Goal: Communication & Community: Answer question/provide support

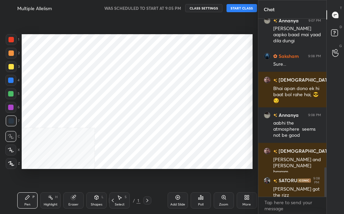
scroll to position [33673, 33613]
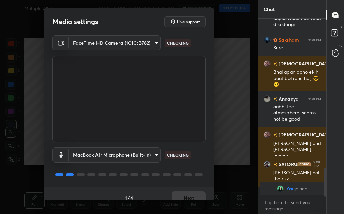
click at [194, 163] on div "MacBook Air Microphone (Built-in) 92115a44de1f9367e8a650f6af50748d7dfbc0d35c788…" at bounding box center [128, 164] width 153 height 45
click at [193, 179] on div "MacBook Air Microphone (Built-in) 92115a44de1f9367e8a650f6af50748d7dfbc0d35c788…" at bounding box center [128, 164] width 153 height 45
click at [193, 183] on div "MacBook Air Microphone (Built-in) 92115a44de1f9367e8a650f6af50748d7dfbc0d35c788…" at bounding box center [128, 164] width 153 height 45
click at [193, 189] on div "1 / 4 Next" at bounding box center [128, 198] width 169 height 22
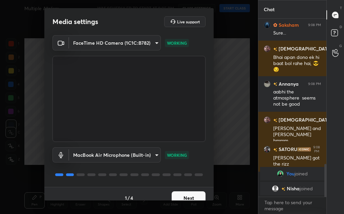
click at [195, 195] on button "Next" at bounding box center [189, 198] width 34 height 14
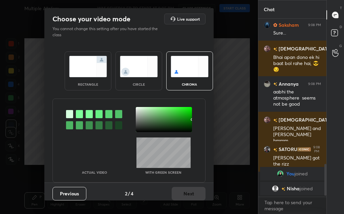
scroll to position [812, 0]
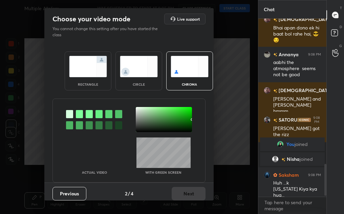
click at [132, 57] on img at bounding box center [139, 66] width 38 height 21
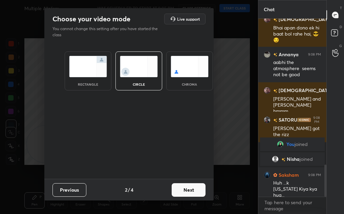
click at [186, 195] on button "Next" at bounding box center [189, 190] width 34 height 14
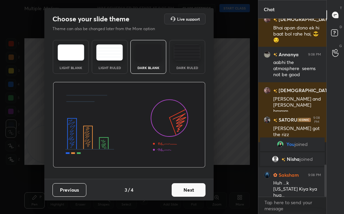
click at [189, 192] on button "Next" at bounding box center [189, 190] width 34 height 14
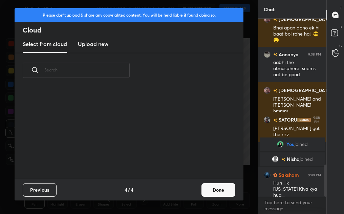
click at [213, 191] on button "Done" at bounding box center [218, 190] width 34 height 14
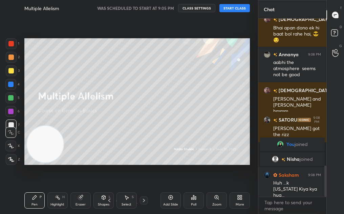
scroll to position [836, 0]
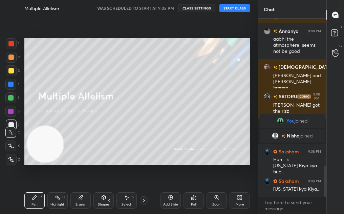
click at [234, 12] on button "START CLASS" at bounding box center [234, 8] width 30 height 8
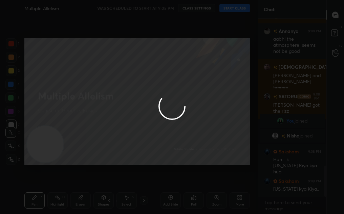
click at [239, 7] on div at bounding box center [172, 107] width 344 height 214
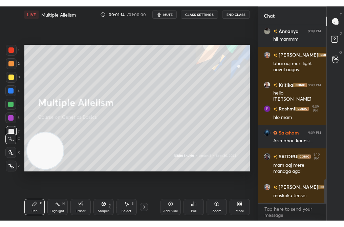
scroll to position [1145, 0]
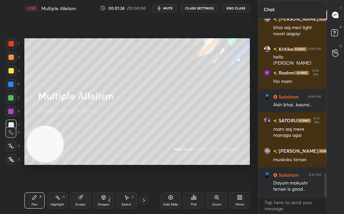
click at [234, 197] on div "More" at bounding box center [239, 200] width 20 height 16
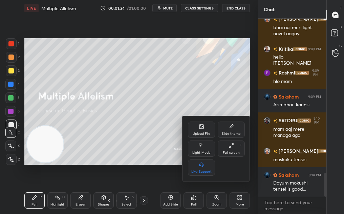
click at [229, 144] on icon at bounding box center [230, 145] width 5 height 5
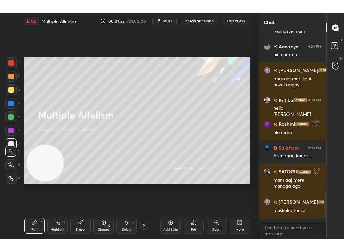
scroll to position [232, 66]
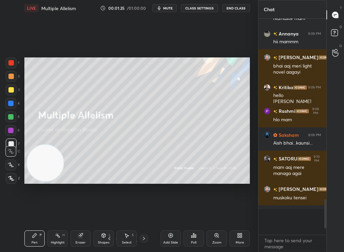
type textarea "x"
click at [245, 214] on div "Add Slide Poll Zoom More" at bounding box center [204, 239] width 89 height 38
click at [236, 214] on div "More" at bounding box center [239, 239] width 20 height 16
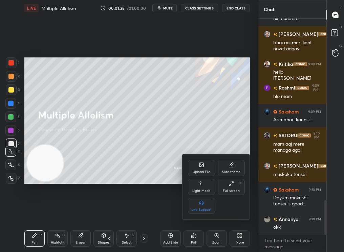
click at [204, 163] on div "Upload File" at bounding box center [201, 168] width 27 height 16
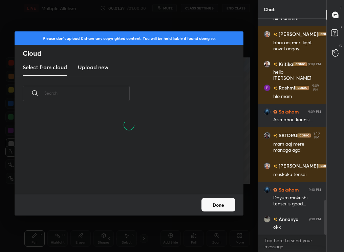
click at [93, 85] on input "text" at bounding box center [86, 93] width 85 height 29
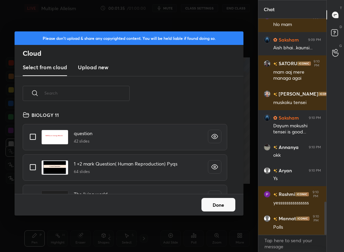
scroll to position [1232, 0]
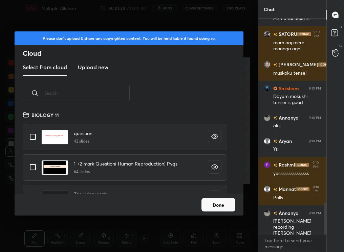
type input "b"
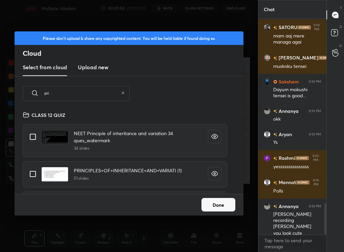
scroll to position [1263, 0]
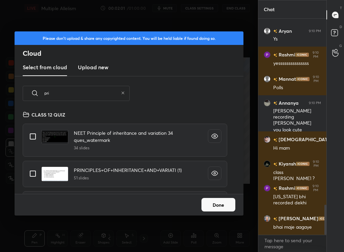
type input "pri"
click at [29, 174] on input "grid" at bounding box center [33, 174] width 14 height 14
checkbox input "true"
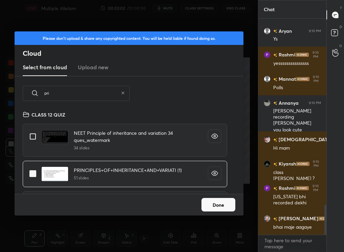
click at [217, 208] on button "Done" at bounding box center [218, 205] width 34 height 14
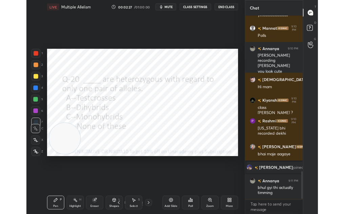
scroll to position [1225, 0]
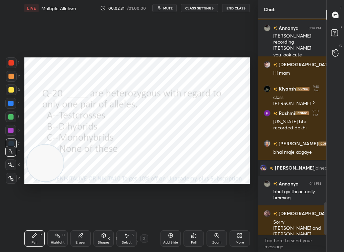
click at [197, 214] on div "Poll" at bounding box center [193, 239] width 20 height 16
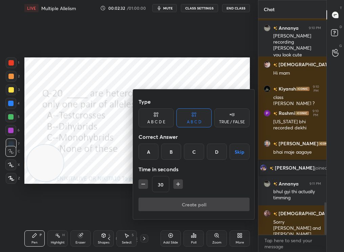
click at [105, 97] on div at bounding box center [172, 126] width 344 height 252
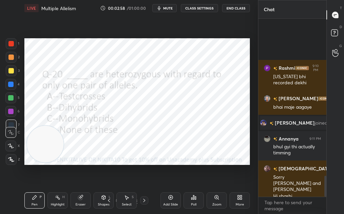
scroll to position [1343, 0]
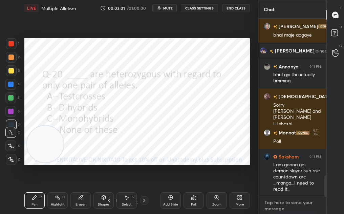
click at [285, 199] on textarea at bounding box center [292, 205] width 57 height 17
type textarea "x"
click at [285, 199] on textarea at bounding box center [292, 205] width 57 height 17
click at [281, 202] on textarea at bounding box center [292, 205] width 57 height 17
click at [273, 204] on textarea at bounding box center [292, 205] width 57 height 17
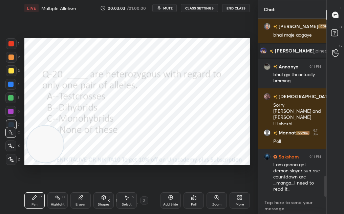
paste textarea "[URL][DOMAIN_NAME]"
type textarea "[URL][DOMAIN_NAME]"
type textarea "x"
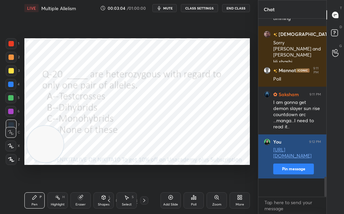
click at [291, 174] on button "Pin message" at bounding box center [293, 168] width 41 height 11
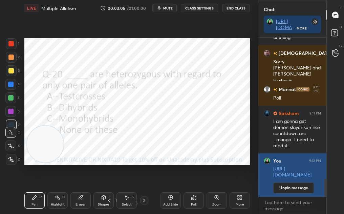
scroll to position [2, 2]
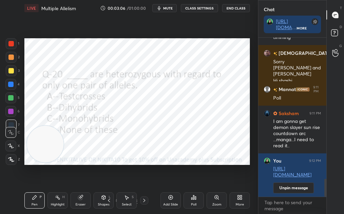
click at [192, 195] on icon at bounding box center [193, 197] width 5 height 5
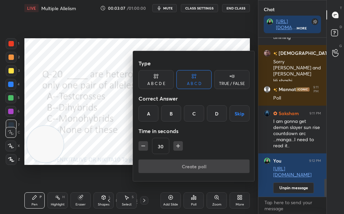
click at [196, 110] on div "C" at bounding box center [194, 113] width 20 height 16
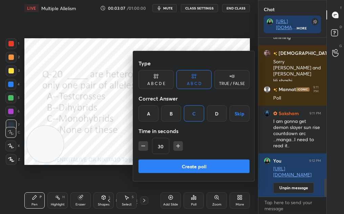
click at [209, 165] on button "Create poll" at bounding box center [193, 166] width 111 height 14
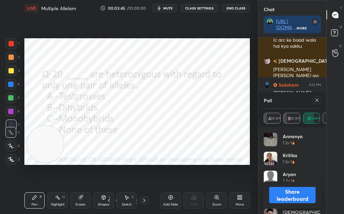
click at [318, 100] on icon at bounding box center [316, 99] width 5 height 5
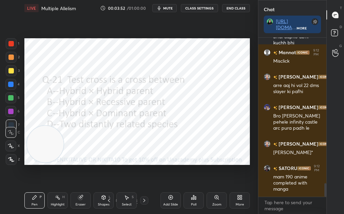
click at [200, 196] on div "Poll" at bounding box center [193, 200] width 20 height 16
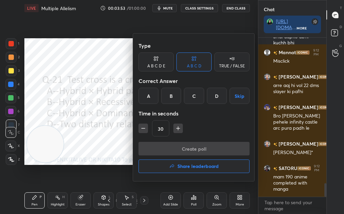
click at [173, 96] on div "B" at bounding box center [171, 96] width 20 height 16
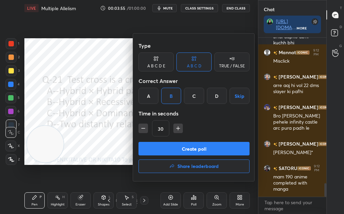
click at [192, 148] on button "Create poll" at bounding box center [193, 149] width 111 height 14
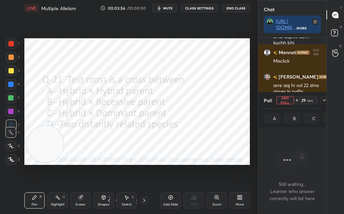
click at [324, 102] on icon at bounding box center [324, 99] width 5 height 5
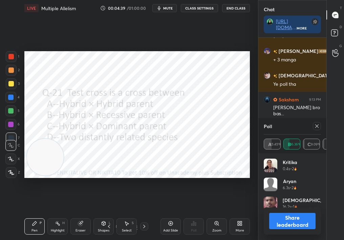
click at [300, 214] on button "Share leaderboard" at bounding box center [292, 221] width 46 height 16
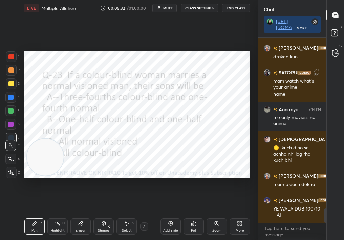
click at [13, 56] on div at bounding box center [10, 56] width 5 height 5
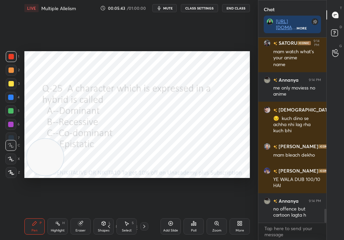
scroll to position [2303, 0]
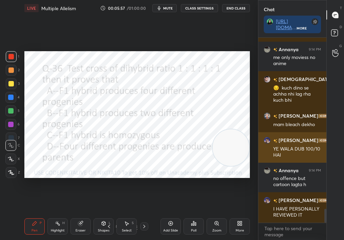
drag, startPoint x: 42, startPoint y: 145, endPoint x: 287, endPoint y: 133, distance: 244.6
click at [287, 133] on div "1 2 3 4 5 6 7 C X Z C X Z E E Erase all H H LIVE Multiple Allelism 00:05:57 / 0…" at bounding box center [172, 120] width 344 height 240
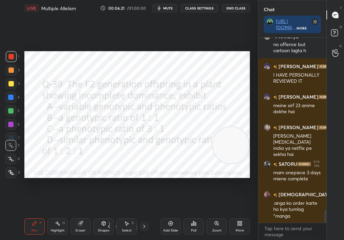
scroll to position [2467, 0]
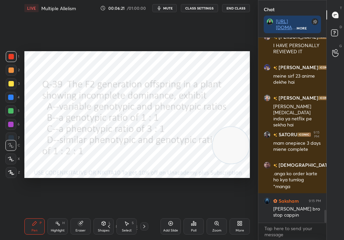
drag, startPoint x: 236, startPoint y: 153, endPoint x: 257, endPoint y: 82, distance: 74.0
click at [257, 82] on div "1 2 3 4 5 6 7 C X Z C X Z E E Erase all H H LIVE Multiple Allelism 00:06:21 / 0…" at bounding box center [129, 120] width 258 height 240
drag, startPoint x: 257, startPoint y: 82, endPoint x: 257, endPoint y: 42, distance: 39.3
click at [257, 42] on div "1 2 3 4 5 6 7 C X Z C X Z E E Erase all H H LIVE Multiple Allelism 00:06:22 / 0…" at bounding box center [129, 120] width 258 height 240
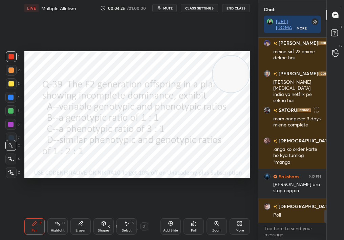
click at [195, 214] on div "Poll" at bounding box center [193, 229] width 5 height 3
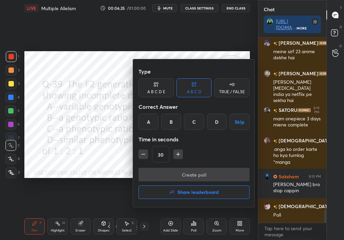
scroll to position [2521, 0]
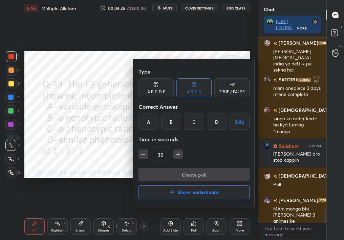
click at [218, 118] on div "D" at bounding box center [217, 121] width 20 height 16
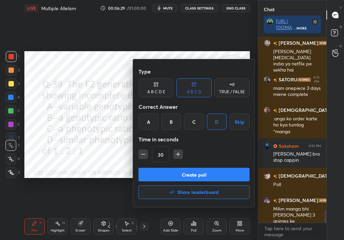
click at [216, 172] on button "Create poll" at bounding box center [193, 175] width 111 height 14
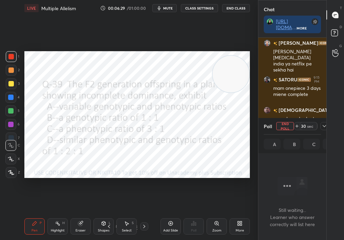
scroll to position [165, 66]
click at [323, 125] on icon at bounding box center [324, 126] width 3 height 2
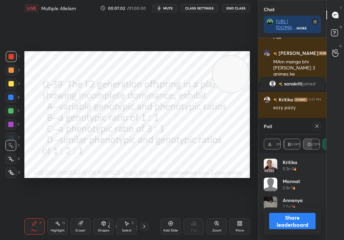
scroll to position [2269, 0]
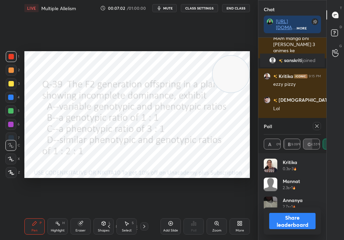
click at [305, 214] on button "Share leaderboard" at bounding box center [292, 221] width 46 height 16
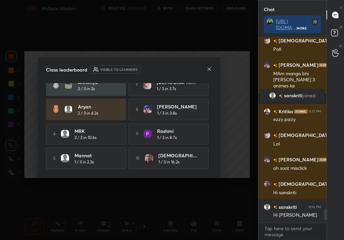
click at [209, 68] on icon at bounding box center [208, 68] width 3 height 3
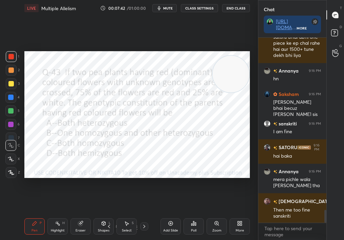
scroll to position [2525, 0]
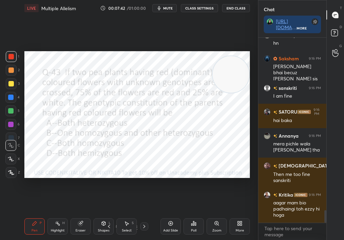
drag, startPoint x: 219, startPoint y: 86, endPoint x: 229, endPoint y: 182, distance: 97.0
click at [229, 182] on div "Setting up your live class Poll for secs No correct answer Start poll" at bounding box center [137, 114] width 231 height 196
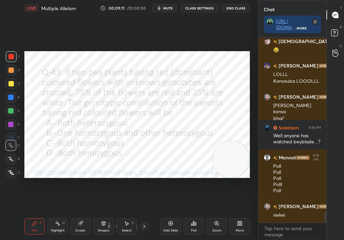
scroll to position [3084, 0]
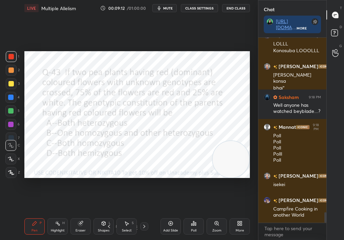
click at [194, 214] on icon at bounding box center [193, 223] width 1 height 4
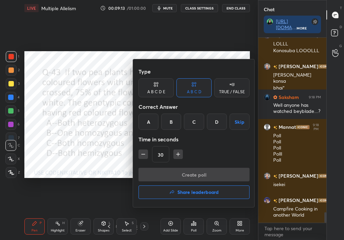
click at [149, 122] on div "A" at bounding box center [148, 121] width 20 height 16
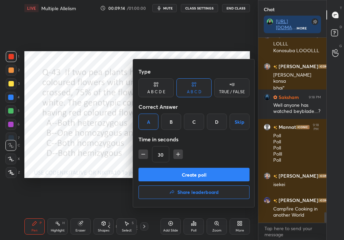
click at [160, 181] on div "Create poll Share leaderboard" at bounding box center [193, 185] width 111 height 34
click at [162, 175] on button "Create poll" at bounding box center [193, 175] width 111 height 14
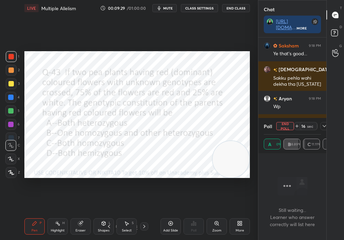
scroll to position [3317, 0]
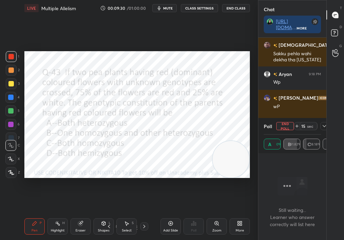
click at [34, 214] on icon at bounding box center [34, 222] width 5 height 5
click at [34, 214] on icon at bounding box center [34, 223] width 4 height 4
click at [20, 171] on div "Z" at bounding box center [13, 172] width 14 height 11
click at [16, 167] on div "Z" at bounding box center [13, 172] width 14 height 11
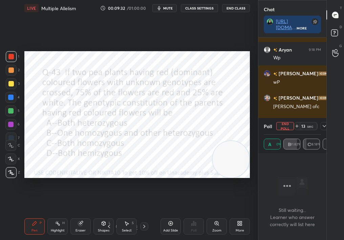
click at [15, 167] on div "Z" at bounding box center [13, 171] width 14 height 14
click at [15, 164] on div "Z" at bounding box center [13, 171] width 14 height 14
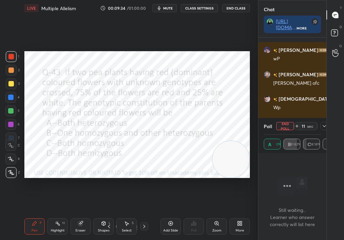
scroll to position [3388, 0]
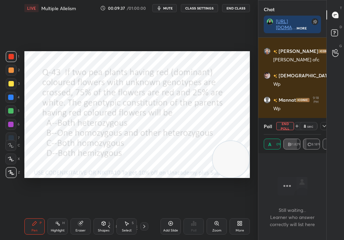
click at [286, 126] on button "End Poll" at bounding box center [285, 126] width 18 height 8
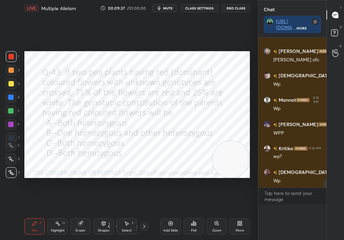
scroll to position [176, 66]
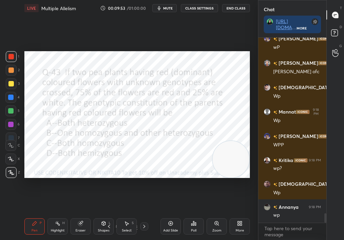
click at [167, 214] on div "Add Slide" at bounding box center [170, 229] width 15 height 3
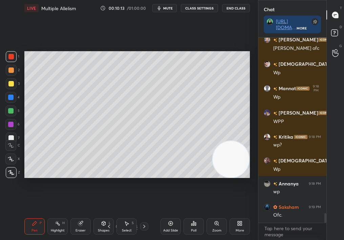
click at [10, 85] on div at bounding box center [10, 83] width 5 height 5
click at [36, 122] on div "1 2 3 4 5 6 7 C X Z C X Z E E Erase all H H LIVE Multiple Allelism 00:10:13 / 0…" at bounding box center [126, 120] width 252 height 240
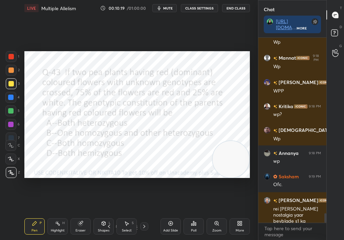
click at [132, 214] on div "Select S" at bounding box center [126, 226] width 20 height 16
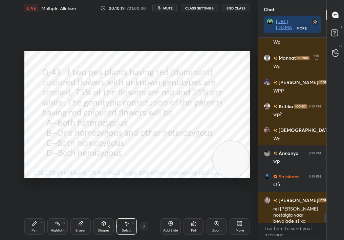
drag, startPoint x: 120, startPoint y: 230, endPoint x: 118, endPoint y: 227, distance: 3.8
click at [117, 214] on div "Select S" at bounding box center [126, 226] width 20 height 16
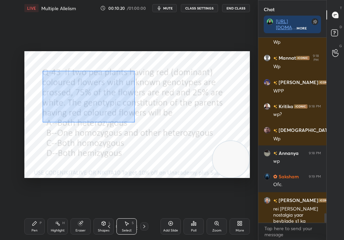
drag, startPoint x: 104, startPoint y: 101, endPoint x: 256, endPoint y: 220, distance: 193.8
click at [256, 214] on div "1 2 3 4 5 6 7 C X Z C X Z E E Erase all H H LIVE Multiple Allelism 00:10:20 / 0…" at bounding box center [129, 120] width 258 height 240
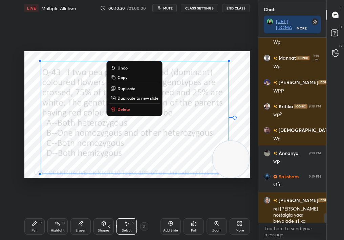
click at [126, 109] on p "Delete" at bounding box center [123, 108] width 13 height 5
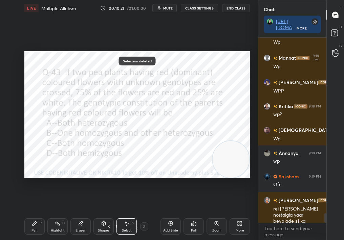
click at [38, 214] on div "Pen P" at bounding box center [34, 226] width 20 height 16
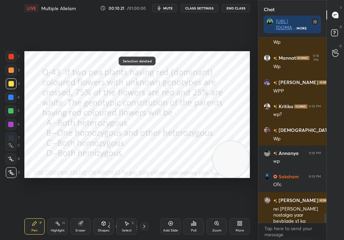
click at [33, 214] on icon at bounding box center [34, 222] width 5 height 5
click at [11, 73] on div at bounding box center [11, 70] width 11 height 11
click at [9, 73] on div at bounding box center [11, 70] width 11 height 11
click at [8, 58] on div at bounding box center [10, 56] width 5 height 5
click at [169, 214] on icon at bounding box center [170, 222] width 5 height 5
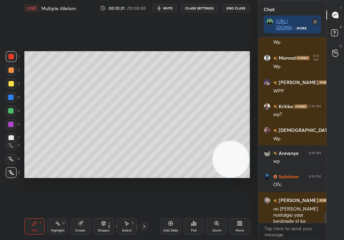
scroll to position [3437, 0]
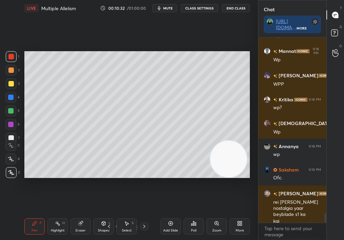
drag, startPoint x: 227, startPoint y: 159, endPoint x: 19, endPoint y: 200, distance: 211.5
click at [17, 201] on div "1 2 3 4 5 6 7 C X Z C X Z E E Erase all H H LIVE Multiple Allelism 00:10:32 / 0…" at bounding box center [126, 120] width 252 height 240
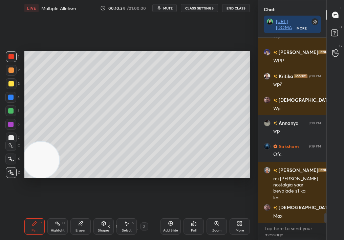
scroll to position [3485, 0]
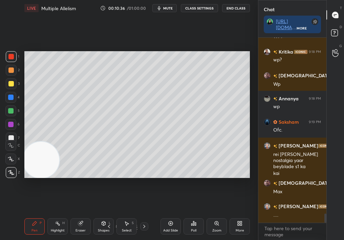
click at [178, 180] on div "Setting up your live class Poll for secs No correct answer Start poll" at bounding box center [137, 114] width 231 height 196
click at [173, 180] on div "Setting up your live class Poll for secs No correct answer Start poll" at bounding box center [137, 114] width 231 height 196
click at [175, 180] on div "Setting up your live class Poll for secs No correct answer Start poll" at bounding box center [137, 114] width 231 height 196
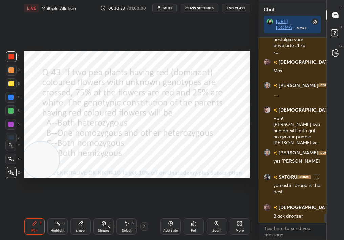
scroll to position [3629, 0]
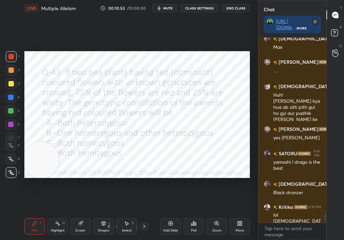
click at [9, 68] on div at bounding box center [10, 69] width 5 height 5
click at [12, 74] on div at bounding box center [11, 70] width 11 height 11
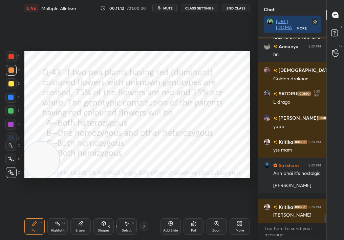
scroll to position [3837, 0]
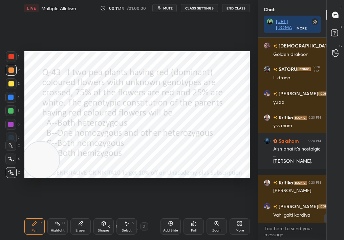
click at [130, 214] on div "Select S" at bounding box center [126, 226] width 20 height 16
click at [125, 214] on div "Select" at bounding box center [127, 229] width 10 height 3
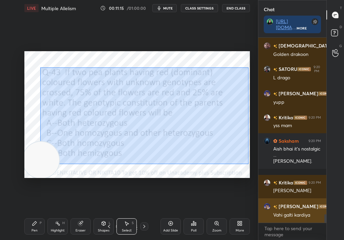
drag, startPoint x: 120, startPoint y: 90, endPoint x: 261, endPoint y: 201, distance: 179.5
click at [260, 201] on div "1 2 3 4 5 6 7 C X Z C X Z E E Erase all H H LIVE Multiple Allelism 00:11:15 / 0…" at bounding box center [172, 120] width 344 height 240
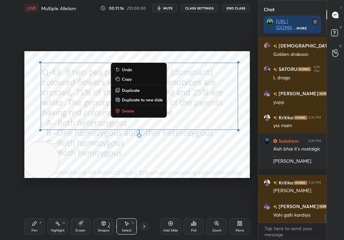
click at [144, 108] on button "Delete" at bounding box center [139, 111] width 50 height 8
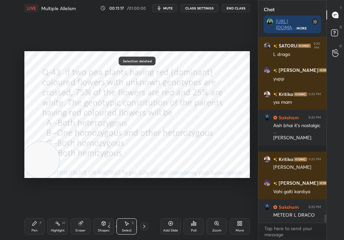
scroll to position [3885, 0]
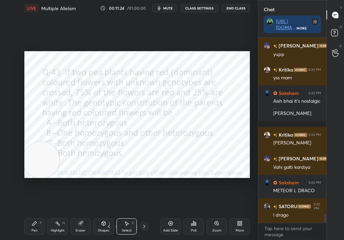
click at [108, 214] on icon at bounding box center [108, 225] width 5 height 5
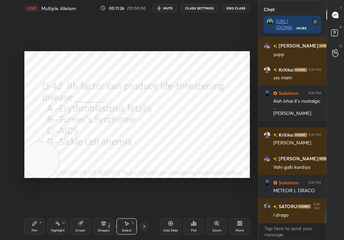
click at [22, 214] on div "LIVE Multiple Allelism 00:11:26 / 01:00:00 mute CLASS SETTINGS End Class 0 ° Un…" at bounding box center [137, 120] width 231 height 240
click at [10, 214] on div "1 2 3 4 5 6 7 C X Z C X Z E E Erase all H H LIVE Multiple Allelism 00:11:28 / 0…" at bounding box center [126, 120] width 252 height 240
drag, startPoint x: 179, startPoint y: 110, endPoint x: 171, endPoint y: 177, distance: 67.8
click at [170, 179] on div "0 ° Undo Copy Duplicate Duplicate to new slide Delete Setting up your live clas…" at bounding box center [137, 114] width 231 height 196
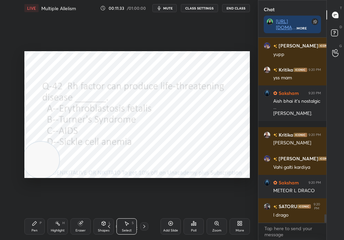
click at [114, 214] on div "44 / 55" at bounding box center [126, 226] width 43 height 8
click at [108, 214] on icon at bounding box center [108, 225] width 5 height 5
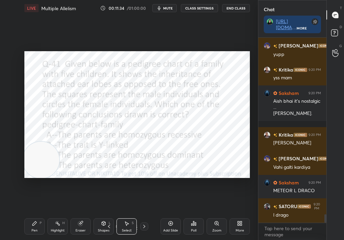
click at [107, 214] on icon at bounding box center [108, 225] width 5 height 5
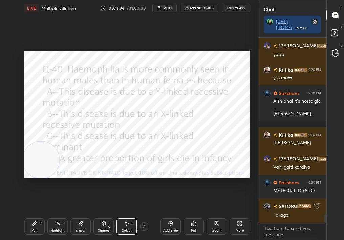
click at [109, 214] on div "L" at bounding box center [110, 222] width 2 height 3
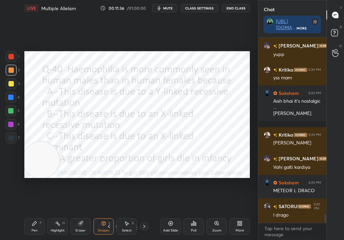
click at [110, 214] on div "Pen P Highlight H Eraser Shapes L Select S 42 / 55 Add Slide Poll Zoom More" at bounding box center [136, 226] width 225 height 27
click at [109, 214] on icon at bounding box center [108, 225] width 5 height 5
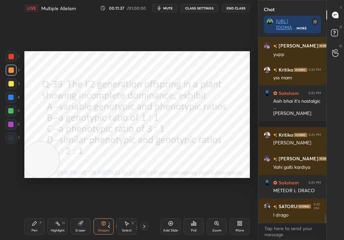
scroll to position [3901, 0]
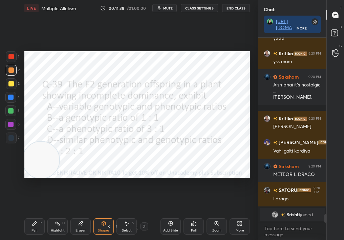
click at [108, 214] on icon at bounding box center [109, 225] width 2 height 3
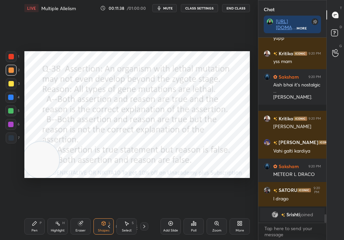
scroll to position [3202, 0]
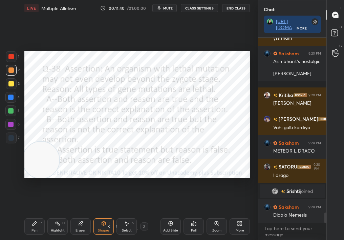
click at [108, 214] on icon at bounding box center [108, 225] width 5 height 5
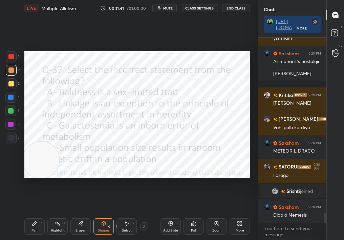
click at [108, 214] on icon at bounding box center [108, 225] width 5 height 5
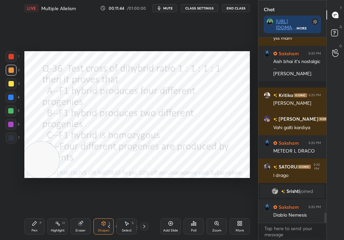
click at [96, 214] on div "Shapes L" at bounding box center [103, 226] width 20 height 16
click at [109, 214] on icon at bounding box center [108, 225] width 5 height 5
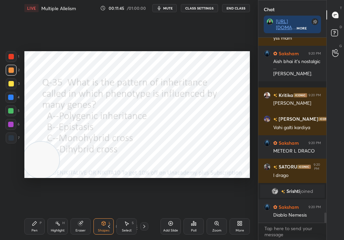
click at [110, 214] on icon at bounding box center [108, 225] width 5 height 5
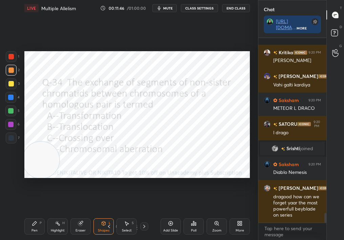
click at [113, 214] on div "Shapes L" at bounding box center [103, 226] width 20 height 16
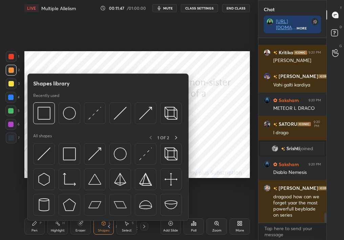
scroll to position [3275, 0]
click at [110, 214] on icon at bounding box center [108, 225] width 5 height 5
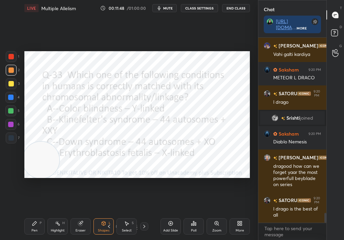
click at [110, 214] on icon at bounding box center [108, 225] width 5 height 5
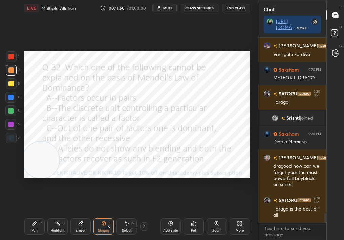
click at [110, 214] on div "Pen P Highlight H Eraser Shapes L Select S 34 / 55 Add Slide Poll Zoom More" at bounding box center [136, 226] width 225 height 27
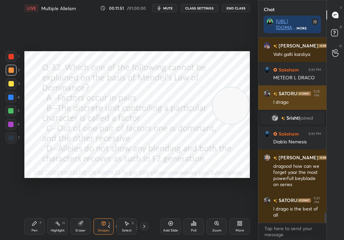
drag, startPoint x: 52, startPoint y: 152, endPoint x: 268, endPoint y: 98, distance: 222.3
click at [269, 97] on div "1 2 3 4 5 6 7 C X Z C X Z E E Erase all H H LIVE Multiple Allelism 00:11:51 / 0…" at bounding box center [172, 120] width 344 height 240
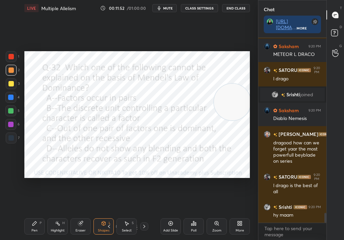
click at [32, 214] on div "Pen" at bounding box center [34, 229] width 6 height 3
click at [35, 214] on div "Pen P" at bounding box center [34, 226] width 20 height 16
click at [9, 171] on div at bounding box center [11, 172] width 11 height 11
click at [8, 172] on div at bounding box center [11, 172] width 11 height 11
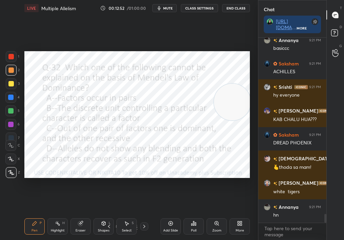
scroll to position [3762, 0]
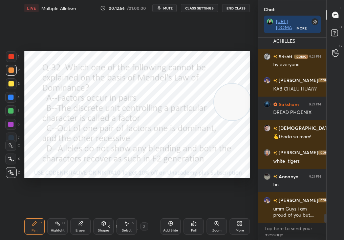
click at [125, 214] on div "Select S" at bounding box center [126, 226] width 20 height 16
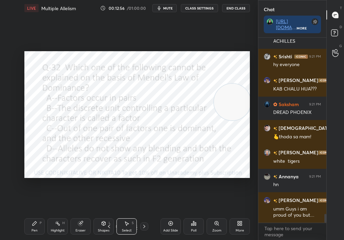
click at [128, 214] on div "Select S" at bounding box center [126, 226] width 20 height 16
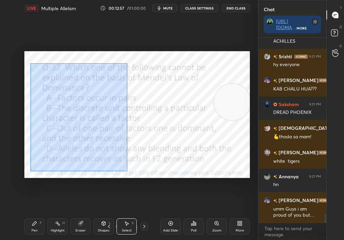
drag, startPoint x: 37, startPoint y: 69, endPoint x: 186, endPoint y: 200, distance: 199.1
click at [186, 200] on div "0 ° Undo Copy Duplicate Duplicate to new slide Delete Setting up your live clas…" at bounding box center [137, 114] width 231 height 196
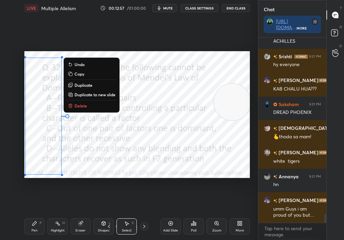
click at [86, 108] on button "Delete" at bounding box center [91, 106] width 50 height 8
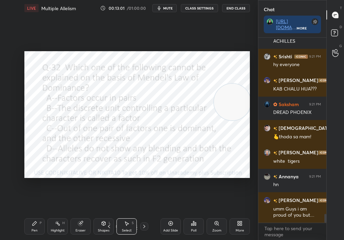
click at [36, 214] on icon at bounding box center [34, 222] width 5 height 5
click at [38, 214] on div "Pen P" at bounding box center [34, 226] width 20 height 16
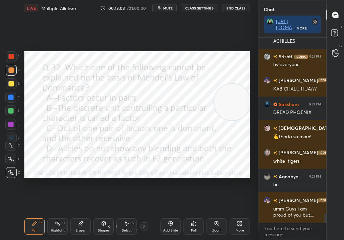
click at [13, 57] on div at bounding box center [11, 56] width 11 height 11
click at [11, 58] on div at bounding box center [10, 56] width 5 height 5
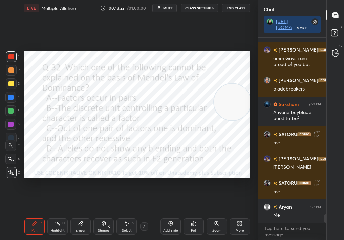
scroll to position [3935, 0]
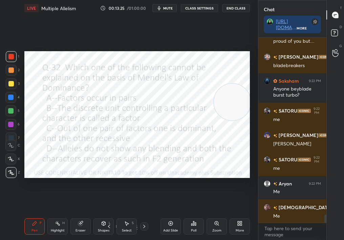
click at [194, 214] on div "Poll" at bounding box center [193, 226] width 20 height 16
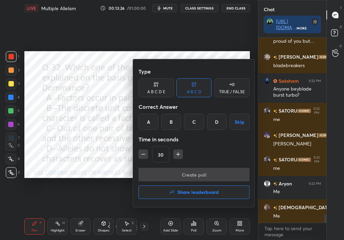
click at [212, 116] on div "D" at bounding box center [217, 121] width 20 height 16
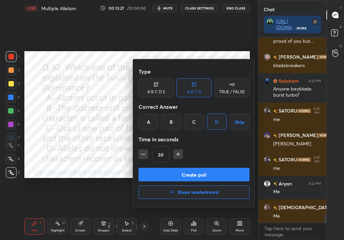
click at [203, 175] on button "Create poll" at bounding box center [193, 175] width 111 height 14
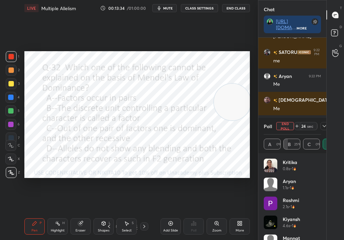
scroll to position [4067, 0]
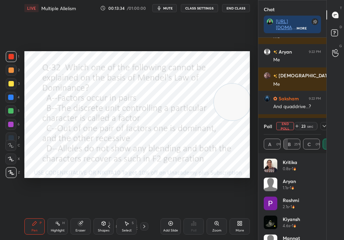
click at [169, 8] on span "mute" at bounding box center [167, 8] width 9 height 5
click at [168, 10] on button "mute" at bounding box center [164, 8] width 24 height 8
click at [169, 8] on button "mute" at bounding box center [164, 8] width 24 height 8
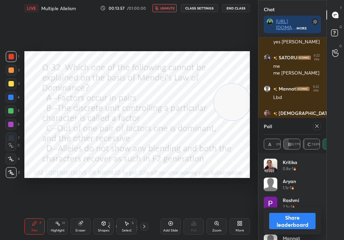
scroll to position [4211, 0]
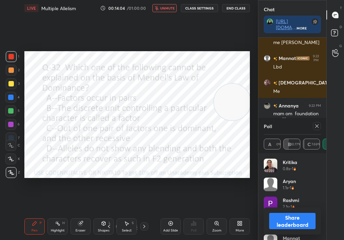
click at [169, 9] on span "unmute" at bounding box center [167, 8] width 15 height 5
click at [280, 214] on button "Share leaderboard" at bounding box center [292, 221] width 46 height 16
type textarea "x"
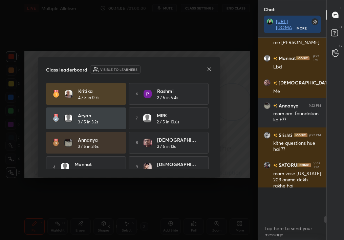
scroll to position [182, 66]
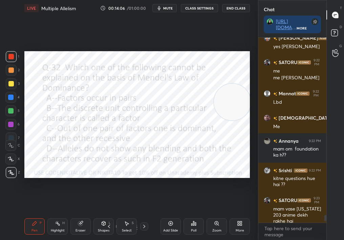
click at [170, 214] on div "Add Slide" at bounding box center [170, 229] width 15 height 3
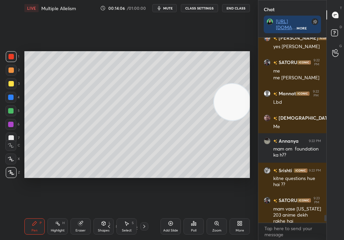
click at [223, 214] on div "Zoom" at bounding box center [216, 226] width 20 height 16
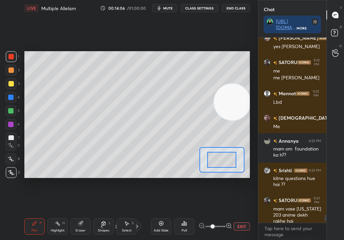
click at [223, 214] on span at bounding box center [215, 226] width 20 height 10
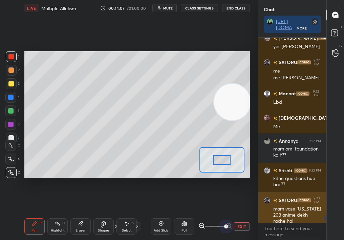
drag, startPoint x: 249, startPoint y: 224, endPoint x: 259, endPoint y: 221, distance: 10.4
click at [258, 214] on div "1 2 3 4 5 6 7 C X Z C X Z E E Erase all H H LIVE Multiple Allelism 00:14:07 / 0…" at bounding box center [172, 120] width 344 height 240
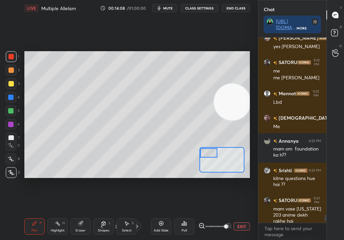
click at [174, 128] on div "Setting up your live class Poll for secs No correct answer Start poll" at bounding box center [136, 114] width 225 height 127
click at [179, 132] on div "Setting up your live class Poll for secs No correct answer Start poll" at bounding box center [136, 114] width 225 height 127
click at [103, 214] on icon at bounding box center [101, 225] width 5 height 5
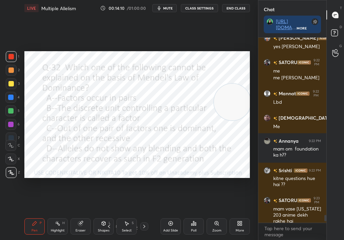
click at [169, 214] on icon at bounding box center [170, 222] width 5 height 5
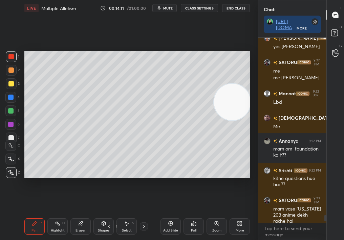
click at [192, 214] on icon at bounding box center [193, 222] width 5 height 5
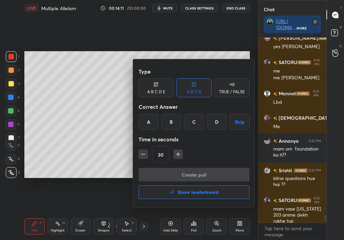
click at [197, 186] on button "Share leaderboard" at bounding box center [193, 192] width 111 height 14
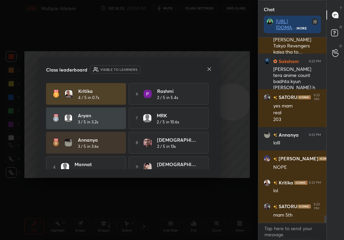
scroll to position [4405, 0]
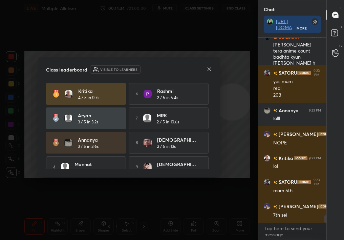
click at [207, 68] on div "Class leaderboard Visible to learners" at bounding box center [129, 69] width 166 height 8
click at [211, 66] on div "Class leaderboard Visible to learners [PERSON_NAME] 4 / 5 in 0.7s 6 Rashmi 2 / …" at bounding box center [129, 117] width 182 height 120
click at [206, 72] on div "Class leaderboard Visible to learners" at bounding box center [129, 69] width 166 height 8
click at [213, 68] on div "Class leaderboard Visible to learners [PERSON_NAME] 4 / 5 in 0.7s 6 Rashmi 2 / …" at bounding box center [129, 117] width 182 height 120
drag, startPoint x: 203, startPoint y: 119, endPoint x: 202, endPoint y: 163, distance: 43.7
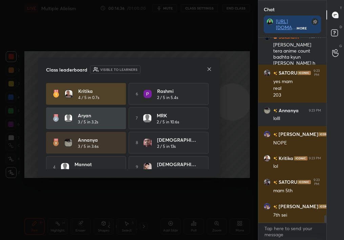
click at [202, 163] on div "Class leaderboard Visible to learners [PERSON_NAME] 4 / 5 in 0.7s 6 Rashmi 2 / …" at bounding box center [129, 117] width 182 height 120
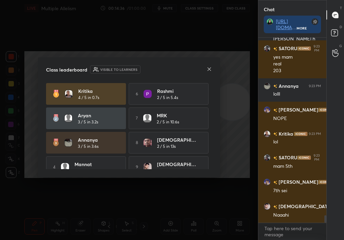
drag, startPoint x: 213, startPoint y: 148, endPoint x: 213, endPoint y: 190, distance: 42.0
click at [213, 189] on div "Class leaderboard Visible to learners [PERSON_NAME] 4 / 5 in 0.7s 6 Rashmi 2 / …" at bounding box center [129, 120] width 258 height 240
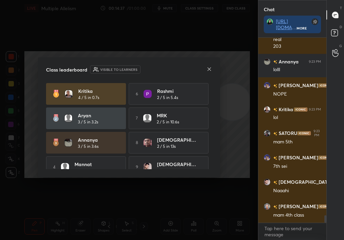
drag, startPoint x: 214, startPoint y: 161, endPoint x: 211, endPoint y: 177, distance: 15.9
click at [211, 175] on div "Class leaderboard Visible to learners [PERSON_NAME] 4 / 5 in 0.7s 6 Rashmi 2 / …" at bounding box center [129, 117] width 182 height 120
drag, startPoint x: 211, startPoint y: 161, endPoint x: 212, endPoint y: 182, distance: 21.3
click at [212, 182] on div "Class leaderboard Visible to learners [PERSON_NAME] 4 / 5 in 0.7s 6 Rashmi 2 / …" at bounding box center [129, 120] width 258 height 240
click at [202, 127] on div "7 MRK 2 / 5 in 10.6s" at bounding box center [169, 118] width 80 height 22
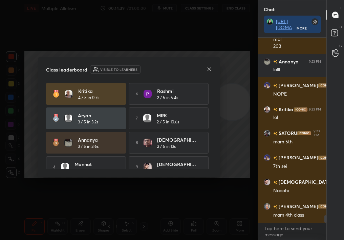
drag, startPoint x: 212, startPoint y: 139, endPoint x: 213, endPoint y: 156, distance: 16.7
click at [213, 156] on div "Class leaderboard Visible to learners [PERSON_NAME] 4 / 5 in 0.7s 6 Rashmi 2 / …" at bounding box center [129, 117] width 182 height 120
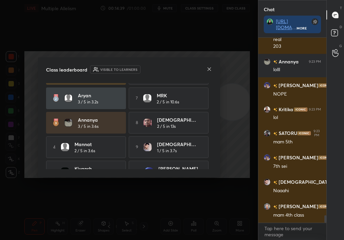
scroll to position [35, 0]
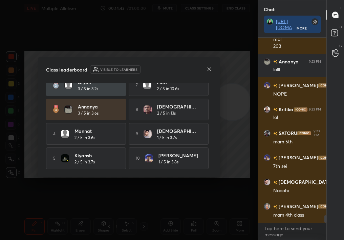
drag, startPoint x: 171, startPoint y: 129, endPoint x: 175, endPoint y: 119, distance: 10.5
click at [210, 125] on div "[PERSON_NAME] 4 / 5 in 0.7s 6 Rashmi 2 / 5 in 5.4s Aryan 3 / 5 in 3.2s 7 MRK 2 …" at bounding box center [129, 126] width 166 height 86
drag, startPoint x: 175, startPoint y: 119, endPoint x: 164, endPoint y: 123, distance: 11.1
click at [163, 124] on div "[PERSON_NAME] 4 / 5 in 0.7s 6 Rashmi 2 / 5 in 5.4s Aryan 3 / 5 in 3.2s 7 MRK 2 …" at bounding box center [129, 109] width 166 height 119
click at [160, 148] on div "10 [PERSON_NAME] 1 / 5 in 3.8s" at bounding box center [169, 158] width 80 height 22
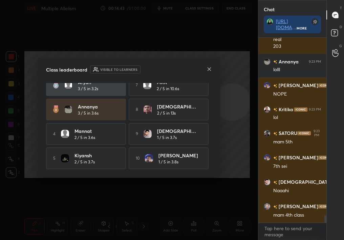
click at [159, 128] on h4 "[DEMOGRAPHIC_DATA]" at bounding box center [178, 130] width 42 height 7
click at [164, 110] on h5 "2 / 5 in 13s" at bounding box center [166, 113] width 19 height 6
drag, startPoint x: 139, startPoint y: 129, endPoint x: 148, endPoint y: 132, distance: 9.4
click at [146, 134] on div "9 [DEMOGRAPHIC_DATA] 1 / 5 in 3.7s" at bounding box center [169, 134] width 80 height 22
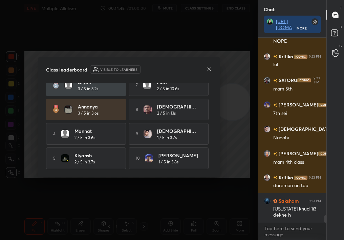
click at [210, 68] on icon at bounding box center [208, 68] width 5 height 5
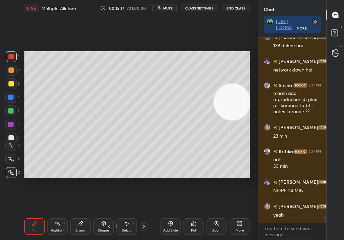
scroll to position [4755, 0]
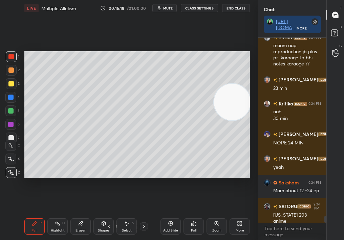
click at [12, 157] on icon at bounding box center [11, 158] width 6 height 5
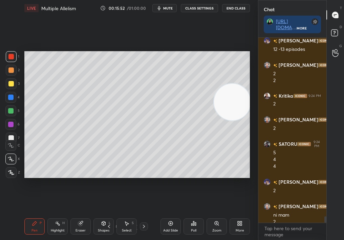
scroll to position [5145, 0]
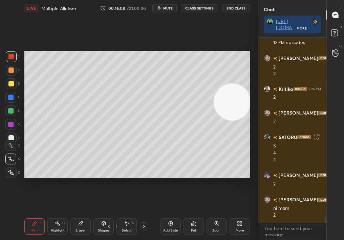
click at [12, 85] on div at bounding box center [11, 83] width 11 height 11
click at [14, 84] on div at bounding box center [11, 83] width 11 height 11
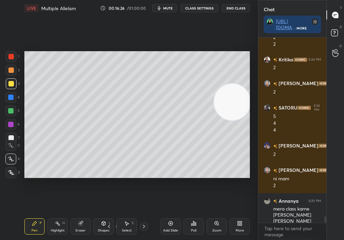
click at [15, 164] on div "1 2 3 4 5 6 7 C X Z C X Z E E Erase all H H LIVE Multiple Allelism 00:16:26 / 0…" at bounding box center [126, 120] width 252 height 240
click at [125, 214] on div "Select S" at bounding box center [126, 226] width 20 height 16
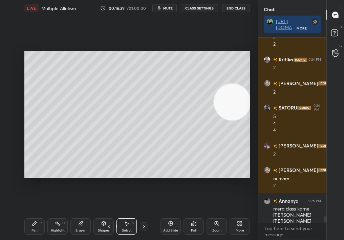
click at [128, 214] on div "Select S" at bounding box center [126, 226] width 20 height 16
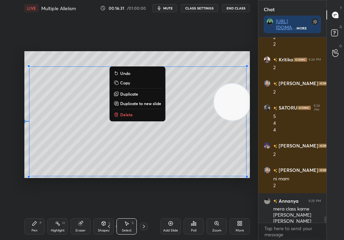
drag, startPoint x: 60, startPoint y: 66, endPoint x: 272, endPoint y: 234, distance: 271.0
click at [271, 214] on div "1 2 3 4 5 6 7 C X Z C X Z E E Erase all H H LIVE Multiple Allelism 00:16:31 / 0…" at bounding box center [172, 120] width 344 height 240
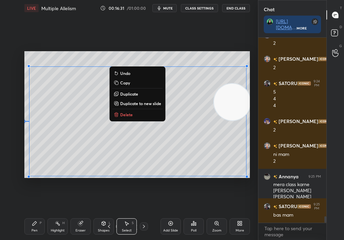
drag, startPoint x: 141, startPoint y: 111, endPoint x: 138, endPoint y: 115, distance: 4.6
click at [138, 115] on button "Delete" at bounding box center [137, 114] width 50 height 8
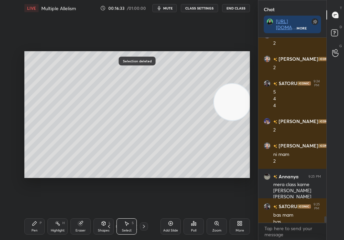
scroll to position [5205, 0]
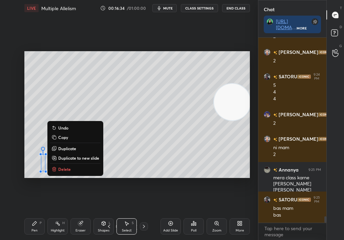
drag, startPoint x: 39, startPoint y: 143, endPoint x: 241, endPoint y: 186, distance: 207.0
click at [240, 185] on div "0 ° Undo Copy Duplicate Duplicate to new slide Delete Setting up your live clas…" at bounding box center [137, 114] width 231 height 196
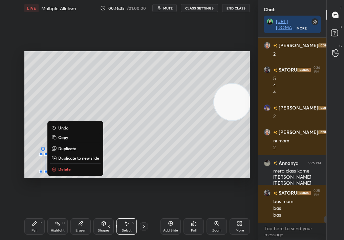
click at [61, 170] on p "Delete" at bounding box center [64, 168] width 13 height 5
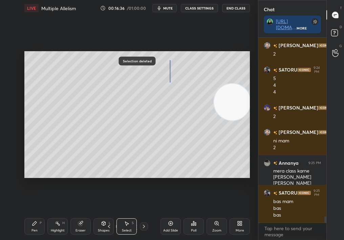
scroll to position [5235, 0]
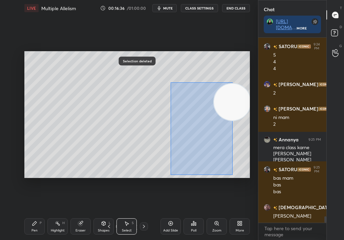
drag, startPoint x: 165, startPoint y: 58, endPoint x: 246, endPoint y: 196, distance: 159.9
click at [245, 196] on div "0 ° Undo Copy Duplicate Duplicate to new slide Delete Selection deleted Setting…" at bounding box center [137, 114] width 231 height 196
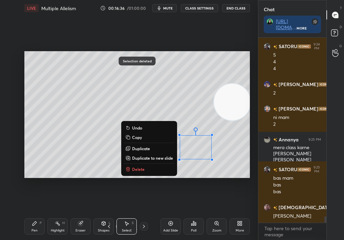
click at [140, 166] on div "0 ° Undo Copy Duplicate Duplicate to new slide Delete" at bounding box center [136, 114] width 225 height 127
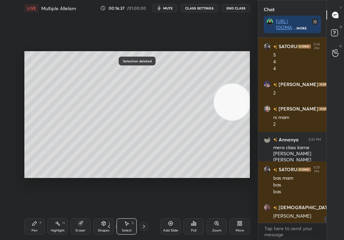
scroll to position [5296, 0]
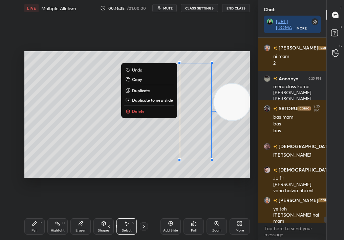
drag, startPoint x: 180, startPoint y: 70, endPoint x: 240, endPoint y: 206, distance: 147.9
click at [238, 206] on div "0 ° Undo Copy Duplicate Duplicate to new slide Delete Setting up your live clas…" at bounding box center [137, 114] width 231 height 196
click at [139, 108] on button "Delete" at bounding box center [149, 111] width 50 height 8
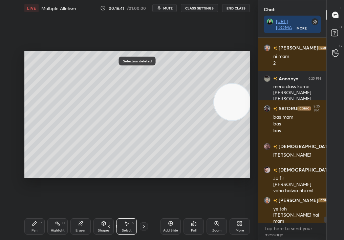
click at [110, 214] on icon at bounding box center [108, 225] width 5 height 5
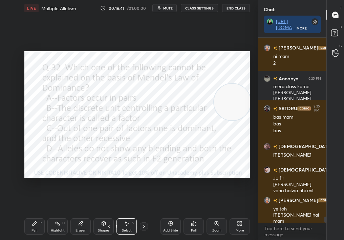
click at [109, 214] on icon at bounding box center [108, 225] width 5 height 5
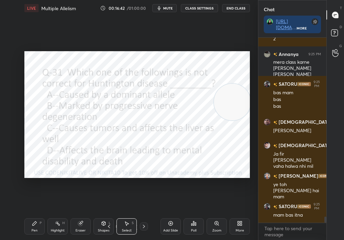
click at [111, 214] on icon at bounding box center [108, 225] width 5 height 5
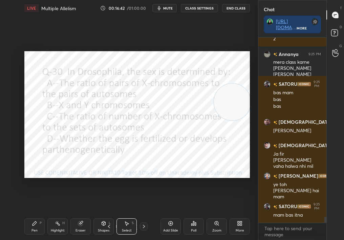
click at [111, 214] on icon at bounding box center [108, 225] width 5 height 5
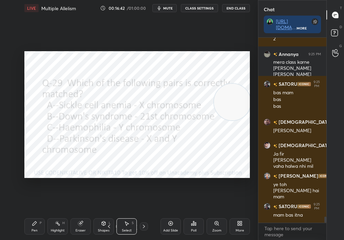
click at [113, 214] on div "Shapes L" at bounding box center [103, 226] width 20 height 16
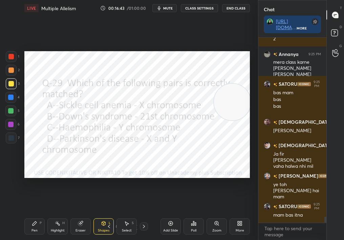
click at [113, 214] on div "Pen P Highlight H Eraser Shapes L Select S 31 / 57 Add Slide Poll Zoom More" at bounding box center [136, 226] width 225 height 27
click at [113, 214] on div "Shapes L" at bounding box center [103, 226] width 20 height 16
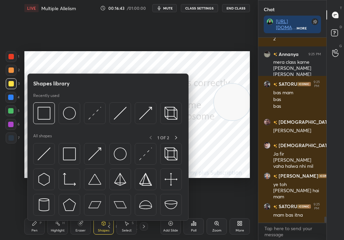
click at [113, 214] on div "Shapes L" at bounding box center [103, 226] width 20 height 16
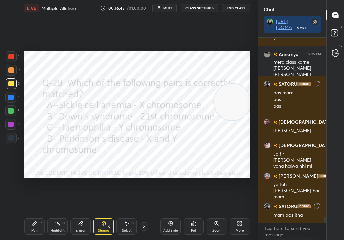
click at [113, 214] on div "Shapes L" at bounding box center [103, 226] width 20 height 16
click at [110, 214] on icon at bounding box center [108, 225] width 5 height 5
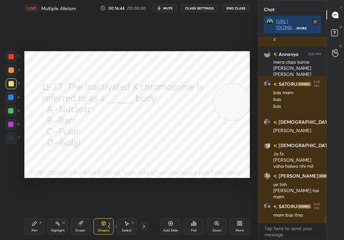
click at [109, 214] on icon at bounding box center [108, 225] width 5 height 5
click at [174, 214] on div "Add Slide" at bounding box center [170, 226] width 20 height 16
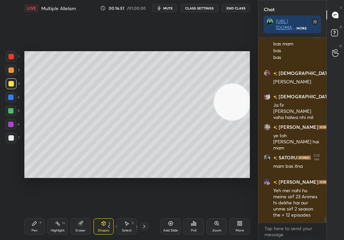
scroll to position [5394, 0]
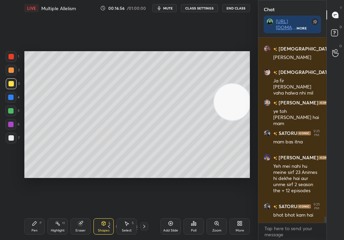
click at [196, 214] on div "Poll" at bounding box center [193, 226] width 20 height 16
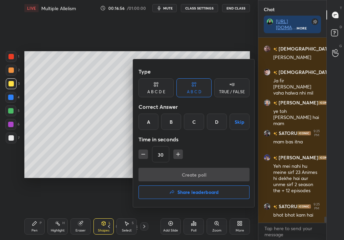
click at [196, 190] on h4 "Share leaderboard" at bounding box center [197, 192] width 41 height 5
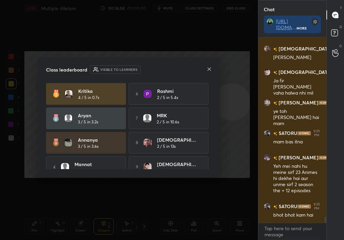
drag, startPoint x: 212, startPoint y: 146, endPoint x: 211, endPoint y: 164, distance: 19.0
click at [211, 164] on div "Class leaderboard Visible to learners [PERSON_NAME] 4 / 5 in 0.7s 6 Rashmi 2 / …" at bounding box center [129, 117] width 182 height 120
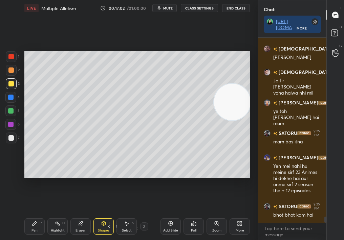
click at [194, 214] on div "Poll" at bounding box center [193, 226] width 20 height 16
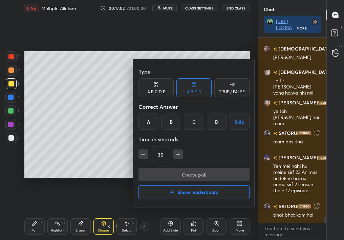
click at [184, 193] on h4 "Share leaderboard" at bounding box center [197, 192] width 41 height 5
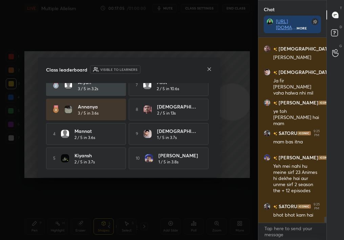
click at [209, 158] on div "[PERSON_NAME] 4 / 5 in 0.7s 6 Rashmi 2 / 5 in 5.4s Aryan 3 / 5 in 3.2s 7 MRK 2 …" at bounding box center [129, 109] width 166 height 119
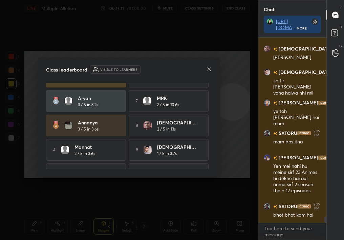
scroll to position [0, 0]
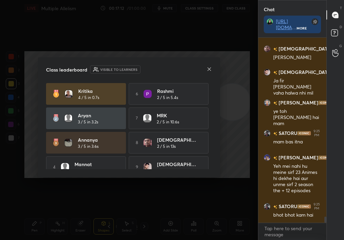
click at [211, 67] on icon at bounding box center [208, 68] width 5 height 5
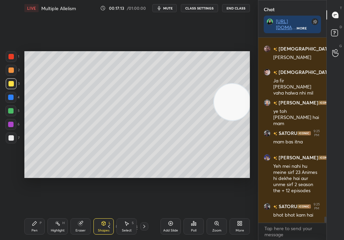
click at [215, 214] on icon at bounding box center [216, 222] width 5 height 5
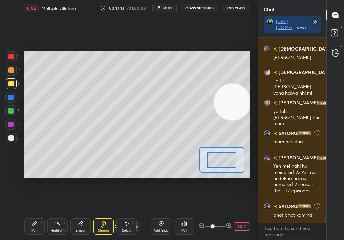
click at [215, 214] on span at bounding box center [213, 226] width 4 height 4
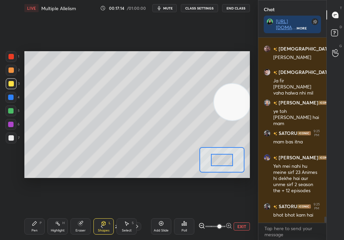
click at [184, 214] on div "Poll" at bounding box center [184, 226] width 20 height 16
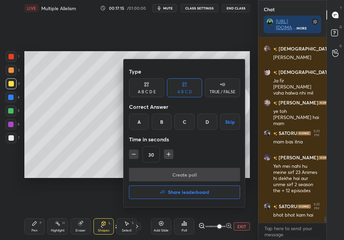
scroll to position [5418, 0]
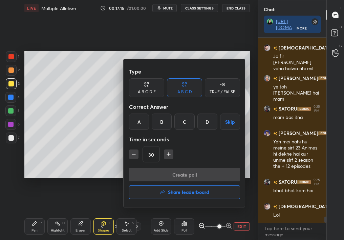
drag, startPoint x: 217, startPoint y: 225, endPoint x: 244, endPoint y: 225, distance: 27.1
click at [244, 214] on div at bounding box center [172, 120] width 344 height 240
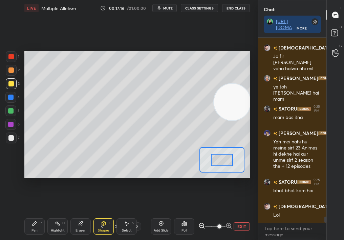
click at [237, 214] on div "EXIT" at bounding box center [223, 226] width 51 height 8
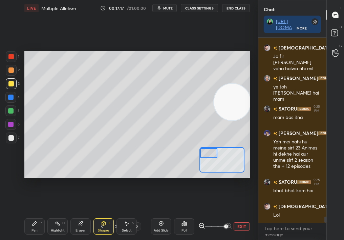
click at [201, 142] on div "Setting up your live class Poll for secs No correct answer Start poll" at bounding box center [136, 114] width 225 height 127
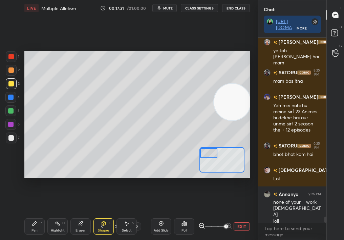
scroll to position [5485, 0]
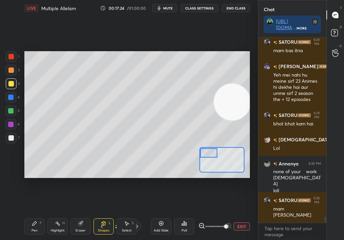
click at [186, 214] on icon at bounding box center [183, 222] width 5 height 5
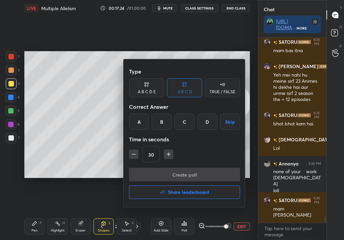
click at [186, 192] on h4 "Share leaderboard" at bounding box center [188, 192] width 41 height 5
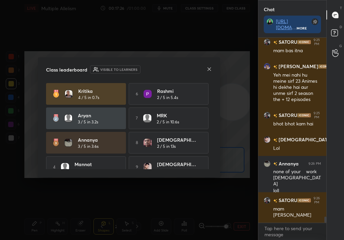
drag, startPoint x: 209, startPoint y: 138, endPoint x: 213, endPoint y: 171, distance: 33.4
click at [212, 170] on div "Class leaderboard Visible to learners [PERSON_NAME] 4 / 5 in 0.7s 6 Rashmi 2 / …" at bounding box center [129, 117] width 182 height 120
drag, startPoint x: 210, startPoint y: 140, endPoint x: 216, endPoint y: 185, distance: 45.7
click at [216, 185] on div "Class leaderboard Visible to learners [PERSON_NAME] 4 / 5 in 0.7s 6 Rashmi 2 / …" at bounding box center [129, 120] width 258 height 240
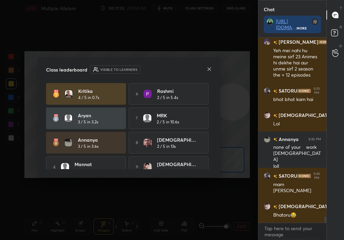
click at [207, 67] on div "Class leaderboard Visible to learners [PERSON_NAME] 4 / 5 in 0.7s 6 Rashmi 2 / …" at bounding box center [129, 117] width 182 height 120
click at [207, 66] on icon at bounding box center [208, 68] width 5 height 5
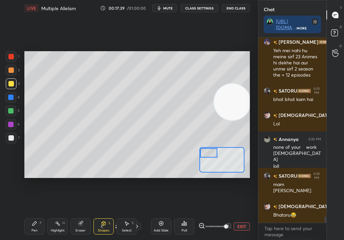
click at [32, 214] on div "Pen P" at bounding box center [34, 226] width 20 height 16
click at [31, 214] on div "Pen P" at bounding box center [34, 226] width 20 height 16
click at [12, 109] on div at bounding box center [10, 110] width 5 height 5
click at [12, 108] on div at bounding box center [10, 110] width 5 height 5
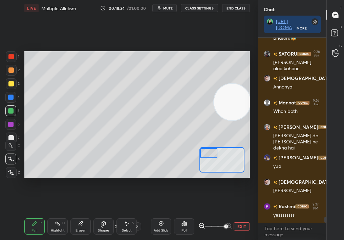
scroll to position [5710, 0]
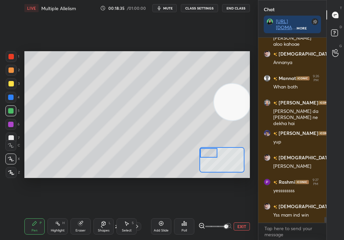
click at [10, 83] on div at bounding box center [10, 83] width 5 height 5
click at [12, 83] on div at bounding box center [10, 83] width 5 height 5
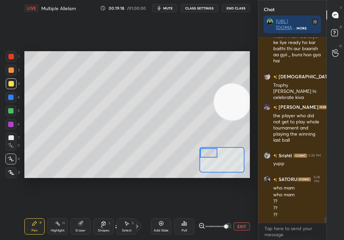
scroll to position [5935, 0]
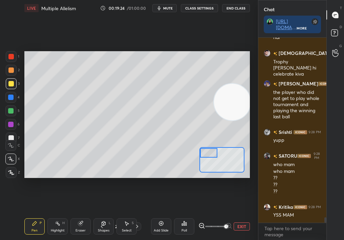
click at [11, 161] on div at bounding box center [10, 158] width 11 height 11
click at [10, 158] on icon at bounding box center [11, 158] width 6 height 5
click at [11, 144] on icon at bounding box center [11, 145] width 6 height 5
click at [62, 214] on div "Highlight H" at bounding box center [57, 226] width 20 height 16
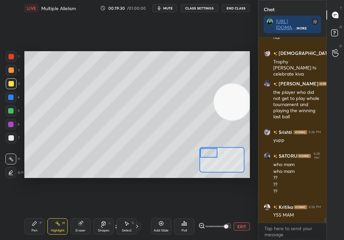
click at [58, 214] on div "Highlight H" at bounding box center [57, 226] width 20 height 16
drag, startPoint x: 179, startPoint y: 227, endPoint x: 183, endPoint y: 224, distance: 4.8
click at [183, 214] on icon at bounding box center [183, 222] width 5 height 5
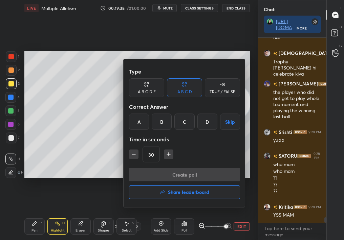
click at [177, 196] on button "Share leaderboard" at bounding box center [184, 192] width 111 height 14
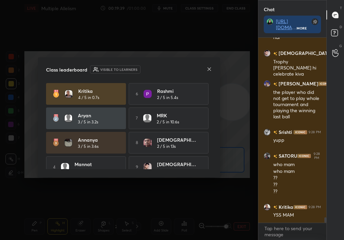
scroll to position [5966, 0]
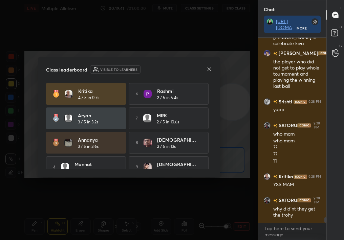
click at [212, 67] on icon at bounding box center [208, 68] width 5 height 5
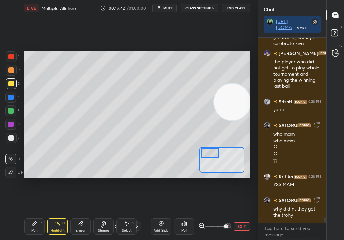
drag, startPoint x: 210, startPoint y: 153, endPoint x: 235, endPoint y: 155, distance: 24.8
click at [219, 155] on div at bounding box center [210, 152] width 18 height 9
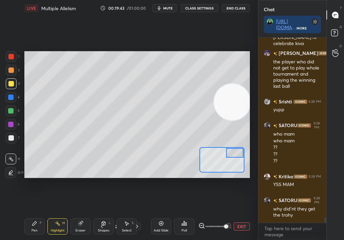
drag, startPoint x: 29, startPoint y: 223, endPoint x: 24, endPoint y: 224, distance: 5.1
click at [24, 214] on div "Pen P" at bounding box center [34, 226] width 20 height 16
click at [28, 214] on div "Pen P" at bounding box center [34, 226] width 20 height 16
click at [8, 95] on div at bounding box center [10, 97] width 11 height 11
click at [11, 96] on div at bounding box center [10, 96] width 5 height 5
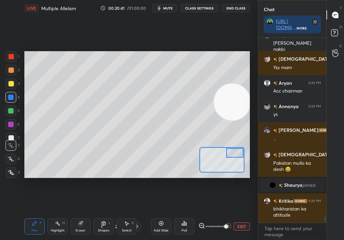
scroll to position [5150, 0]
click at [63, 214] on div "Highlight H" at bounding box center [57, 226] width 20 height 16
click at [60, 214] on div "Highlight H" at bounding box center [57, 226] width 20 height 16
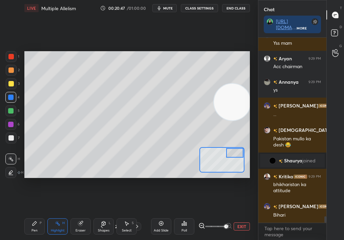
click at [122, 214] on div "Select" at bounding box center [127, 229] width 10 height 3
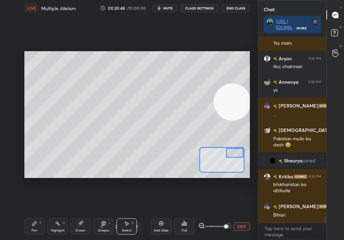
drag, startPoint x: 130, startPoint y: 227, endPoint x: 127, endPoint y: 225, distance: 3.5
click at [127, 214] on div "Select S" at bounding box center [126, 226] width 20 height 16
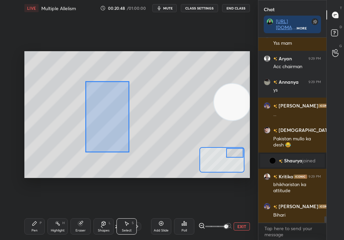
scroll to position [5198, 0]
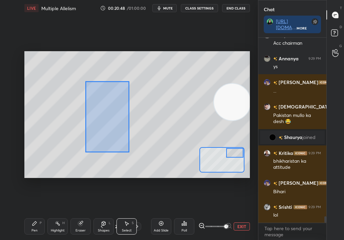
drag, startPoint x: 85, startPoint y: 81, endPoint x: 163, endPoint y: 182, distance: 127.6
click at [163, 182] on div "0 ° Undo Copy Duplicate Duplicate to new slide Delete Setting up your live clas…" at bounding box center [137, 114] width 231 height 196
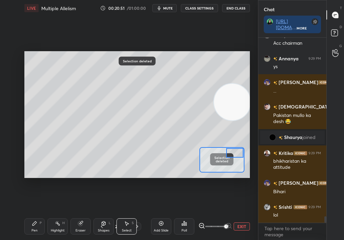
click at [244, 214] on button "EXIT" at bounding box center [242, 226] width 16 height 8
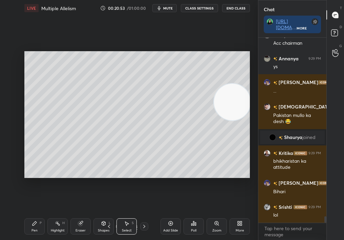
scroll to position [5228, 0]
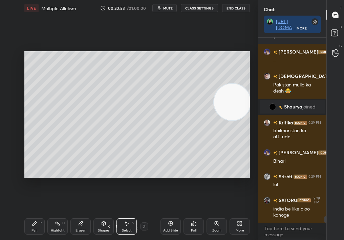
click at [36, 214] on icon at bounding box center [34, 222] width 5 height 5
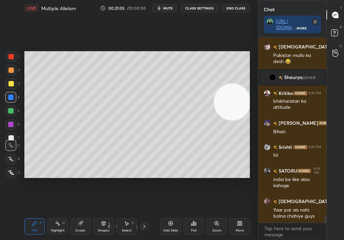
scroll to position [5282, 0]
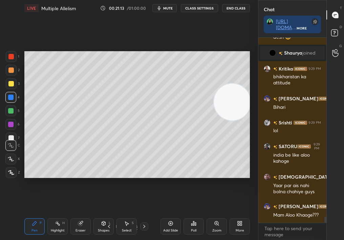
click at [127, 214] on div "Select S" at bounding box center [126, 226] width 20 height 16
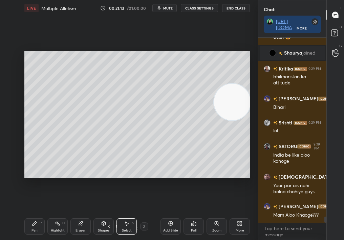
click at [129, 214] on div "Select S" at bounding box center [126, 226] width 20 height 16
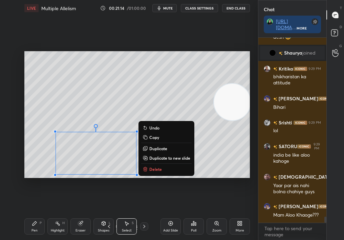
drag, startPoint x: 100, startPoint y: 154, endPoint x: 195, endPoint y: 195, distance: 103.4
click at [196, 196] on div "0 ° Undo Copy Duplicate Duplicate to new slide Delete Setting up your live clas…" at bounding box center [137, 114] width 231 height 196
click at [155, 174] on div "0 ° Undo Copy Duplicate Duplicate to new slide Delete" at bounding box center [136, 114] width 225 height 127
click at [160, 170] on p "Delete" at bounding box center [155, 168] width 13 height 5
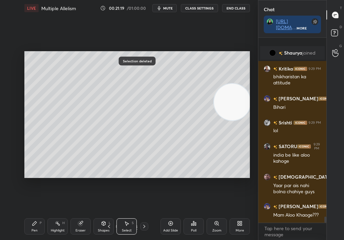
scroll to position [5311, 0]
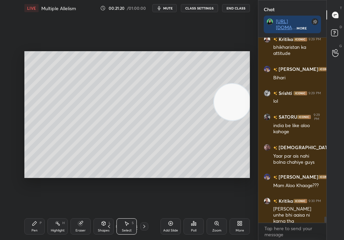
click at [167, 214] on div "Add Slide" at bounding box center [170, 226] width 20 height 16
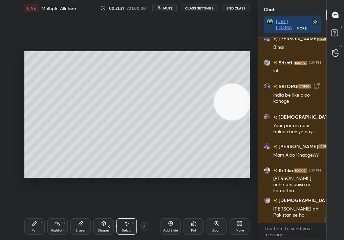
click at [36, 214] on div "Pen P" at bounding box center [34, 226] width 20 height 16
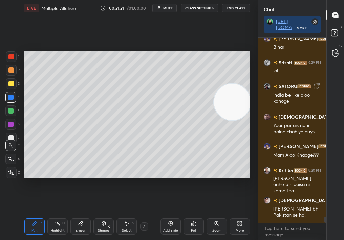
click at [31, 214] on div "Pen P" at bounding box center [34, 226] width 20 height 16
click at [30, 214] on div "Pen P" at bounding box center [34, 226] width 20 height 16
click at [201, 7] on button "CLASS SETTINGS" at bounding box center [199, 8] width 37 height 8
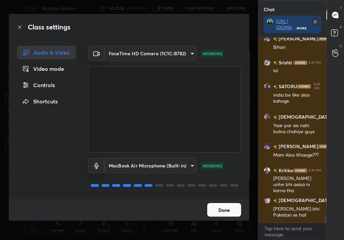
click at [215, 203] on button "Done" at bounding box center [224, 210] width 34 height 14
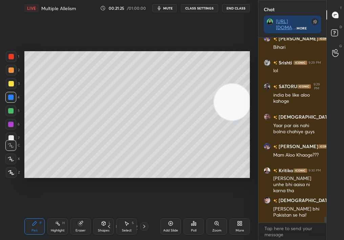
scroll to position [5377, 0]
click at [199, 7] on button "CLASS SETTINGS" at bounding box center [199, 8] width 37 height 8
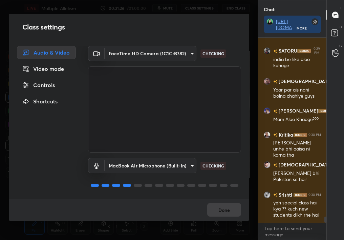
click at [68, 124] on div "Audio & Video Video mode Controls Shortcuts FaceTime HD Camera (1C1C:B782) ee97…" at bounding box center [129, 122] width 240 height 153
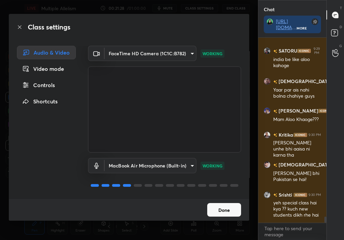
scroll to position [5402, 0]
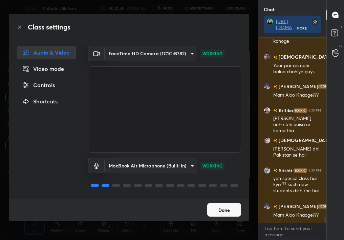
click at [43, 86] on div "Controls" at bounding box center [46, 85] width 59 height 14
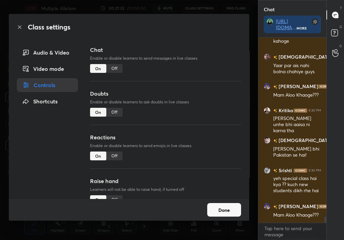
click at [110, 67] on div "Off" at bounding box center [114, 68] width 16 height 9
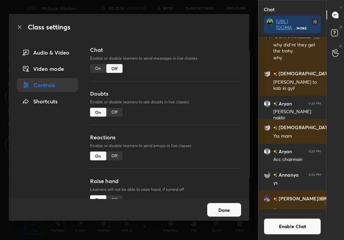
click at [230, 214] on button "Done" at bounding box center [224, 210] width 34 height 14
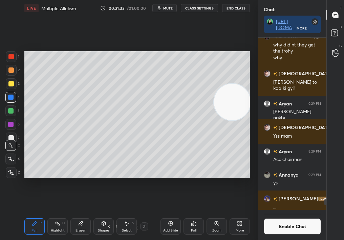
click at [222, 207] on div "Add Slide Poll Zoom More" at bounding box center [204, 226] width 89 height 38
click at [9, 87] on div at bounding box center [11, 83] width 11 height 11
click at [9, 86] on div at bounding box center [11, 83] width 11 height 11
click at [16, 94] on div "1 2 3 4 5 6 7" at bounding box center [12, 98] width 14 height 95
click at [10, 97] on div at bounding box center [10, 96] width 5 height 5
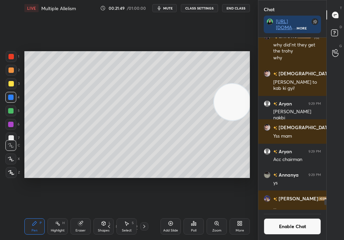
click at [12, 110] on div at bounding box center [10, 110] width 5 height 5
click at [18, 107] on div "5" at bounding box center [12, 110] width 14 height 11
click at [48, 214] on div "Pen P Highlight H Eraser Shapes L Select S" at bounding box center [58, 226] width 68 height 16
click at [61, 214] on div "Highlight H" at bounding box center [57, 226] width 20 height 16
click at [33, 214] on div "Pen P" at bounding box center [34, 226] width 20 height 16
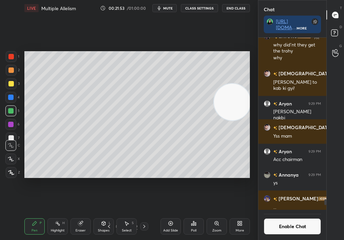
click at [22, 214] on div "LIVE Multiple Allelism 00:21:53 / 01:00:00 mute CLASS SETTINGS End Class Settin…" at bounding box center [137, 120] width 231 height 240
click at [8, 121] on div at bounding box center [10, 124] width 11 height 11
click at [8, 123] on div at bounding box center [10, 124] width 5 height 5
click at [9, 87] on div "3" at bounding box center [13, 85] width 14 height 14
click at [15, 88] on div "3" at bounding box center [13, 83] width 14 height 11
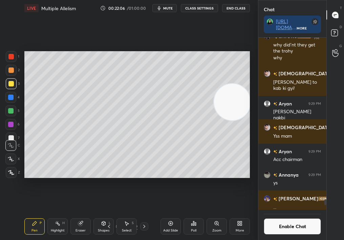
click at [279, 214] on button "Enable Chat" at bounding box center [292, 226] width 57 height 16
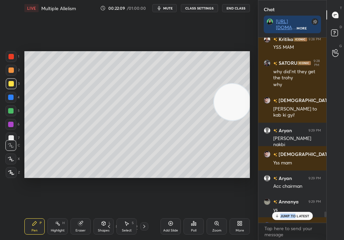
click at [286, 214] on p "JUMP TO LATEST" at bounding box center [294, 216] width 29 height 4
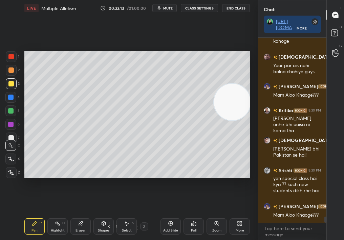
click at [9, 78] on div "1 2 3 4 5 6 7" at bounding box center [12, 98] width 14 height 95
click at [4, 71] on div "1 2 3 4 5 6 7 C X Z C X Z E E Erase all H H" at bounding box center [11, 114] width 22 height 127
click at [8, 70] on div at bounding box center [11, 70] width 11 height 11
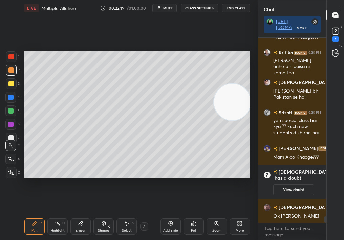
scroll to position [5267, 0]
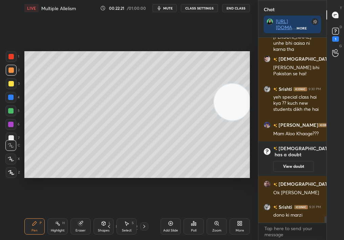
click at [162, 50] on div "Setting up your live class Poll for secs No correct answer Start poll" at bounding box center [137, 114] width 231 height 196
click at [123, 214] on div "Select S" at bounding box center [126, 226] width 20 height 16
click at [122, 214] on div "Select S" at bounding box center [126, 226] width 20 height 16
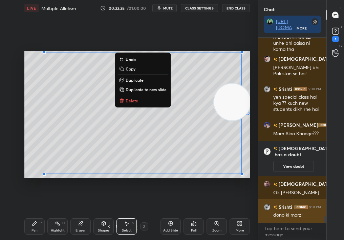
drag, startPoint x: 95, startPoint y: 81, endPoint x: 288, endPoint y: 216, distance: 235.2
click at [288, 214] on div "1 2 3 4 5 6 7 C X Z C X Z E E Erase all H H LIVE Multiple Allelism 00:22:28 / 0…" at bounding box center [172, 120] width 344 height 240
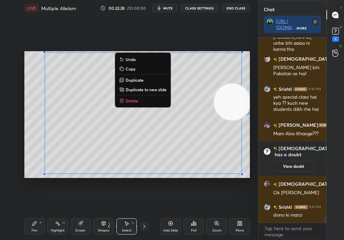
click at [143, 102] on button "Delete" at bounding box center [142, 100] width 50 height 8
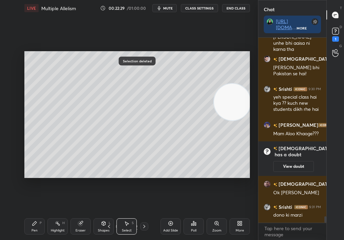
click at [108, 214] on div "Pen P Highlight H Eraser Shapes L Select S 30 / 59 Add Slide Poll Zoom More" at bounding box center [136, 226] width 225 height 27
click at [108, 214] on icon at bounding box center [108, 225] width 5 height 5
click at [214, 214] on div "Zoom" at bounding box center [216, 226] width 20 height 16
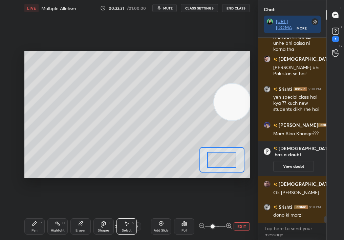
drag, startPoint x: 248, startPoint y: 223, endPoint x: 251, endPoint y: 221, distance: 3.6
click at [250, 214] on div "LIVE Multiple Allelism 00:22:31 / 01:00:00 mute CLASS SETTINGS End Class 0 ° Un…" at bounding box center [137, 120] width 231 height 240
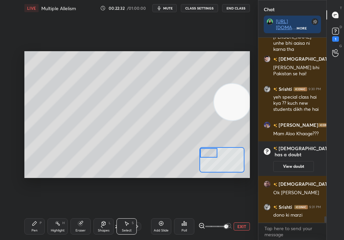
drag, startPoint x: 214, startPoint y: 151, endPoint x: 197, endPoint y: 144, distance: 18.7
click at [197, 145] on div "0 ° Undo Copy Duplicate Duplicate to new slide Delete Setting up your live clas…" at bounding box center [136, 114] width 225 height 127
click at [31, 214] on div "Pen P" at bounding box center [34, 226] width 20 height 16
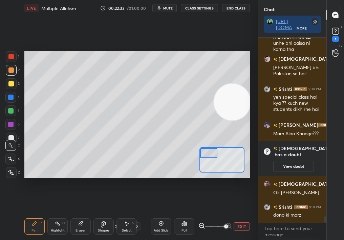
scroll to position [5292, 0]
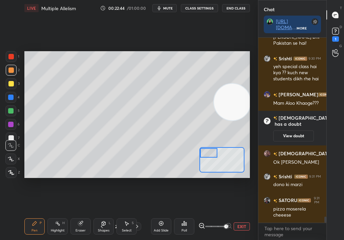
click at [208, 157] on div at bounding box center [209, 152] width 18 height 9
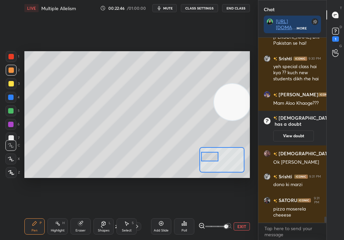
click at [223, 148] on div "Setting up your live class Poll for secs No correct answer Start poll" at bounding box center [136, 114] width 225 height 127
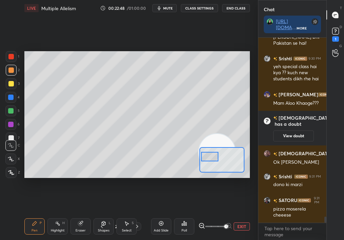
click at [75, 214] on div "Eraser" at bounding box center [80, 226] width 20 height 16
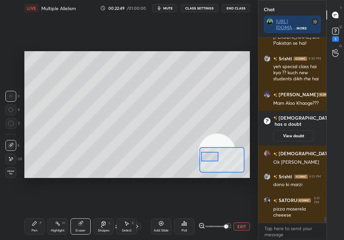
click at [30, 214] on div "Pen P" at bounding box center [34, 226] width 20 height 16
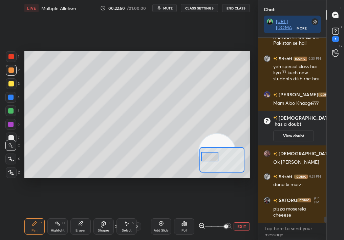
click at [29, 214] on div "Pen P" at bounding box center [34, 226] width 20 height 16
click at [11, 138] on div "C" at bounding box center [12, 144] width 15 height 14
click at [14, 136] on div "1 2 3 4 5 6 7 C X Z C X Z E E Erase all H H" at bounding box center [11, 114] width 22 height 127
click at [84, 214] on div "Eraser" at bounding box center [80, 226] width 20 height 16
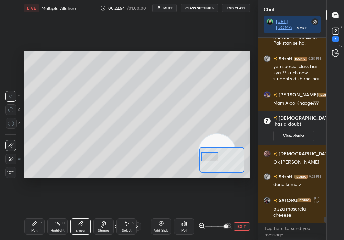
click at [33, 214] on div "LIVE Multiple Allelism 00:22:54 / 01:00:00 mute CLASS SETTINGS End Class Settin…" at bounding box center [137, 120] width 231 height 240
click at [34, 214] on icon at bounding box center [34, 222] width 5 height 5
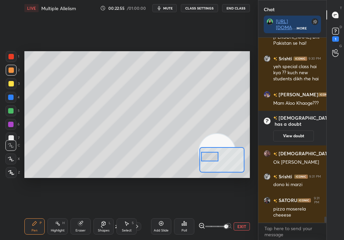
drag, startPoint x: 35, startPoint y: 218, endPoint x: 31, endPoint y: 214, distance: 5.5
click at [31, 214] on div "Pen P Highlight H Eraser Shapes L Select S 29 / 59 Add Slide Poll EXIT" at bounding box center [136, 226] width 225 height 27
click at [8, 171] on div at bounding box center [11, 172] width 11 height 11
click at [9, 171] on icon at bounding box center [11, 172] width 6 height 5
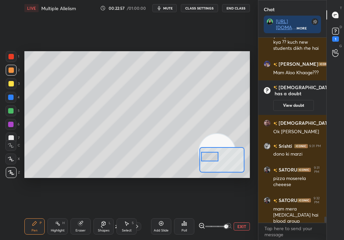
click at [11, 137] on div "C" at bounding box center [12, 144] width 15 height 14
click at [12, 137] on div "C" at bounding box center [12, 144] width 15 height 14
click at [11, 138] on div "C" at bounding box center [12, 144] width 15 height 14
click at [12, 135] on div at bounding box center [10, 137] width 5 height 5
click at [12, 134] on div at bounding box center [11, 137] width 11 height 11
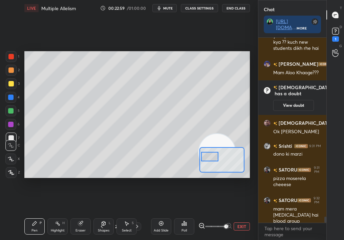
click at [12, 135] on div at bounding box center [11, 137] width 11 height 11
click at [9, 161] on div at bounding box center [10, 158] width 11 height 11
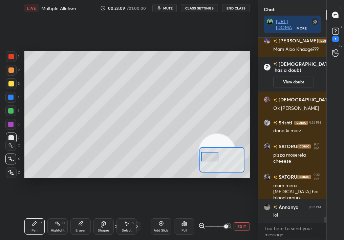
scroll to position [5369, 0]
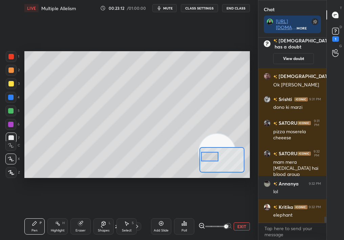
click at [241, 214] on button "EXIT" at bounding box center [242, 226] width 16 height 8
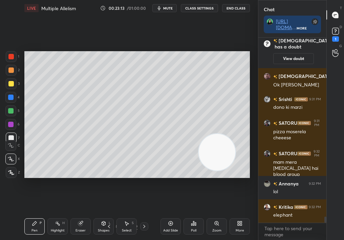
click at [135, 214] on div "Select S" at bounding box center [126, 226] width 20 height 16
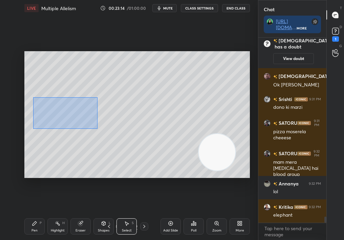
drag, startPoint x: 47, startPoint y: 97, endPoint x: 100, endPoint y: 134, distance: 63.7
click at [100, 134] on div "0 ° Undo Copy Duplicate Duplicate to new slide Delete" at bounding box center [136, 114] width 225 height 127
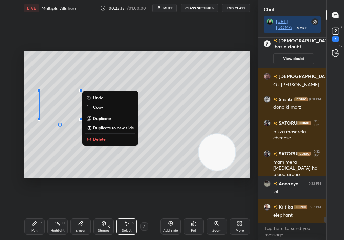
click at [106, 139] on button "Delete" at bounding box center [110, 139] width 50 height 8
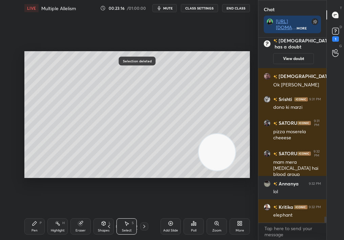
click at [215, 214] on div "Zoom" at bounding box center [216, 226] width 20 height 16
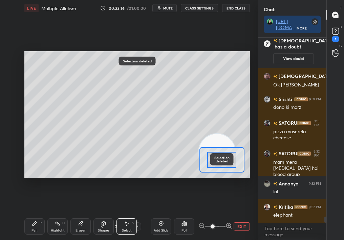
click at [215, 214] on span at bounding box center [213, 226] width 4 height 4
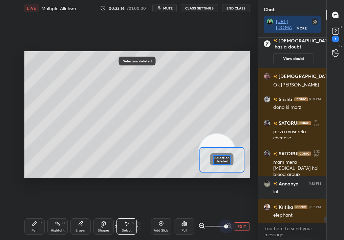
drag, startPoint x: 229, startPoint y: 229, endPoint x: 242, endPoint y: 230, distance: 12.5
click at [242, 214] on div "EXIT" at bounding box center [223, 226] width 51 height 8
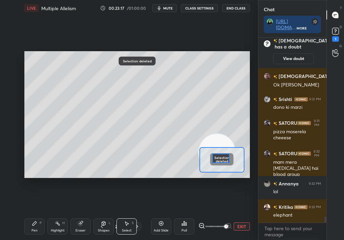
drag, startPoint x: 223, startPoint y: 157, endPoint x: 208, endPoint y: 154, distance: 15.2
click at [212, 154] on div at bounding box center [221, 157] width 18 height 9
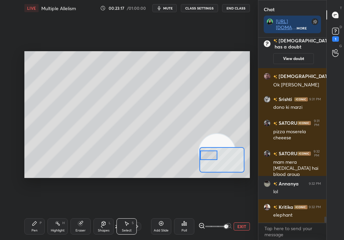
click at [33, 214] on icon at bounding box center [34, 223] width 4 height 4
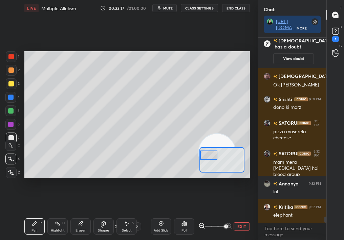
click at [33, 214] on icon at bounding box center [34, 223] width 4 height 4
drag, startPoint x: 208, startPoint y: 154, endPoint x: 207, endPoint y: 157, distance: 3.5
click at [207, 158] on div at bounding box center [209, 154] width 18 height 9
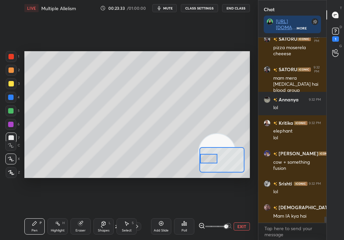
scroll to position [5477, 0]
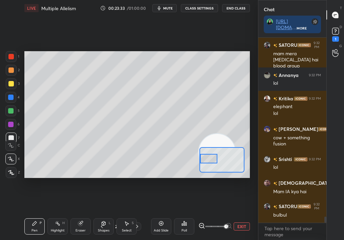
click at [79, 214] on div "Eraser" at bounding box center [80, 226] width 20 height 16
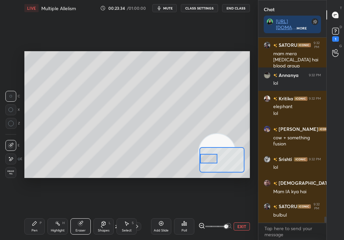
scroll to position [5507, 0]
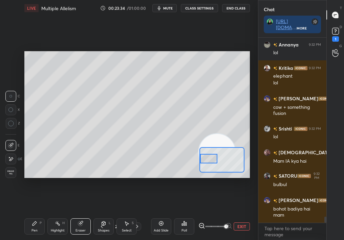
click at [32, 214] on div "Pen P" at bounding box center [34, 226] width 20 height 16
click at [29, 214] on div "Pen P" at bounding box center [34, 226] width 20 height 16
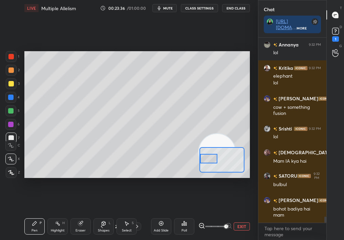
click at [75, 214] on div "Eraser" at bounding box center [80, 229] width 10 height 3
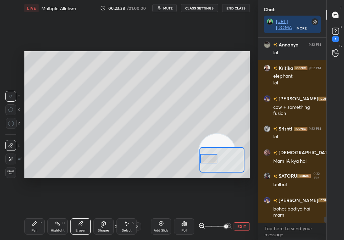
click at [29, 214] on div "Pen P" at bounding box center [34, 226] width 20 height 16
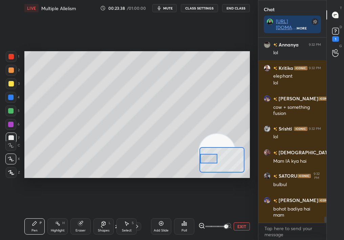
click at [30, 214] on div "Pen P" at bounding box center [34, 226] width 20 height 16
click at [76, 214] on div "Eraser" at bounding box center [80, 226] width 20 height 16
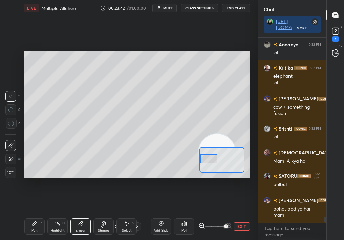
scroll to position [5538, 0]
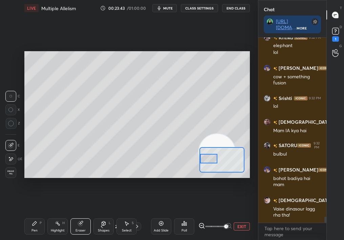
click at [28, 214] on div "Pen P" at bounding box center [34, 226] width 20 height 16
click at [30, 214] on div "Pen P" at bounding box center [34, 226] width 20 height 16
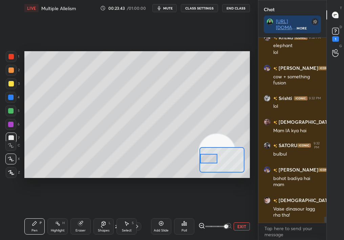
click at [37, 214] on div "Pen" at bounding box center [34, 229] width 6 height 3
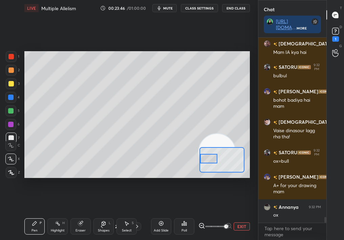
scroll to position [5639, 0]
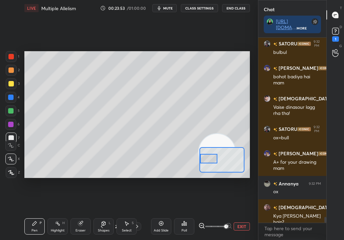
click at [218, 159] on div at bounding box center [209, 158] width 18 height 9
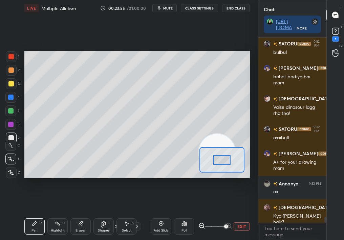
click at [14, 105] on div "4" at bounding box center [12, 99] width 14 height 14
click at [9, 117] on div "5" at bounding box center [12, 112] width 14 height 14
click at [10, 124] on div at bounding box center [10, 124] width 5 height 5
click at [15, 139] on div "C" at bounding box center [12, 144] width 15 height 14
click at [15, 138] on div "C" at bounding box center [12, 144] width 15 height 14
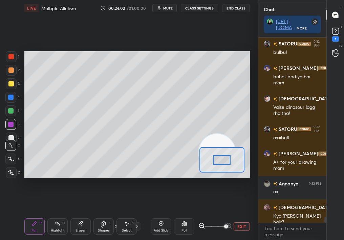
click at [236, 214] on div "Add Slide Poll EXIT" at bounding box center [200, 226] width 99 height 38
click at [247, 214] on button "EXIT" at bounding box center [242, 226] width 16 height 8
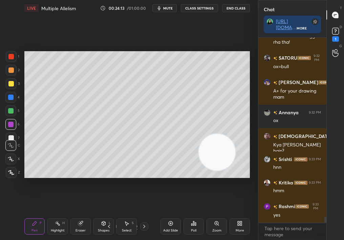
scroll to position [5735, 0]
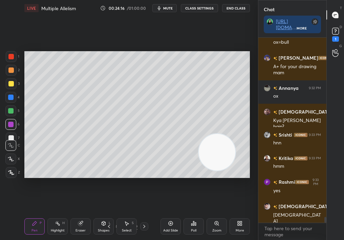
click at [106, 214] on icon at bounding box center [108, 225] width 5 height 5
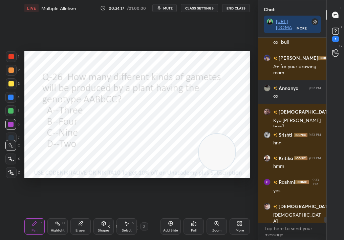
scroll to position [5764, 0]
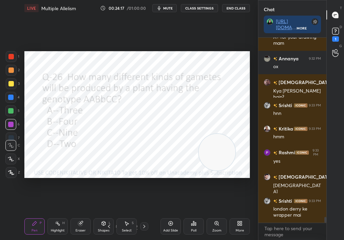
click at [141, 214] on icon at bounding box center [143, 225] width 5 height 5
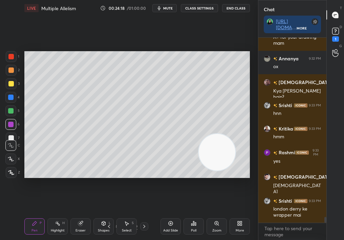
click at [167, 214] on div "Add Slide" at bounding box center [170, 226] width 20 height 16
click at [109, 214] on icon at bounding box center [108, 225] width 5 height 5
click at [142, 214] on icon at bounding box center [143, 225] width 5 height 5
click at [110, 214] on icon at bounding box center [108, 225] width 5 height 5
click at [12, 157] on icon at bounding box center [11, 158] width 6 height 5
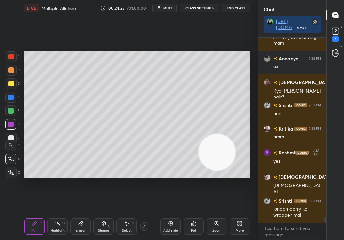
click at [5, 159] on div at bounding box center [10, 158] width 11 height 11
click at [9, 157] on icon at bounding box center [11, 158] width 6 height 5
click at [79, 214] on div "Eraser" at bounding box center [80, 226] width 20 height 16
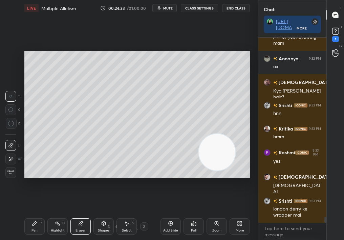
click at [10, 137] on div "1 2 3 4 5 6 7 C X Z C X Z E E Erase all H H LIVE Multiple Allelism 00:24:33 / 0…" at bounding box center [126, 120] width 252 height 240
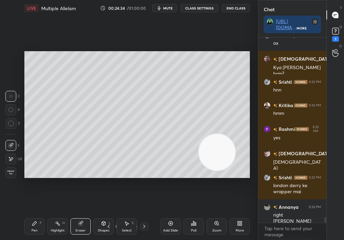
click at [163, 214] on div "Add Slide" at bounding box center [170, 226] width 20 height 16
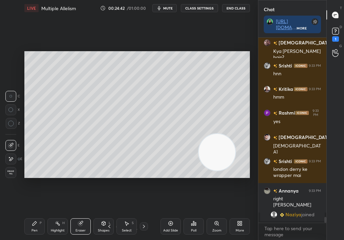
click at [213, 214] on div "Zoom" at bounding box center [216, 229] width 9 height 3
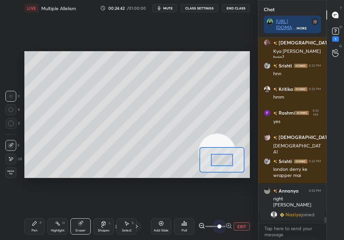
click at [258, 214] on div "1 2 3 4 5 6 7 C X Z C X Z E E Erase all H H LIVE Multiple Allelism 00:24:42 / 0…" at bounding box center [172, 120] width 344 height 240
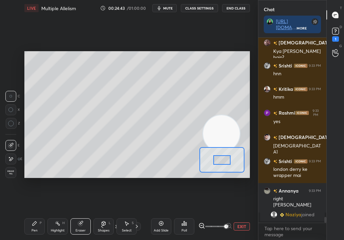
drag, startPoint x: 212, startPoint y: 128, endPoint x: 228, endPoint y: 74, distance: 55.9
click at [228, 115] on video at bounding box center [221, 133] width 37 height 37
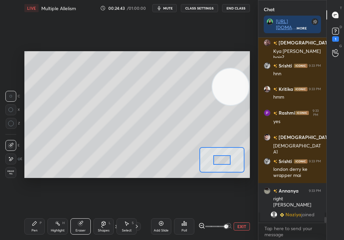
click at [250, 56] on div "Setting up your live class Poll for secs No correct answer Start poll" at bounding box center [137, 114] width 231 height 196
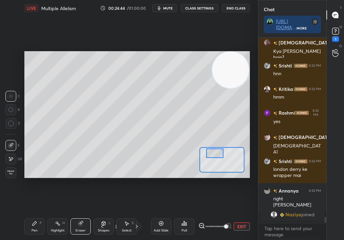
click at [207, 135] on div "Setting up your live class Poll for secs No correct answer Start poll" at bounding box center [136, 114] width 225 height 127
click at [8, 214] on div "1 2 3 4 5 6 7 C X Z C X Z E E Erase all H H LIVE Multiple Allelism 00:24:45 / 0…" at bounding box center [126, 120] width 252 height 240
click at [16, 214] on div "1 2 3 4 5 6 7 C X Z C X Z E E Erase all H H LIVE Multiple Allelism 00:24:45 / 0…" at bounding box center [126, 120] width 252 height 240
click at [20, 214] on div "1 2 3 4 5 6 7 C X Z C X Z E E Erase all H H LIVE Multiple Allelism 00:24:45 / 0…" at bounding box center [126, 120] width 252 height 240
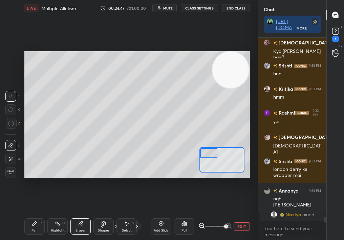
click at [192, 148] on div "Setting up your live class Poll for secs No correct answer Start poll" at bounding box center [136, 114] width 225 height 127
click at [5, 168] on div "1 2 3 4 5 6 7 C X Z C X Z E E Erase all H H" at bounding box center [11, 114] width 22 height 127
click at [35, 214] on div "Pen P Highlight H Eraser Shapes L Select S 30 / 61 Add Slide Poll EXIT" at bounding box center [136, 226] width 225 height 27
click at [36, 214] on icon at bounding box center [34, 222] width 5 height 5
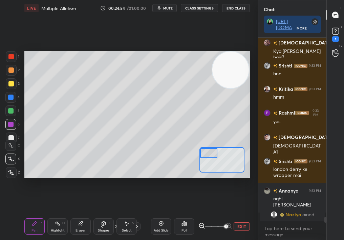
click at [36, 214] on div "Pen P" at bounding box center [34, 226] width 20 height 16
click at [5, 143] on div "1 2 3 4 5 6 7 C X Z C X Z E E Erase all H H" at bounding box center [11, 114] width 22 height 127
click at [10, 137] on div "C" at bounding box center [12, 144] width 15 height 14
click at [14, 135] on div at bounding box center [11, 137] width 11 height 11
click at [12, 152] on div "X" at bounding box center [12, 158] width 15 height 14
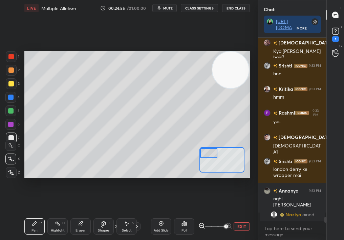
click at [9, 158] on icon at bounding box center [11, 158] width 6 height 5
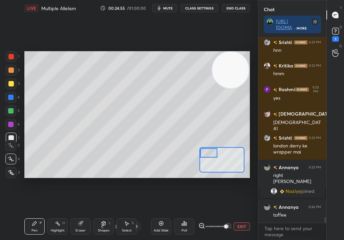
scroll to position [5651, 0]
click at [6, 160] on div at bounding box center [10, 158] width 11 height 11
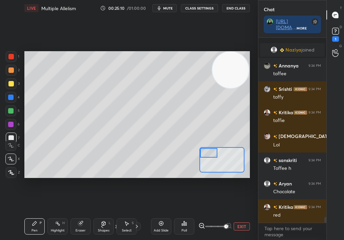
scroll to position [5816, 0]
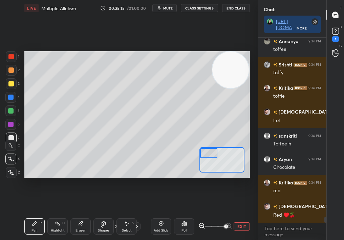
click at [12, 139] on div "1 2 3 4 5 6 7 C X Z C X Z E E Erase all H H" at bounding box center [11, 114] width 22 height 127
click at [11, 144] on icon at bounding box center [11, 145] width 6 height 5
click at [12, 145] on icon at bounding box center [11, 145] width 6 height 5
click at [12, 143] on icon at bounding box center [11, 145] width 6 height 5
click at [9, 86] on div at bounding box center [11, 83] width 11 height 11
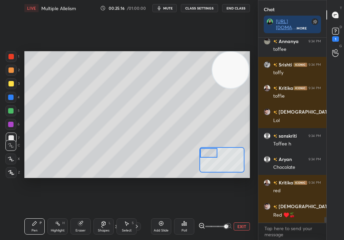
click at [10, 85] on div at bounding box center [10, 83] width 5 height 5
click at [333, 32] on rect at bounding box center [335, 31] width 6 height 6
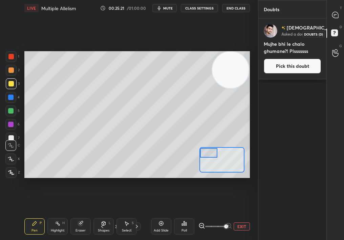
scroll to position [219, 66]
click at [289, 69] on button "Pick this doubt" at bounding box center [292, 66] width 57 height 15
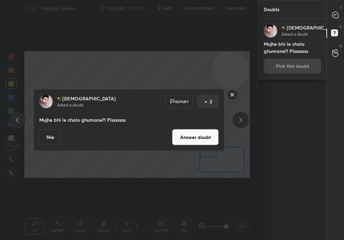
drag, startPoint x: 230, startPoint y: 95, endPoint x: 234, endPoint y: 94, distance: 3.9
click at [235, 94] on rect at bounding box center [232, 94] width 10 height 10
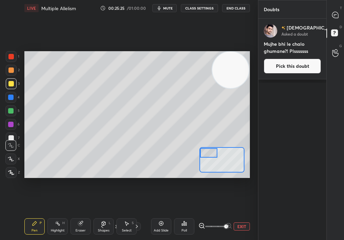
click at [337, 13] on icon at bounding box center [335, 15] width 6 height 6
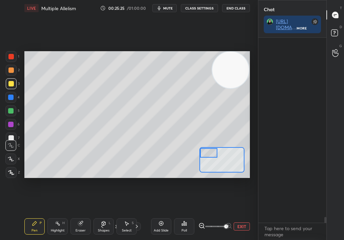
scroll to position [183, 66]
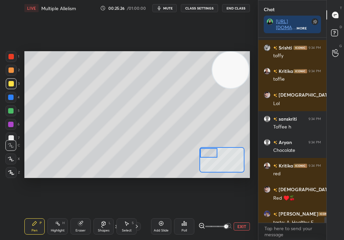
click at [182, 214] on div "Poll" at bounding box center [184, 226] width 20 height 16
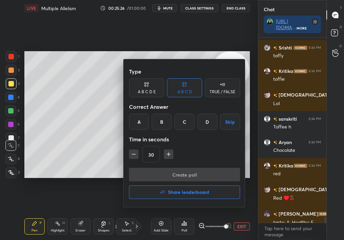
click at [188, 190] on h4 "Share leaderboard" at bounding box center [188, 192] width 41 height 5
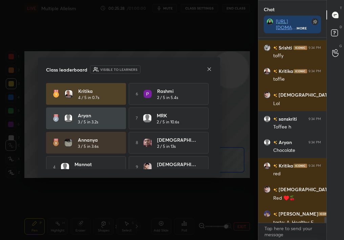
drag, startPoint x: 213, startPoint y: 147, endPoint x: 216, endPoint y: 177, distance: 29.6
click at [215, 177] on div "Class leaderboard Visible to learners [PERSON_NAME] 4 / 5 in 0.7s 6 Rashmi 2 / …" at bounding box center [129, 117] width 182 height 120
drag, startPoint x: 210, startPoint y: 131, endPoint x: 212, endPoint y: 176, distance: 44.4
click at [212, 175] on div "Class leaderboard Visible to learners [PERSON_NAME] 4 / 5 in 0.7s 6 Rashmi 2 / …" at bounding box center [129, 117] width 182 height 120
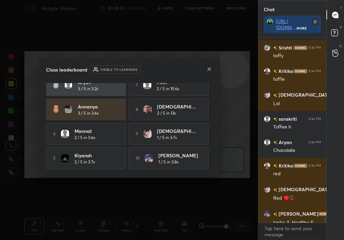
drag, startPoint x: 180, startPoint y: 127, endPoint x: 126, endPoint y: 117, distance: 55.0
click at [127, 116] on div "[PERSON_NAME] 4 / 5 in 0.7s 6 Rashmi 2 / 5 in 5.4s Aryan 3 / 5 in 3.2s 7 MRK 2 …" at bounding box center [129, 109] width 166 height 119
click at [211, 69] on icon at bounding box center [208, 68] width 5 height 5
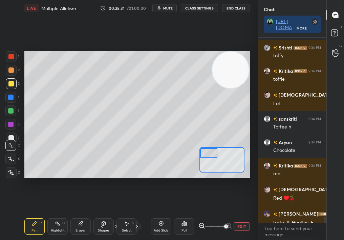
scroll to position [6018, 0]
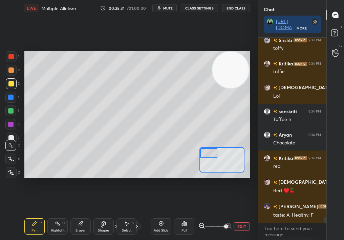
click at [327, 214] on div "Chat [URL][DOMAIN_NAME] More [PERSON_NAME] joined [PERSON_NAME] 9:34 PM toffee …" at bounding box center [301, 120] width 86 height 240
drag, startPoint x: 226, startPoint y: 152, endPoint x: 234, endPoint y: 151, distance: 7.9
click at [218, 151] on div at bounding box center [209, 152] width 18 height 9
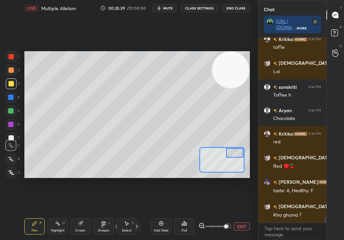
scroll to position [5778, 0]
click at [214, 150] on div at bounding box center [221, 159] width 45 height 25
click at [199, 152] on div "Setting up your live class Poll for secs No correct answer Start poll" at bounding box center [136, 114] width 225 height 127
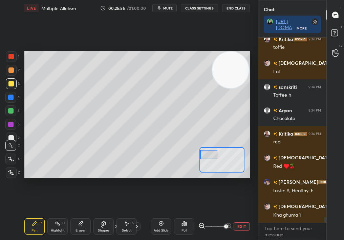
click at [214, 154] on div at bounding box center [209, 154] width 18 height 9
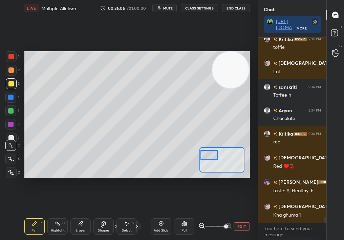
scroll to position [5802, 0]
drag, startPoint x: 212, startPoint y: 152, endPoint x: 213, endPoint y: 158, distance: 6.8
click at [213, 159] on div at bounding box center [209, 154] width 18 height 9
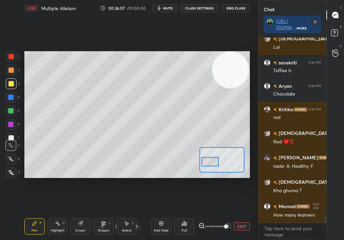
click at [13, 71] on div at bounding box center [11, 70] width 11 height 11
click at [11, 70] on div at bounding box center [10, 69] width 5 height 5
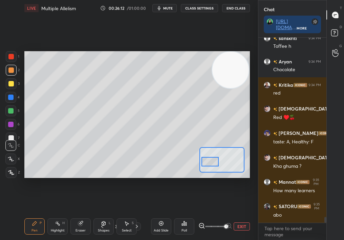
click at [223, 151] on div "Setting up your live class Poll for secs No correct answer Start poll" at bounding box center [136, 114] width 225 height 127
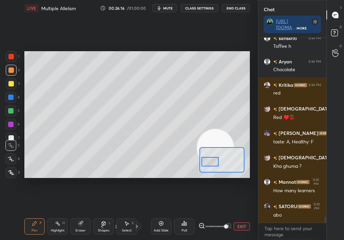
drag, startPoint x: 217, startPoint y: 137, endPoint x: 108, endPoint y: 179, distance: 117.5
click at [108, 179] on div "Setting up your live class Poll for secs No correct answer Start poll" at bounding box center [137, 114] width 231 height 196
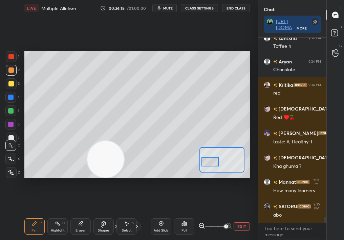
scroll to position [5839, 0]
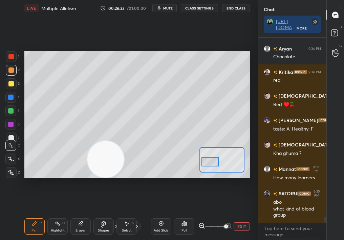
click at [13, 152] on div "X" at bounding box center [12, 158] width 15 height 14
click at [12, 155] on div at bounding box center [10, 158] width 11 height 11
click at [12, 157] on div at bounding box center [10, 158] width 11 height 11
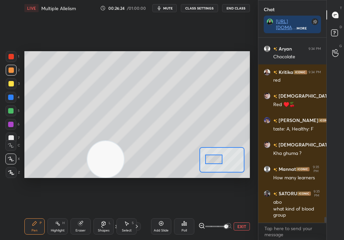
click at [218, 159] on div at bounding box center [214, 158] width 18 height 9
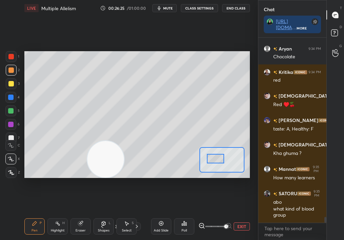
drag, startPoint x: 75, startPoint y: 158, endPoint x: 47, endPoint y: 162, distance: 28.7
click at [87, 162] on video at bounding box center [105, 159] width 37 height 37
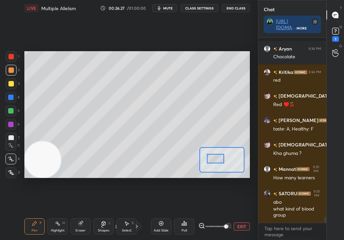
scroll to position [5874, 0]
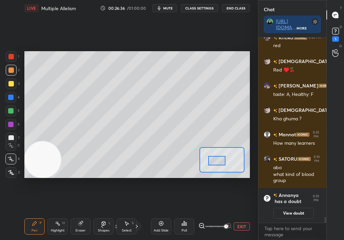
click at [221, 160] on div at bounding box center [217, 160] width 18 height 9
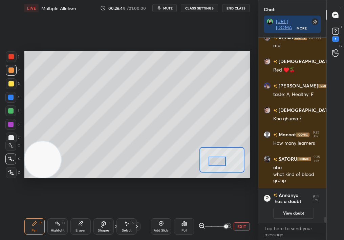
click at [11, 104] on div "4" at bounding box center [12, 99] width 14 height 14
click at [9, 114] on div at bounding box center [10, 110] width 11 height 11
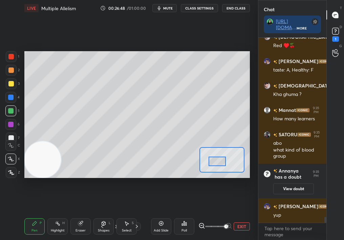
click at [217, 165] on div at bounding box center [217, 160] width 18 height 9
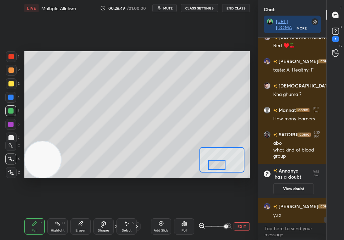
scroll to position [5855, 0]
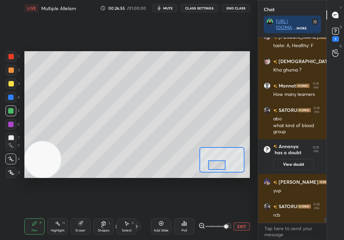
click at [238, 214] on button "EXIT" at bounding box center [242, 226] width 16 height 8
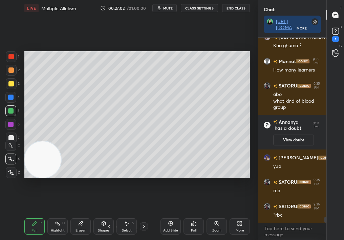
scroll to position [5904, 0]
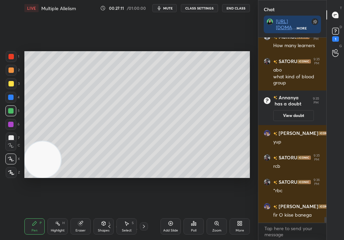
click at [169, 214] on icon at bounding box center [170, 222] width 5 height 5
click at [103, 214] on icon at bounding box center [103, 222] width 5 height 5
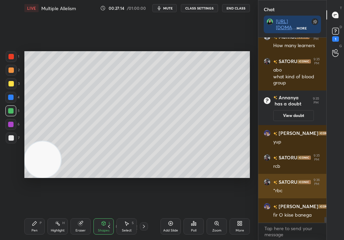
click at [258, 180] on div "1 2 3 4 5 6 7 C X Z C X Z E E Erase all H H LIVE Multiple Allelism 00:27:14 / 0…" at bounding box center [172, 120] width 344 height 240
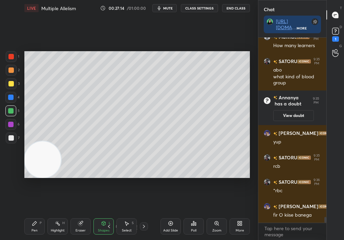
click at [107, 214] on div "Shapes L" at bounding box center [103, 226] width 20 height 16
click at [32, 214] on div "Pen" at bounding box center [34, 229] width 6 height 3
click at [29, 214] on div "Pen P" at bounding box center [34, 226] width 20 height 16
click at [10, 70] on div at bounding box center [10, 69] width 5 height 5
click at [11, 70] on div at bounding box center [10, 69] width 5 height 5
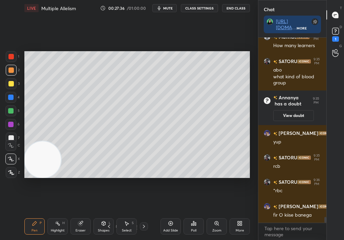
click at [58, 214] on div "Highlight H" at bounding box center [57, 226] width 20 height 16
click at [34, 214] on div "Pen P" at bounding box center [34, 226] width 20 height 16
click at [32, 214] on div "Pen P" at bounding box center [34, 226] width 20 height 16
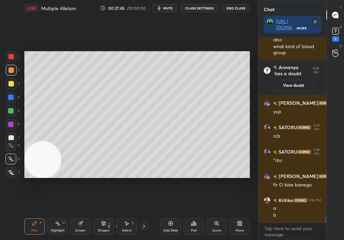
scroll to position [5959, 0]
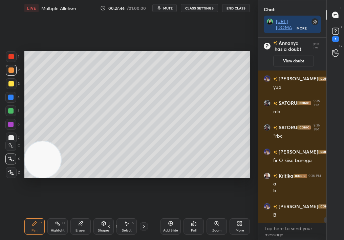
click at [57, 214] on div "Highlight" at bounding box center [58, 229] width 14 height 3
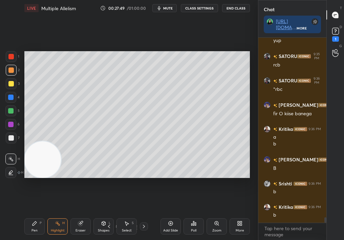
scroll to position [6030, 0]
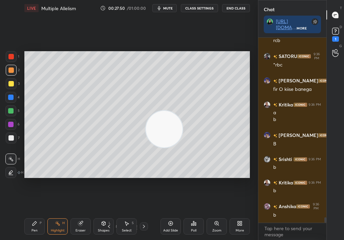
drag, startPoint x: 40, startPoint y: 161, endPoint x: 255, endPoint y: 109, distance: 221.2
click at [253, 109] on div "1 2 3 4 5 6 7 C X Z C X Z E E Erase all H H LIVE Multiple Allelism 00:27:50 / 0…" at bounding box center [129, 120] width 258 height 240
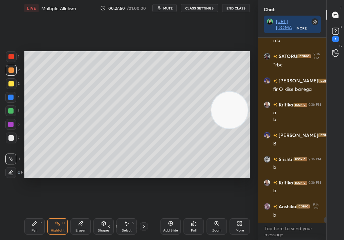
scroll to position [6054, 0]
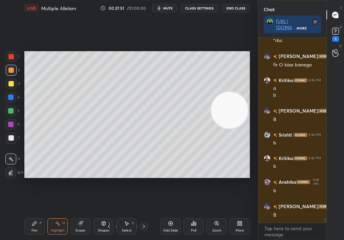
click at [28, 214] on div "Pen P Highlight H Eraser Shapes L Select S 31 / 62 Add Slide Poll Zoom More" at bounding box center [136, 226] width 225 height 27
click at [28, 214] on div "Pen P" at bounding box center [34, 226] width 20 height 16
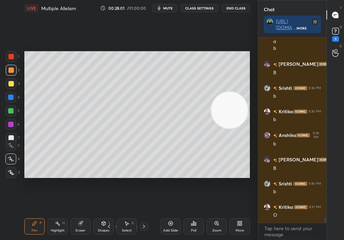
scroll to position [6148, 0]
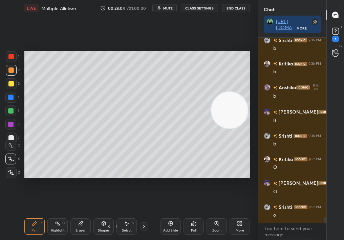
click at [10, 145] on icon at bounding box center [11, 145] width 6 height 5
click at [9, 146] on icon at bounding box center [11, 145] width 6 height 5
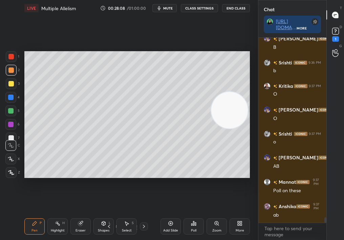
scroll to position [6245, 0]
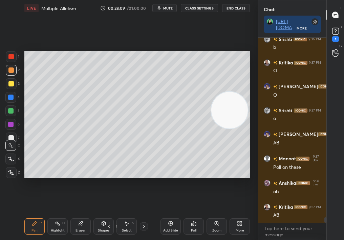
click at [15, 156] on div "X" at bounding box center [12, 158] width 15 height 11
click at [13, 159] on div at bounding box center [10, 158] width 11 height 11
click at [16, 159] on div at bounding box center [10, 158] width 11 height 11
click at [51, 214] on div "Highlight H" at bounding box center [57, 226] width 20 height 16
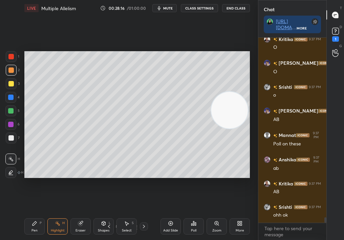
click at [34, 214] on icon at bounding box center [34, 223] width 4 height 4
click at [32, 214] on icon at bounding box center [34, 222] width 5 height 5
click at [9, 175] on div at bounding box center [11, 172] width 11 height 11
click at [9, 173] on icon at bounding box center [10, 172] width 5 height 4
click at [9, 171] on icon at bounding box center [10, 172] width 5 height 4
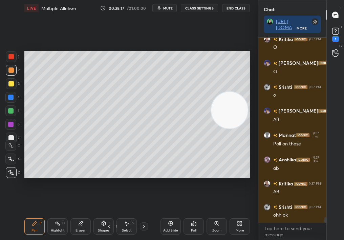
click at [7, 139] on div "1 2 3 4 5 6 7 C X Z C X Z E E Erase all H H" at bounding box center [11, 114] width 22 height 127
click at [10, 140] on div "C" at bounding box center [12, 145] width 15 height 11
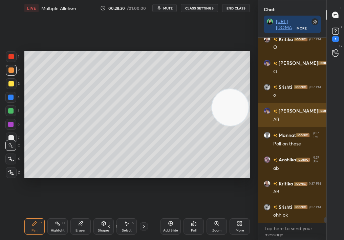
drag, startPoint x: 227, startPoint y: 109, endPoint x: 262, endPoint y: 106, distance: 34.7
click at [264, 105] on div "1 2 3 4 5 6 7 C X Z C X Z E E Erase all H H LIVE Multiple Allelism 00:28:20 / 0…" at bounding box center [172, 120] width 344 height 240
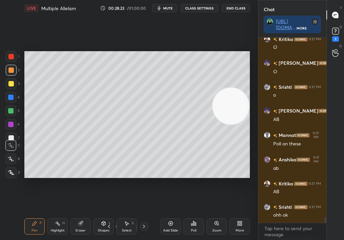
drag, startPoint x: 232, startPoint y: 104, endPoint x: 225, endPoint y: 158, distance: 54.2
click at [225, 124] on video at bounding box center [231, 106] width 37 height 37
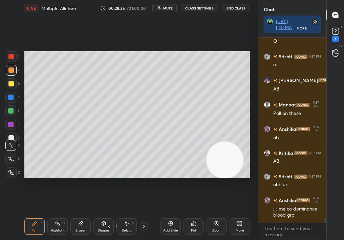
scroll to position [6329, 0]
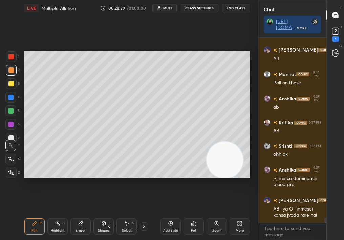
click at [58, 214] on div "Highlight H" at bounding box center [57, 226] width 20 height 16
click at [180, 214] on div "Add Slide" at bounding box center [170, 226] width 20 height 16
click at [27, 214] on div "Pen P" at bounding box center [34, 226] width 20 height 16
click at [32, 214] on div "Pen P" at bounding box center [34, 226] width 20 height 16
click at [31, 214] on div "Pen P" at bounding box center [34, 226] width 20 height 16
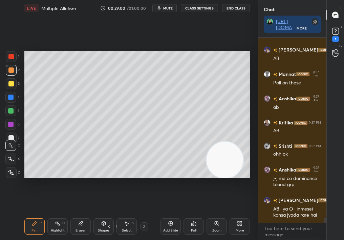
click at [8, 174] on icon at bounding box center [11, 172] width 6 height 5
click at [10, 174] on icon at bounding box center [11, 172] width 6 height 5
click at [8, 98] on div at bounding box center [10, 97] width 11 height 11
click at [9, 88] on div at bounding box center [11, 83] width 11 height 11
click at [9, 87] on div at bounding box center [11, 83] width 11 height 11
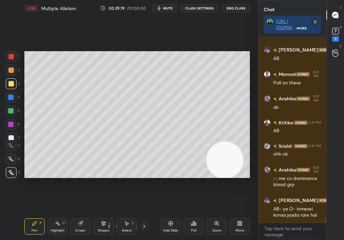
click at [110, 214] on icon at bounding box center [108, 225] width 5 height 5
click at [111, 214] on div "Pen P Highlight H Eraser Shapes L Select S 32 / 63 Add Slide Poll Zoom More" at bounding box center [136, 226] width 225 height 27
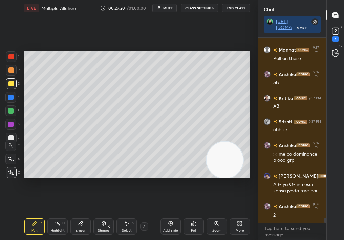
click at [109, 214] on icon at bounding box center [108, 225] width 5 height 5
click at [57, 214] on div "Pen P Highlight H Eraser Shapes L Select S 30 / 63 Add Slide Poll Zoom More" at bounding box center [136, 226] width 225 height 27
click at [57, 214] on div "Highlight H" at bounding box center [57, 226] width 20 height 16
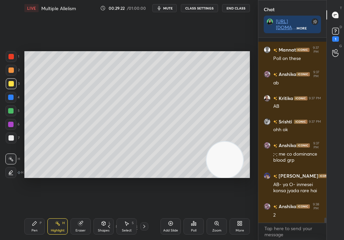
scroll to position [6390, 0]
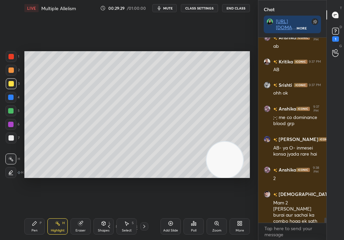
click at [144, 214] on icon at bounding box center [143, 225] width 5 height 5
click at [145, 214] on icon at bounding box center [143, 225] width 5 height 5
click at [40, 214] on div "Pen P" at bounding box center [34, 226] width 20 height 16
click at [33, 214] on div "Pen P" at bounding box center [34, 226] width 20 height 16
click at [110, 214] on div "Pen P Highlight H Eraser Shapes L Select S 32 / 63 Add Slide Poll Zoom More" at bounding box center [136, 226] width 225 height 27
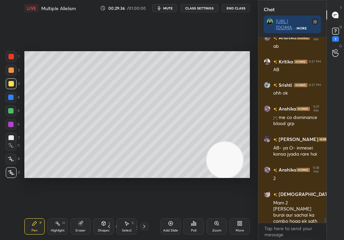
click at [112, 214] on div "Shapes L" at bounding box center [103, 226] width 20 height 16
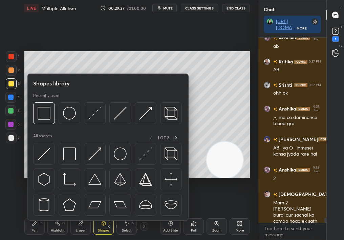
click at [112, 214] on div "Shapes L" at bounding box center [103, 226] width 20 height 16
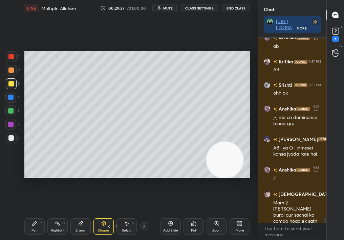
click at [111, 214] on icon at bounding box center [108, 225] width 5 height 5
click at [59, 214] on div "Highlight H" at bounding box center [57, 226] width 20 height 16
click at [56, 214] on div "Highlight H" at bounding box center [57, 226] width 20 height 16
click at [146, 214] on icon at bounding box center [143, 225] width 5 height 5
click at [27, 214] on div "Pen P" at bounding box center [34, 226] width 20 height 16
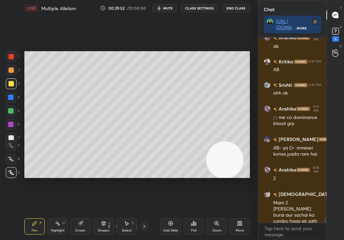
click at [28, 214] on div "Pen P" at bounding box center [34, 226] width 20 height 16
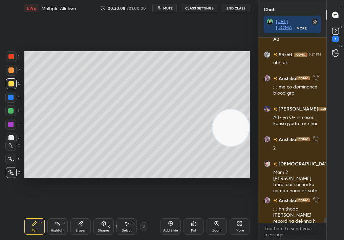
drag, startPoint x: 226, startPoint y: 155, endPoint x: 243, endPoint y: 101, distance: 57.0
click at [243, 109] on video at bounding box center [231, 127] width 37 height 37
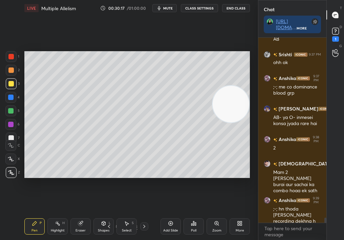
scroll to position [6427, 0]
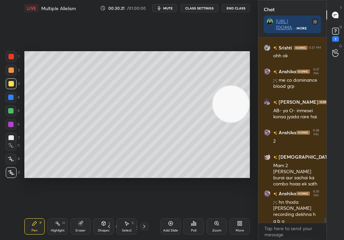
click at [9, 95] on div "1 2 3 4 5 6 7" at bounding box center [12, 98] width 14 height 95
click at [9, 97] on div at bounding box center [10, 96] width 5 height 5
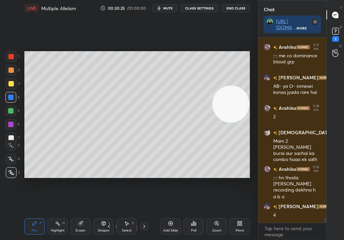
click at [169, 214] on div "Add Slide" at bounding box center [170, 226] width 20 height 16
click at [174, 214] on div "Add Slide" at bounding box center [170, 226] width 20 height 16
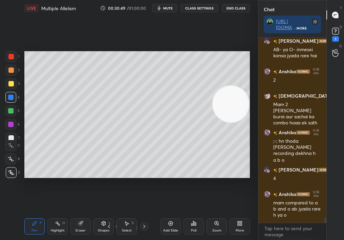
click at [10, 113] on div at bounding box center [10, 110] width 11 height 11
click at [10, 111] on div at bounding box center [10, 110] width 5 height 5
click at [10, 109] on div at bounding box center [10, 110] width 5 height 5
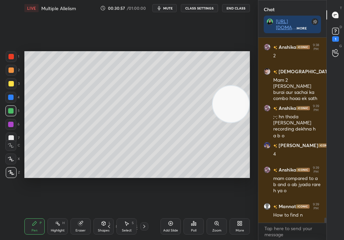
click at [75, 214] on div "Eraser" at bounding box center [80, 226] width 20 height 16
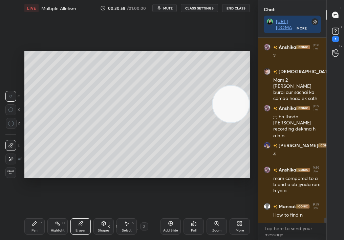
click at [30, 214] on div "Pen P Highlight H Eraser Shapes L Select S 34 / 65 Add Slide Poll Zoom More" at bounding box center [136, 226] width 225 height 27
click at [36, 213] on div "Pen P Highlight H Eraser Shapes L Select S 34 / 65 Add Slide Poll Zoom More" at bounding box center [136, 226] width 225 height 27
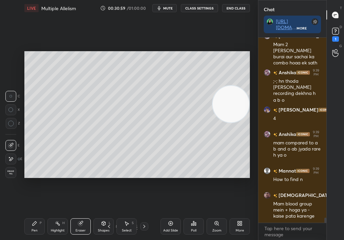
click at [37, 214] on div "Pen P" at bounding box center [34, 226] width 20 height 16
click at [30, 214] on div "Pen P" at bounding box center [34, 226] width 20 height 16
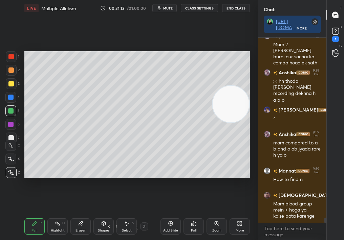
click at [78, 214] on icon at bounding box center [80, 222] width 5 height 5
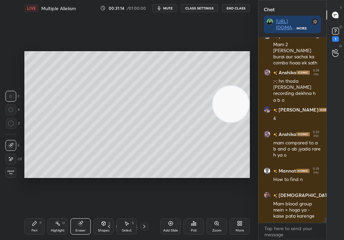
click at [22, 214] on div "LIVE Multiple Allelism 00:31:14 / 01:00:00 mute CLASS SETTINGS End Class Settin…" at bounding box center [137, 120] width 231 height 240
click at [24, 214] on div "Pen P" at bounding box center [34, 226] width 20 height 16
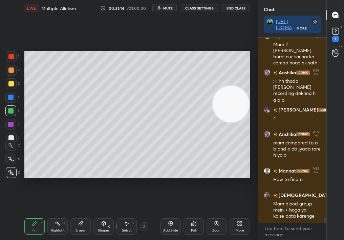
click at [32, 214] on icon at bounding box center [34, 222] width 5 height 5
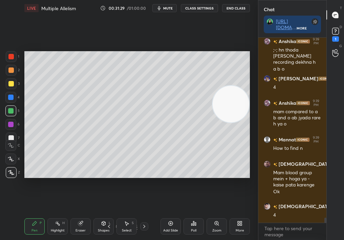
scroll to position [6603, 0]
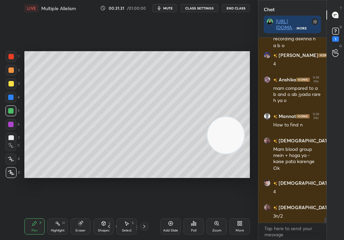
drag, startPoint x: 222, startPoint y: 125, endPoint x: 6, endPoint y: 162, distance: 219.4
click at [1, 164] on div "1 2 3 4 5 6 7 C X Z C X Z E E Erase all H H LIVE Multiple Allelism 00:31:31 / 0…" at bounding box center [126, 120] width 252 height 240
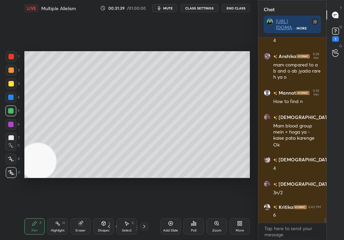
scroll to position [6649, 0]
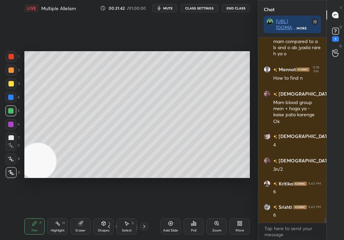
click at [101, 214] on div "Shapes L" at bounding box center [103, 226] width 20 height 16
click at [35, 214] on div "Pen P" at bounding box center [34, 226] width 20 height 16
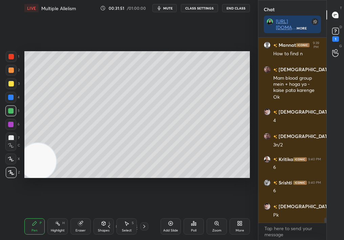
click at [82, 214] on div "Eraser" at bounding box center [80, 226] width 20 height 16
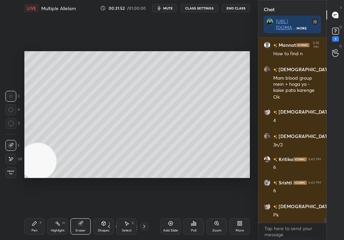
click at [44, 214] on div "Pen P Highlight H Eraser Shapes L Select S" at bounding box center [58, 226] width 68 height 16
click at [32, 214] on div "Pen" at bounding box center [34, 229] width 6 height 3
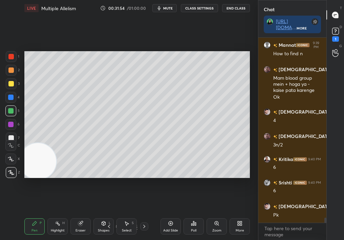
click at [28, 214] on div "Pen P" at bounding box center [34, 226] width 20 height 16
click at [93, 214] on div "Pen P Highlight H Eraser Shapes L Select S 34 / 65 Add Slide Poll Zoom More" at bounding box center [136, 226] width 225 height 27
click at [82, 214] on div "Eraser" at bounding box center [80, 226] width 20 height 16
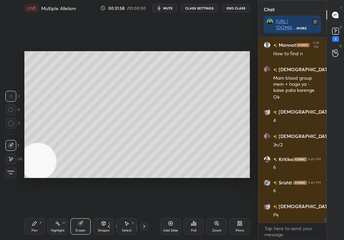
click at [36, 214] on icon at bounding box center [34, 222] width 5 height 5
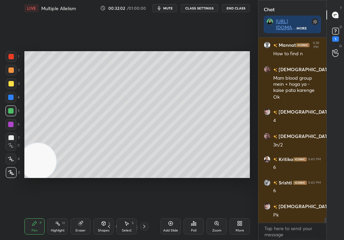
click at [125, 214] on div "Select S" at bounding box center [126, 226] width 20 height 16
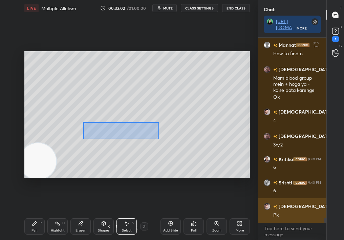
click at [279, 207] on div "1 2 3 4 5 6 7 C X Z C X Z E E Erase all H H LIVE Multiple Allelism 00:32:02 / 0…" at bounding box center [172, 120] width 344 height 240
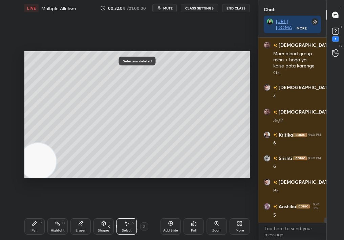
click at [108, 214] on div "Pen P Highlight H Eraser Shapes L Select S 34 / 65 Add Slide Poll Zoom More" at bounding box center [136, 226] width 225 height 27
click at [110, 214] on icon at bounding box center [108, 225] width 5 height 5
click at [108, 214] on icon at bounding box center [108, 225] width 5 height 5
click at [48, 214] on div "Highlight H" at bounding box center [57, 226] width 20 height 16
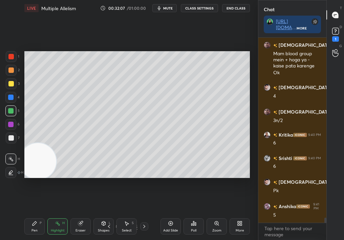
click at [45, 214] on div "Pen P Highlight H Eraser Shapes L Select S" at bounding box center [58, 226] width 68 height 16
click at [51, 214] on div "Highlight H" at bounding box center [57, 226] width 20 height 16
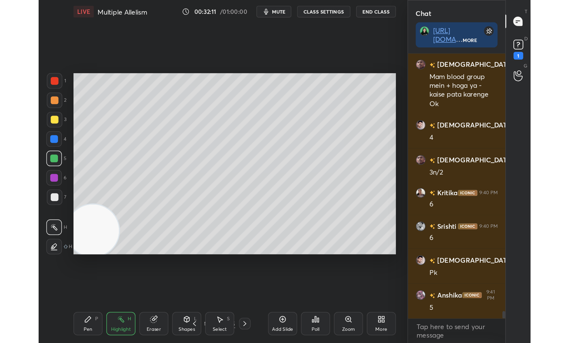
scroll to position [6728, 0]
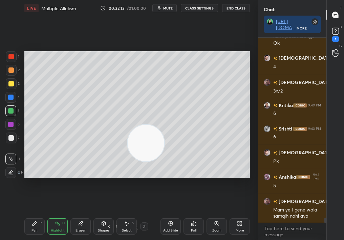
click at [249, 91] on div "Setting up your live class Poll for secs No correct answer Start poll" at bounding box center [136, 114] width 225 height 127
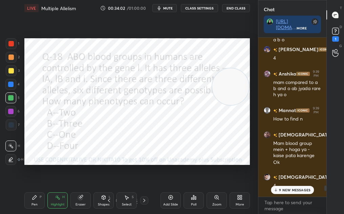
scroll to position [6594, 0]
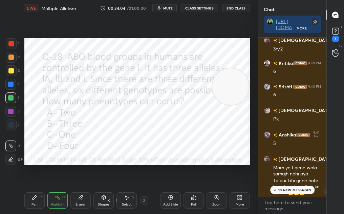
click at [293, 188] on p "10 NEW MESSAGES" at bounding box center [294, 190] width 33 height 4
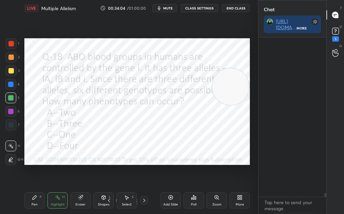
scroll to position [6809, 0]
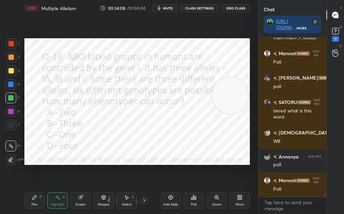
drag, startPoint x: 225, startPoint y: 89, endPoint x: 227, endPoint y: 131, distance: 42.1
click at [227, 114] on video at bounding box center [230, 95] width 37 height 37
click at [192, 199] on icon at bounding box center [191, 199] width 1 height 2
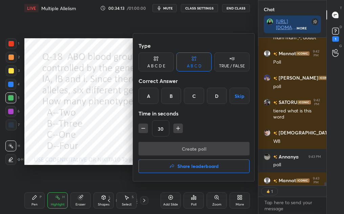
click at [213, 96] on div "D" at bounding box center [217, 96] width 20 height 16
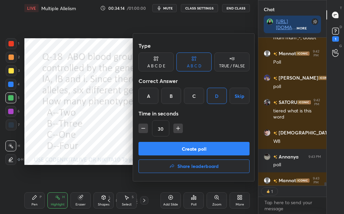
click at [213, 144] on button "Create poll" at bounding box center [193, 149] width 111 height 14
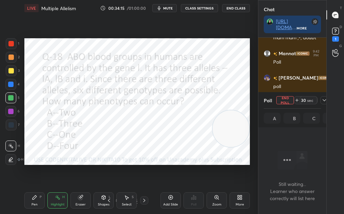
scroll to position [2, 2]
type textarea "x"
click at [336, 37] on div "1" at bounding box center [335, 38] width 7 height 5
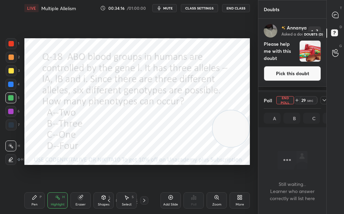
scroll to position [158, 66]
click at [304, 81] on button "Pick this doubt" at bounding box center [292, 73] width 57 height 15
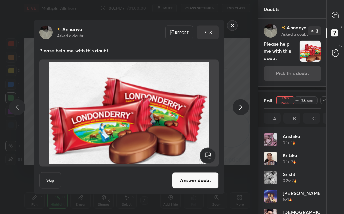
scroll to position [79, 55]
drag, startPoint x: 190, startPoint y: 176, endPoint x: 187, endPoint y: 126, distance: 50.2
click at [187, 127] on div "[PERSON_NAME] Asked a doubt Report 3 Please help me with this doubt Skip Answer…" at bounding box center [129, 107] width 191 height 174
click at [231, 21] on rect at bounding box center [232, 25] width 10 height 10
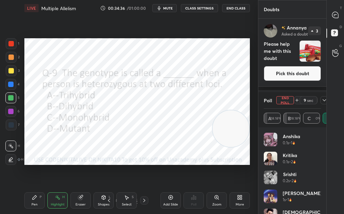
click at [175, 198] on div "Add Slide" at bounding box center [170, 200] width 20 height 16
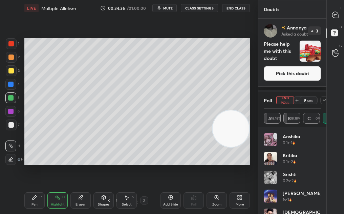
click at [240, 198] on icon at bounding box center [241, 199] width 2 height 2
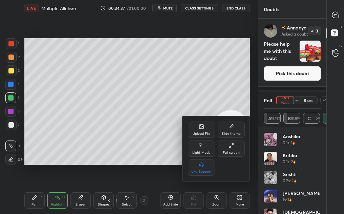
click at [201, 133] on div "Upload File" at bounding box center [202, 133] width 18 height 3
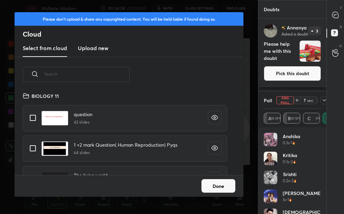
scroll to position [83, 217]
click at [83, 70] on input "text" at bounding box center [86, 74] width 85 height 29
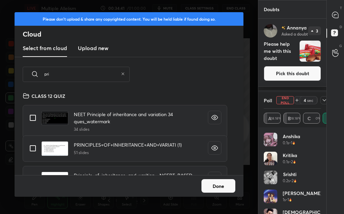
type input "pri"
click at [36, 118] on input "grid" at bounding box center [33, 118] width 14 height 14
checkbox input "true"
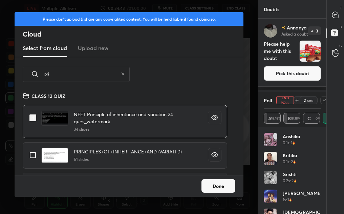
click at [207, 181] on button "Done" at bounding box center [218, 186] width 34 height 14
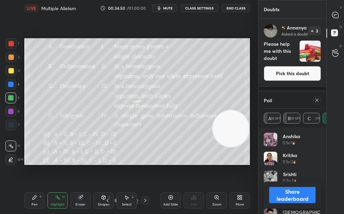
click at [170, 200] on div "Add Slide" at bounding box center [170, 200] width 20 height 16
click at [237, 199] on div "More" at bounding box center [239, 200] width 20 height 16
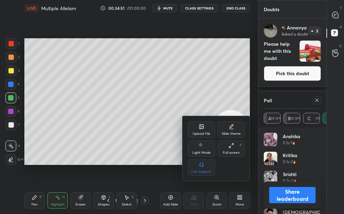
click at [204, 137] on div "Upload File" at bounding box center [201, 130] width 27 height 16
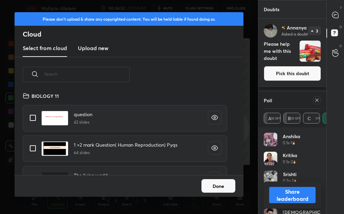
click at [67, 79] on input "text" at bounding box center [86, 74] width 85 height 29
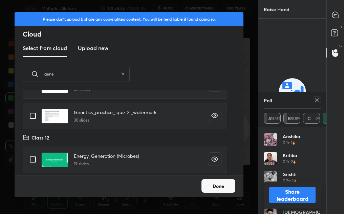
scroll to position [0, 0]
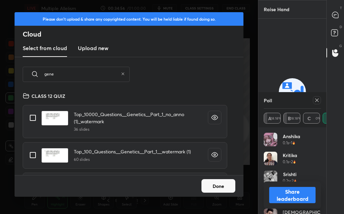
type input "gene"
click at [32, 116] on input "grid" at bounding box center [33, 118] width 14 height 14
checkbox input "true"
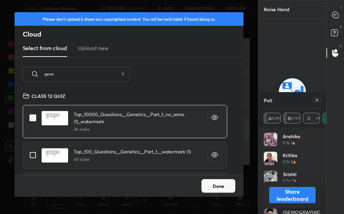
click at [216, 187] on button "Done" at bounding box center [218, 186] width 34 height 14
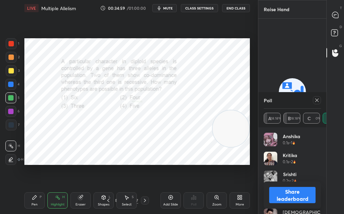
click at [320, 98] on div at bounding box center [317, 100] width 8 height 8
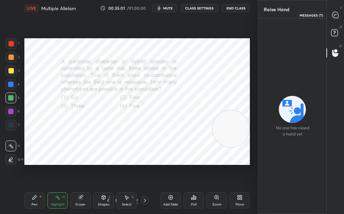
click at [333, 15] on icon at bounding box center [335, 15] width 6 height 6
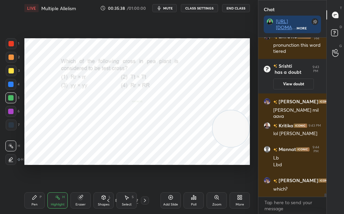
scroll to position [7323, 0]
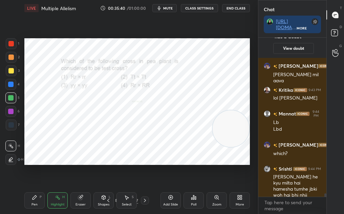
click at [100, 31] on div "Setting up your live class Poll for secs No correct answer Start poll" at bounding box center [137, 101] width 231 height 171
click at [39, 194] on div "Pen P" at bounding box center [34, 200] width 20 height 16
click at [214, 113] on div "Setting up your live class Poll for secs No correct answer Start poll" at bounding box center [136, 101] width 225 height 127
click at [201, 201] on div "Poll" at bounding box center [193, 200] width 20 height 16
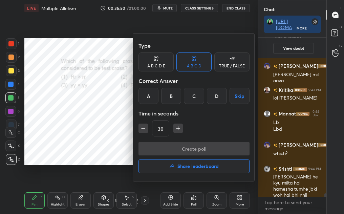
click at [153, 100] on div "A" at bounding box center [148, 96] width 20 height 16
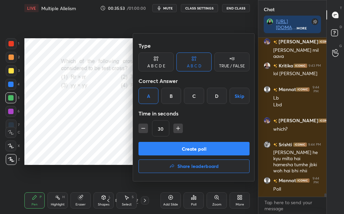
click at [159, 149] on button "Create poll" at bounding box center [193, 149] width 111 height 14
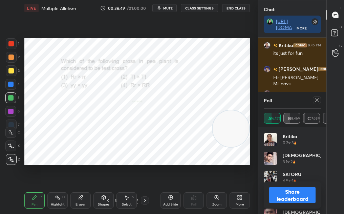
scroll to position [7607, 0]
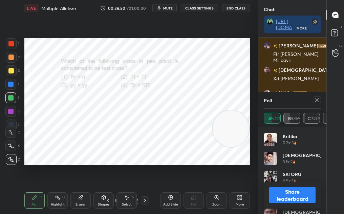
click at [312, 98] on div at bounding box center [315, 100] width 11 height 8
click at [319, 100] on icon at bounding box center [316, 99] width 5 height 5
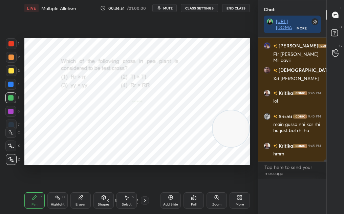
scroll to position [7596, 0]
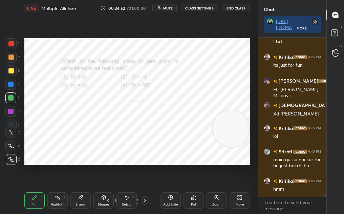
click at [35, 206] on div "Pen" at bounding box center [34, 204] width 6 height 3
click at [31, 206] on div "Pen" at bounding box center [34, 204] width 6 height 3
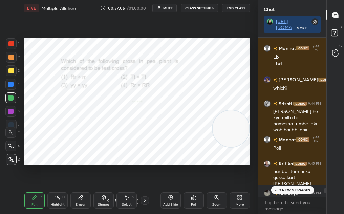
scroll to position [7356, 0]
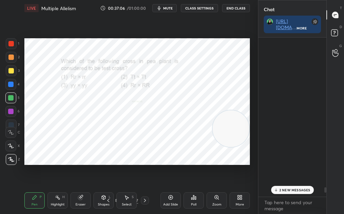
drag, startPoint x: 325, startPoint y: 194, endPoint x: 323, endPoint y: 214, distance: 20.1
click at [323, 0] on html "1 2 3 4 5 6 7 C X Z C X Z E E Erase all H H LIVE Multiple Allelism 00:37:06 / 0…" at bounding box center [172, 0] width 344 height 0
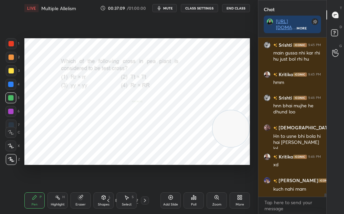
click at [7, 46] on div at bounding box center [11, 43] width 11 height 11
click at [7, 44] on div at bounding box center [11, 43] width 11 height 11
click at [247, 202] on div "More" at bounding box center [239, 200] width 20 height 16
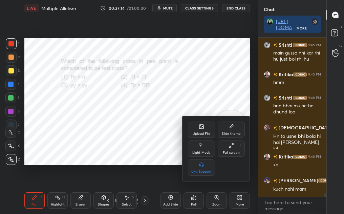
click at [239, 197] on div at bounding box center [172, 107] width 344 height 214
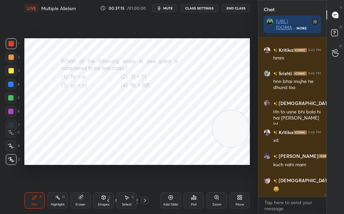
click at [238, 198] on div "More" at bounding box center [239, 200] width 20 height 16
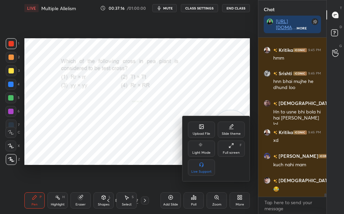
click at [230, 144] on icon at bounding box center [230, 145] width 5 height 5
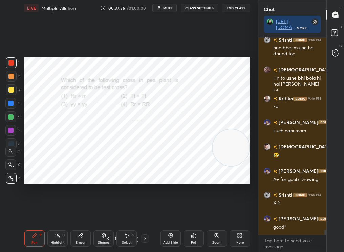
click at [109, 214] on icon at bounding box center [108, 238] width 5 height 5
click at [145, 214] on icon at bounding box center [145, 238] width 2 height 3
click at [125, 214] on div "Select S" at bounding box center [126, 239] width 20 height 16
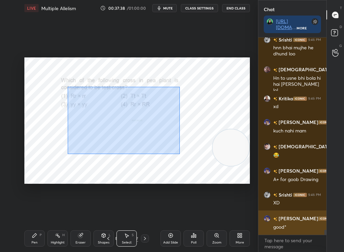
drag, startPoint x: 143, startPoint y: 130, endPoint x: 267, endPoint y: 221, distance: 153.7
click at [268, 214] on div "1 2 3 4 5 6 7 C X Z C X Z E E Erase all H H LIVE Multiple Allelism 00:37:38 / 0…" at bounding box center [172, 126] width 344 height 252
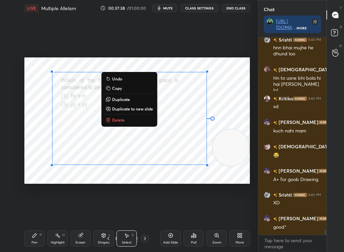
click at [123, 121] on p "Delete" at bounding box center [118, 119] width 13 height 5
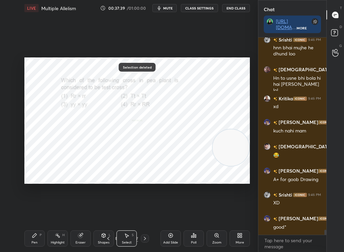
click at [40, 214] on div "Pen P" at bounding box center [34, 239] width 20 height 16
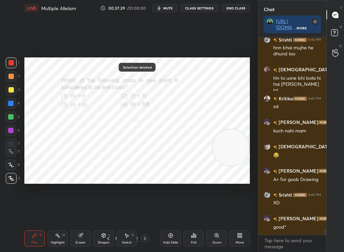
click at [25, 214] on div "Pen P Highlight H Eraser Shapes L Select S 25 / 137 Add Slide Poll Zoom More" at bounding box center [136, 238] width 225 height 27
click at [23, 214] on div "LIVE Multiple Allelism 00:37:39 / 01:00:00 mute CLASS SETTINGS End Class Select…" at bounding box center [137, 126] width 231 height 252
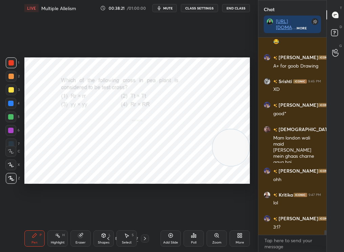
scroll to position [7880, 0]
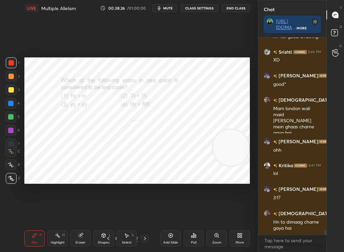
click at [128, 214] on div "Select S" at bounding box center [126, 239] width 20 height 16
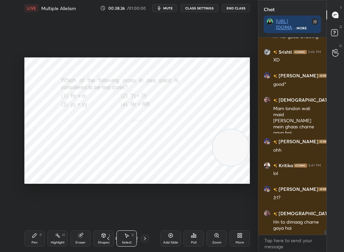
click at [125, 214] on div "Select S" at bounding box center [126, 239] width 20 height 16
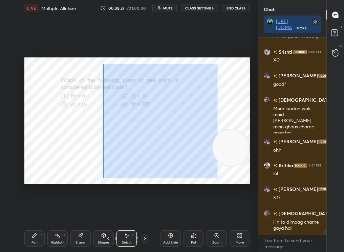
drag, startPoint x: 102, startPoint y: 63, endPoint x: 237, endPoint y: 197, distance: 190.0
click at [238, 198] on div "0 ° Undo Copy Duplicate Duplicate to new slide Delete Setting up your live clas…" at bounding box center [137, 120] width 231 height 209
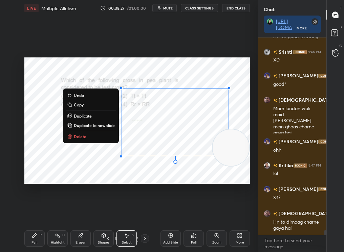
click at [90, 135] on button "Delete" at bounding box center [91, 137] width 50 height 8
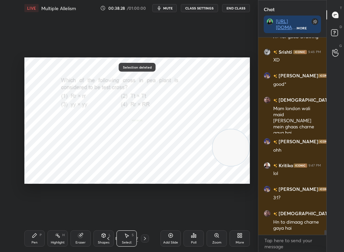
click at [33, 214] on div "Pen P Highlight H Eraser Shapes L Select S 25 / 137 Add Slide Poll Zoom More" at bounding box center [136, 238] width 225 height 27
click at [34, 214] on icon at bounding box center [34, 236] width 4 height 4
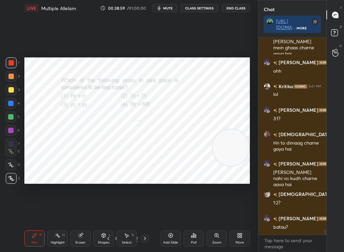
scroll to position [7983, 0]
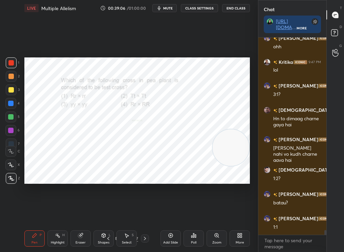
click at [167, 214] on div "Add Slide" at bounding box center [170, 239] width 20 height 16
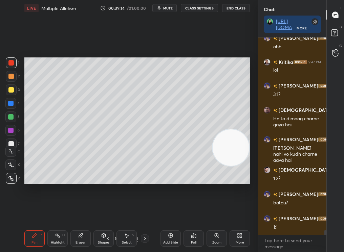
click at [205, 82] on div "1 2 3 4 5 6 7 C X Z C X Z E E Erase all H H LIVE Multiple Allelism 00:39:14 / 0…" at bounding box center [129, 126] width 258 height 252
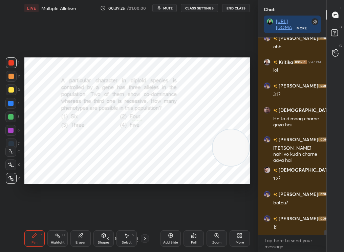
click at [105, 214] on div "Pen P Highlight H Eraser Shapes L Select S 24 / 138 Add Slide Poll Zoom More" at bounding box center [136, 238] width 225 height 27
click at [110, 214] on icon at bounding box center [107, 238] width 5 height 5
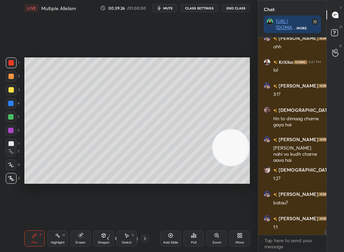
click at [150, 214] on div "23 / 138" at bounding box center [126, 239] width 68 height 8
click at [143, 214] on icon at bounding box center [144, 238] width 5 height 5
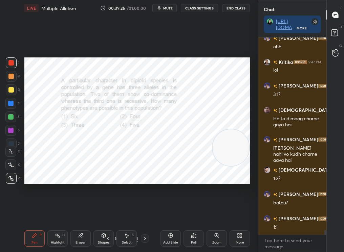
click at [141, 214] on div at bounding box center [145, 239] width 8 height 8
click at [143, 214] on icon at bounding box center [144, 238] width 5 height 5
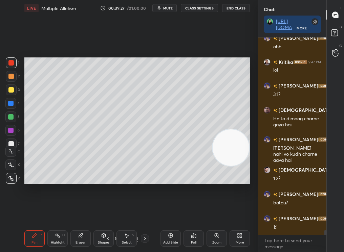
click at [144, 214] on icon at bounding box center [144, 238] width 5 height 5
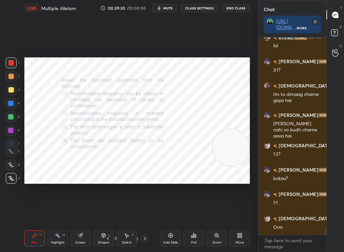
click at [143, 214] on icon at bounding box center [144, 238] width 5 height 5
click at [143, 214] on div "28 / 138" at bounding box center [126, 239] width 68 height 8
click at [146, 214] on icon at bounding box center [144, 238] width 5 height 5
click at [153, 214] on div "29 / 138" at bounding box center [126, 239] width 68 height 8
click at [148, 214] on div "29 / 138" at bounding box center [126, 239] width 68 height 8
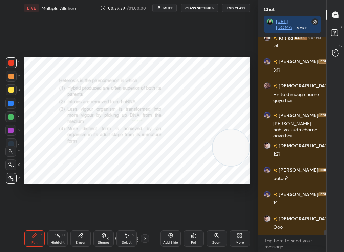
click at [142, 214] on icon at bounding box center [144, 238] width 5 height 5
click at [146, 214] on icon at bounding box center [144, 238] width 5 height 5
click at [143, 214] on icon at bounding box center [144, 238] width 5 height 5
click at [147, 214] on div at bounding box center [145, 239] width 8 height 8
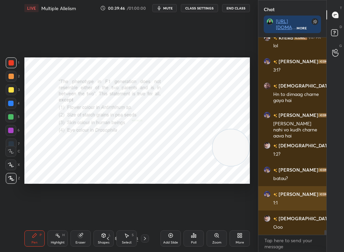
click at [321, 196] on div "9:48 PM" at bounding box center [329, 195] width 22 height 8
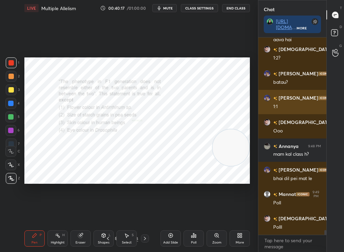
scroll to position [8128, 0]
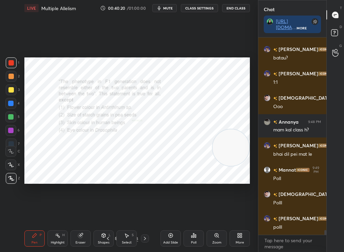
click at [14, 82] on div "2" at bounding box center [13, 78] width 14 height 14
click at [13, 74] on div "2" at bounding box center [13, 76] width 14 height 11
click at [11, 77] on div at bounding box center [10, 76] width 5 height 5
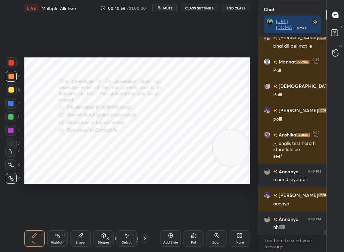
scroll to position [8261, 0]
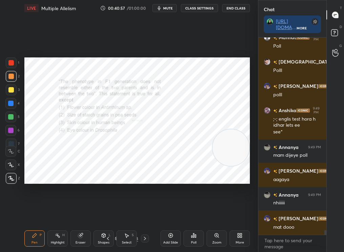
click at [196, 214] on div "Poll" at bounding box center [193, 239] width 20 height 16
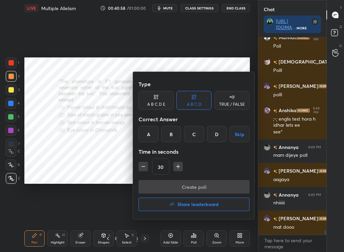
click at [213, 134] on div "D" at bounding box center [217, 134] width 20 height 16
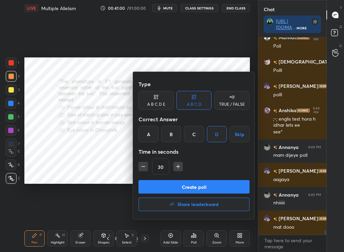
click at [197, 184] on button "Create poll" at bounding box center [193, 187] width 111 height 14
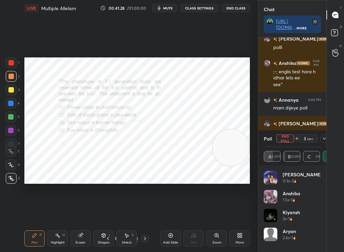
scroll to position [8356, 0]
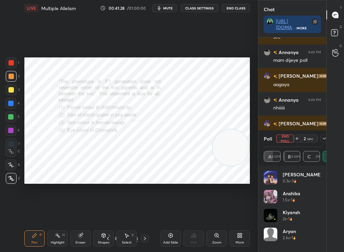
click at [322, 133] on div "Poll End Poll 2 sec A 54.55% B 9.09% C 0% D 36.36%" at bounding box center [292, 148] width 68 height 35
click at [320, 134] on div "Poll End Poll 2 sec" at bounding box center [292, 139] width 57 height 16
click at [323, 139] on div at bounding box center [324, 139] width 8 height 8
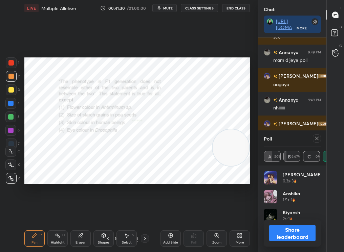
scroll to position [2, 2]
click at [315, 139] on icon at bounding box center [316, 138] width 5 height 5
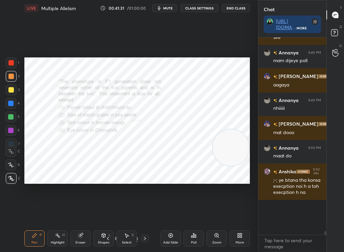
scroll to position [209, 66]
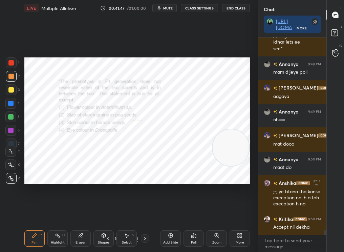
click at [166, 214] on div "Add Slide" at bounding box center [170, 239] width 20 height 16
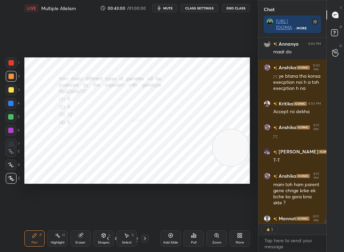
scroll to position [2, 2]
click at [189, 214] on div "Poll" at bounding box center [193, 239] width 20 height 16
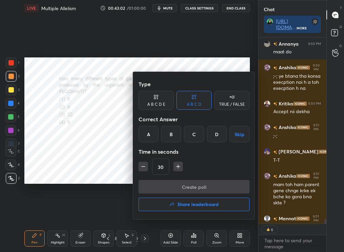
click at [211, 132] on div "D" at bounding box center [217, 134] width 20 height 16
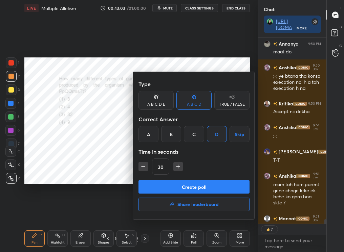
drag, startPoint x: 201, startPoint y: 187, endPoint x: 97, endPoint y: 144, distance: 113.3
click at [97, 144] on div "Type A B C D E A B C D TRUE / FALSE Correct Answer A B C D Skip Time in seconds…" at bounding box center [172, 126] width 344 height 252
click at [94, 137] on div at bounding box center [172, 126] width 344 height 252
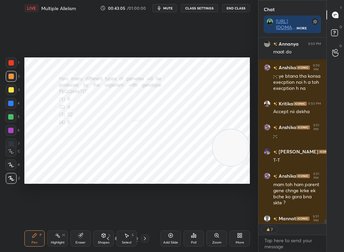
click at [191, 214] on div "Poll" at bounding box center [193, 242] width 5 height 3
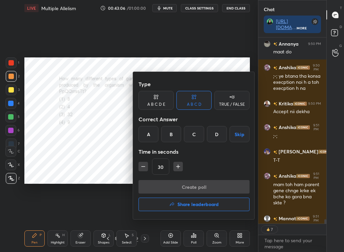
click at [170, 133] on div "B" at bounding box center [171, 134] width 20 height 16
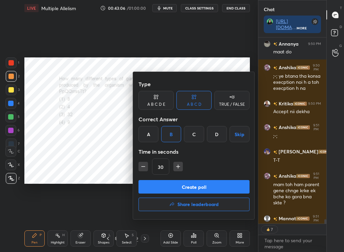
click at [174, 177] on div "Type A B C D E A B C D TRUE / FALSE Correct Answer A B C D Skip Time in seconds…" at bounding box center [193, 129] width 111 height 103
click at [185, 189] on button "Create poll" at bounding box center [193, 187] width 111 height 14
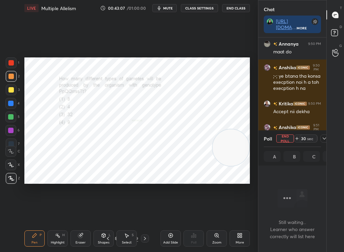
scroll to position [178, 66]
click at [321, 138] on div "Poll End Poll 29 sec" at bounding box center [292, 139] width 57 height 16
click at [323, 137] on icon at bounding box center [324, 138] width 5 height 5
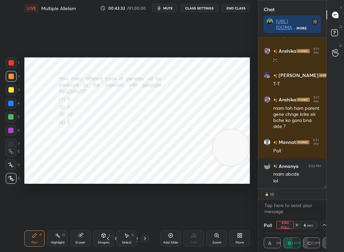
scroll to position [8561, 0]
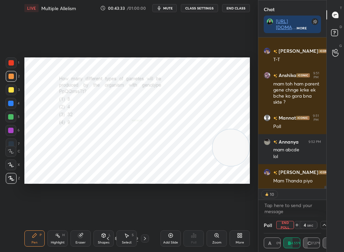
click at [324, 214] on icon at bounding box center [324, 225] width 5 height 5
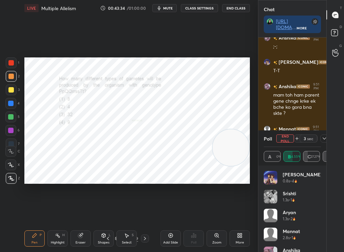
scroll to position [8550, 0]
drag, startPoint x: 323, startPoint y: 219, endPoint x: 325, endPoint y: 249, distance: 30.2
click at [325, 214] on div "[PERSON_NAME] 0.8s • 4 [PERSON_NAME] 1.3s • 1 Aryan 1.3s • 2 Mannat 2.8s • 1 [P…" at bounding box center [292, 209] width 68 height 87
drag, startPoint x: 326, startPoint y: 247, endPoint x: 327, endPoint y: 252, distance: 5.5
click at [328, 214] on div "Chat [URL][DOMAIN_NAME] More [PERSON_NAME] 9:49 PM Polll [PERSON_NAME] 9:49 PM …" at bounding box center [301, 126] width 86 height 252
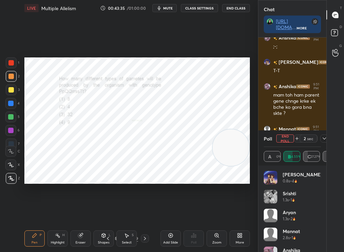
scroll to position [8579, 0]
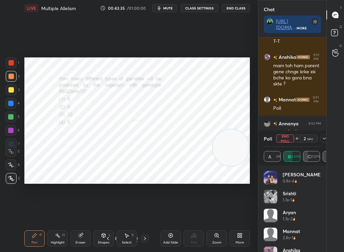
drag, startPoint x: 323, startPoint y: 248, endPoint x: 322, endPoint y: 252, distance: 4.6
click at [322, 214] on div "[PERSON_NAME] 0.8s • 4 [PERSON_NAME] 1.3s • 1 Aryan 1.3s • 2 Mannat 2.8s • 1 [P…" at bounding box center [292, 209] width 68 height 87
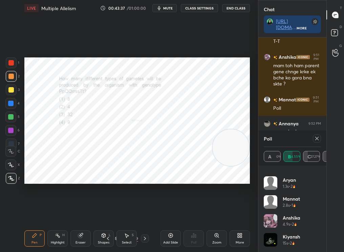
drag, startPoint x: 324, startPoint y: 209, endPoint x: 323, endPoint y: 159, distance: 50.1
click at [323, 160] on div "Poll A 0% B 54.55% C 27.27% D 18.18% [PERSON_NAME] 0.8s • 4 [PERSON_NAME] 1.3s …" at bounding box center [292, 192] width 68 height 122
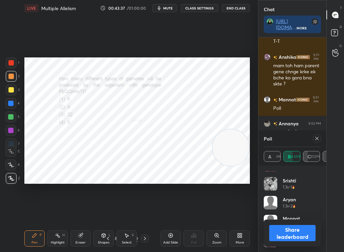
scroll to position [0, 0]
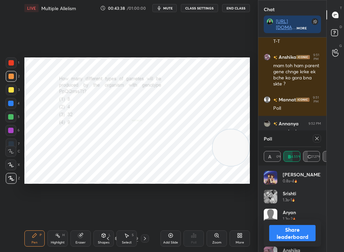
drag, startPoint x: 320, startPoint y: 175, endPoint x: 321, endPoint y: 180, distance: 4.5
click at [321, 180] on div "[PERSON_NAME] 0.8s • 4 [PERSON_NAME] 1.3s • 1 Aryan 1.3s • 2 Mannat 2.8s • 1 [P…" at bounding box center [292, 209] width 68 height 87
drag, startPoint x: 321, startPoint y: 179, endPoint x: 312, endPoint y: 252, distance: 73.6
click at [313, 214] on div "[PERSON_NAME] 0.8s • 4 [PERSON_NAME] 1.3s • 1 Aryan 1.3s • 2 Mannat 2.8s • 1 [P…" at bounding box center [292, 209] width 68 height 87
click at [320, 214] on div "[PERSON_NAME] 0.8s • 4 [PERSON_NAME] 1.3s • 1 Aryan 1.3s • 2 Mannat 2.8s • 1 [P…" at bounding box center [292, 211] width 57 height 81
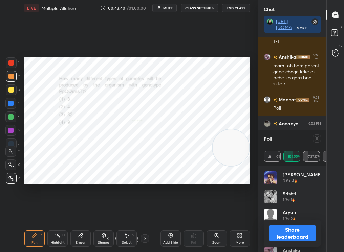
click at [319, 138] on div at bounding box center [317, 139] width 8 height 8
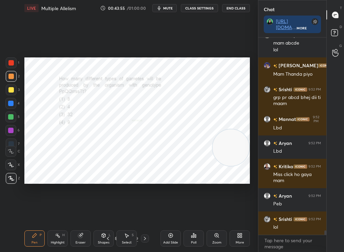
click at [208, 214] on div "Add Slide Poll Zoom More" at bounding box center [204, 239] width 89 height 38
click at [209, 214] on div "Zoom" at bounding box center [216, 239] width 20 height 16
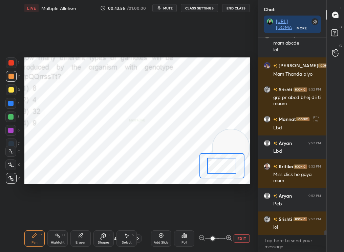
click at [215, 214] on span at bounding box center [213, 239] width 4 height 4
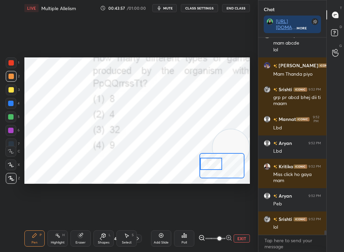
drag, startPoint x: 206, startPoint y: 165, endPoint x: 201, endPoint y: 164, distance: 5.2
click at [201, 164] on div at bounding box center [211, 164] width 22 height 12
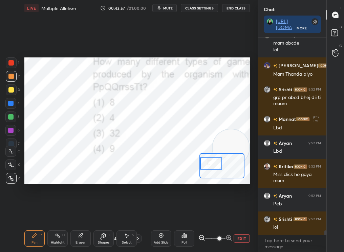
click at [209, 165] on div at bounding box center [211, 164] width 22 height 12
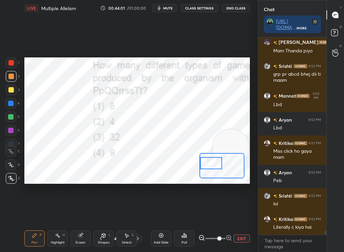
click at [11, 118] on div at bounding box center [10, 116] width 5 height 5
click at [13, 116] on div at bounding box center [10, 116] width 5 height 5
click at [247, 214] on button "EXIT" at bounding box center [242, 239] width 16 height 8
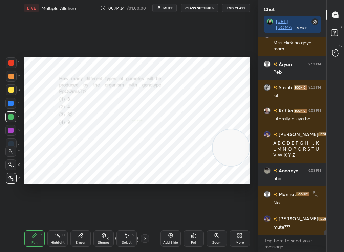
scroll to position [8823, 0]
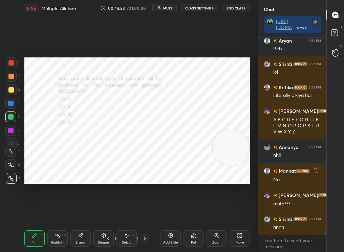
click at [138, 214] on div "40 / 139" at bounding box center [126, 239] width 45 height 8
click at [145, 214] on icon at bounding box center [144, 238] width 5 height 5
click at [146, 214] on icon at bounding box center [144, 238] width 5 height 5
click at [147, 214] on icon at bounding box center [144, 238] width 5 height 5
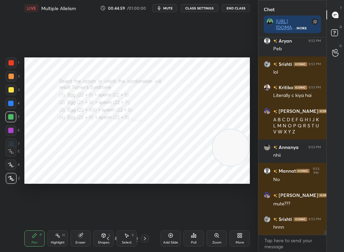
click at [147, 214] on icon at bounding box center [144, 238] width 5 height 5
click at [185, 214] on div "Poll" at bounding box center [193, 239] width 20 height 16
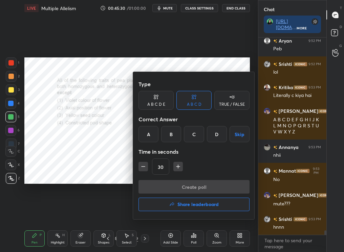
click at [215, 140] on div "D" at bounding box center [217, 134] width 20 height 16
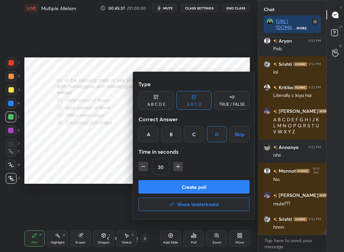
scroll to position [2, 2]
click at [208, 186] on button "Create poll" at bounding box center [193, 187] width 111 height 14
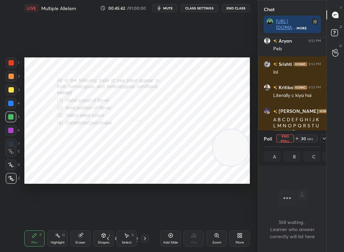
click at [206, 185] on div "Type A B C D E A B C D TRUE / FALSE Correct Answer A B C D Skip Time in seconds…" at bounding box center [193, 173] width 91 height 73
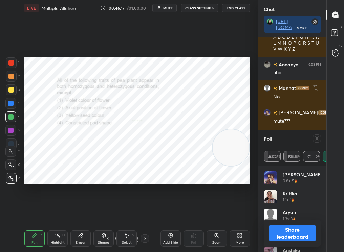
scroll to position [8929, 0]
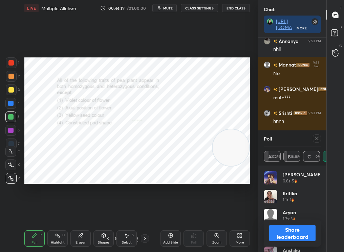
click at [318, 138] on icon at bounding box center [316, 138] width 5 height 5
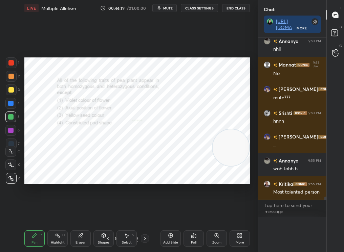
scroll to position [8919, 0]
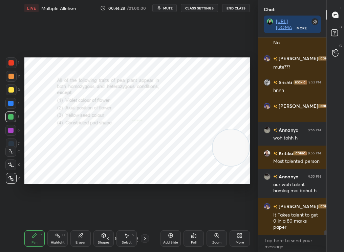
click at [12, 65] on div at bounding box center [11, 63] width 11 height 11
click at [11, 64] on div at bounding box center [10, 62] width 5 height 5
click at [171, 214] on div "Add Slide" at bounding box center [170, 239] width 20 height 16
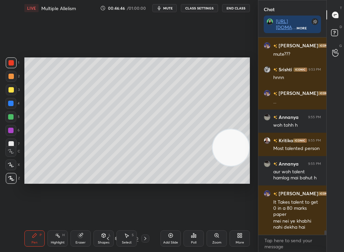
click at [105, 214] on div "Shapes" at bounding box center [104, 242] width 12 height 3
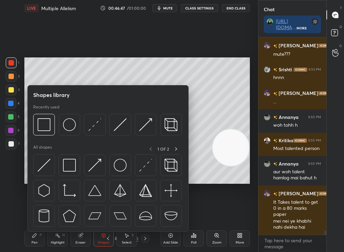
click at [108, 214] on icon at bounding box center [107, 238] width 5 height 5
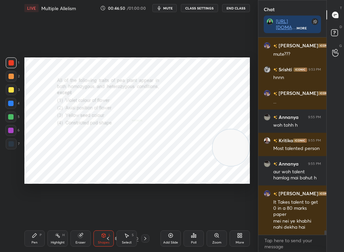
click at [42, 214] on div "Pen P Highlight H Eraser Shapes L Select S 45 / 140 Add Slide Poll Zoom More" at bounding box center [136, 238] width 225 height 27
click at [38, 214] on div "Pen P Highlight H Eraser Shapes L Select S 45 / 140 Add Slide Poll Zoom More" at bounding box center [136, 238] width 225 height 27
click at [34, 214] on div "Pen P" at bounding box center [34, 239] width 20 height 16
drag, startPoint x: 32, startPoint y: 235, endPoint x: 27, endPoint y: 233, distance: 5.6
click at [27, 214] on div "Pen P" at bounding box center [34, 239] width 20 height 16
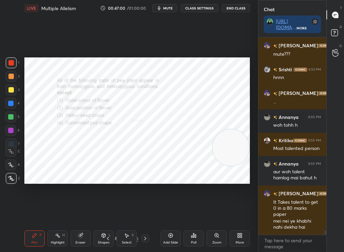
scroll to position [9004, 0]
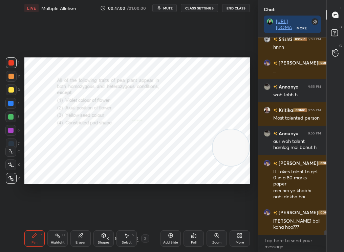
click at [41, 214] on div "Pen P" at bounding box center [34, 239] width 20 height 16
click at [37, 214] on div "LIVE Multiple Allelism 00:47:01 / 01:00:00 mute CLASS SETTINGS End Class Settin…" at bounding box center [137, 126] width 231 height 252
click at [6, 119] on div "1 2 3 4 5 6 7 C X Z C X Z E E Erase all H H" at bounding box center [11, 121] width 22 height 127
click at [8, 118] on div at bounding box center [10, 116] width 5 height 5
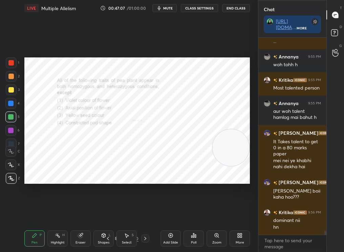
scroll to position [9057, 0]
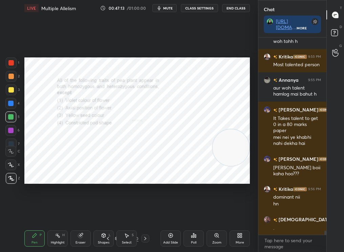
click at [237, 98] on div "Setting up your live class Poll for secs No correct answer Start poll" at bounding box center [137, 120] width 231 height 209
click at [12, 63] on div at bounding box center [11, 63] width 11 height 11
click at [9, 63] on div at bounding box center [10, 62] width 5 height 5
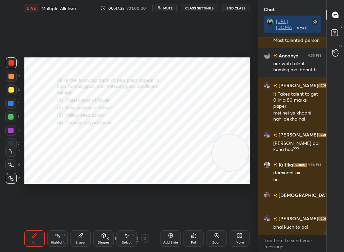
drag, startPoint x: 219, startPoint y: 164, endPoint x: 219, endPoint y: 173, distance: 8.8
click at [219, 171] on video at bounding box center [230, 153] width 37 height 37
click at [220, 164] on video at bounding box center [230, 153] width 37 height 37
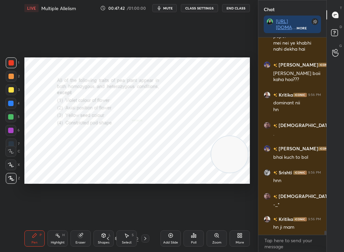
scroll to position [9176, 0]
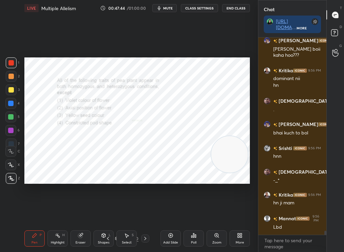
click at [164, 214] on div "Add Slide" at bounding box center [170, 239] width 20 height 16
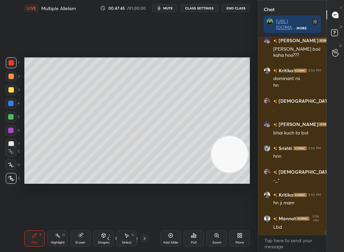
click at [195, 214] on div "Poll" at bounding box center [193, 239] width 20 height 16
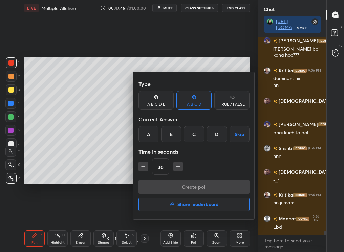
click at [202, 214] on div "Create poll Share leaderboard" at bounding box center [193, 197] width 111 height 34
click at [198, 198] on button "Share leaderboard" at bounding box center [193, 205] width 111 height 14
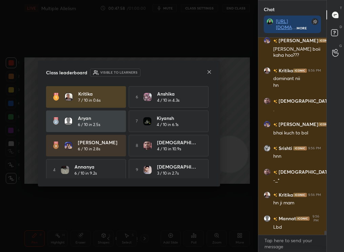
click at [210, 71] on icon at bounding box center [208, 71] width 5 height 5
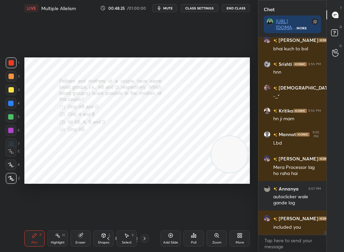
scroll to position [9284, 0]
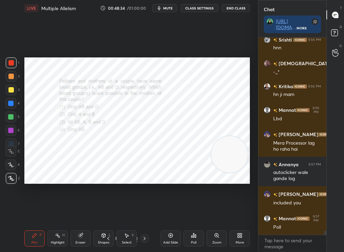
click at [176, 214] on div "Add Slide" at bounding box center [170, 242] width 15 height 3
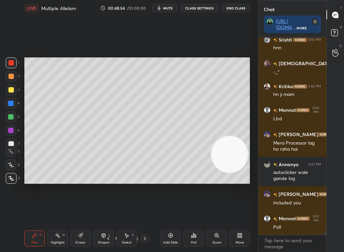
scroll to position [9309, 0]
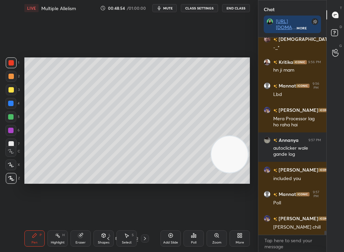
click at [8, 145] on div "C" at bounding box center [12, 150] width 15 height 14
click at [7, 145] on div "1 2 3 4 5 6 7 C X Z C X Z E E Erase all H H" at bounding box center [11, 121] width 22 height 127
click at [9, 142] on div "1 2 3 4 5 6 7 C X Z C X Z E E Erase all H H" at bounding box center [11, 121] width 22 height 127
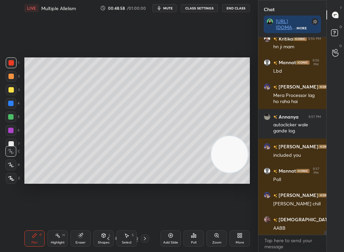
scroll to position [9356, 0]
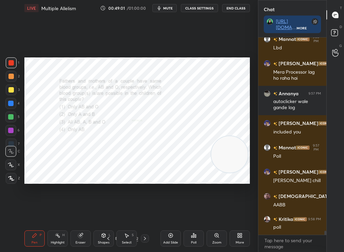
click at [195, 214] on div "Poll" at bounding box center [193, 239] width 20 height 16
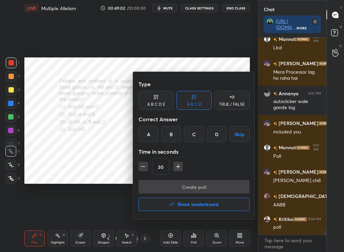
click at [172, 134] on div "B" at bounding box center [171, 134] width 20 height 16
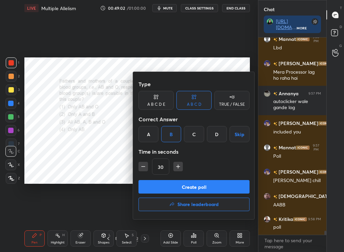
click at [178, 179] on div "Type A B C D E A B C D TRUE / FALSE Correct Answer A B C D Skip Time in seconds…" at bounding box center [194, 146] width 122 height 148
click at [192, 186] on button "Create poll" at bounding box center [193, 187] width 111 height 14
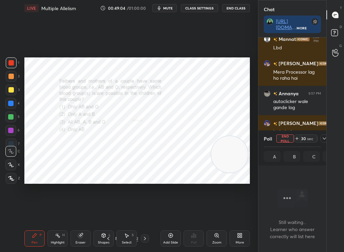
scroll to position [2, 2]
click at [6, 63] on div at bounding box center [11, 63] width 11 height 11
click at [8, 62] on div at bounding box center [11, 63] width 11 height 11
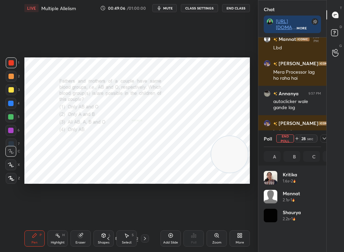
scroll to position [79, 55]
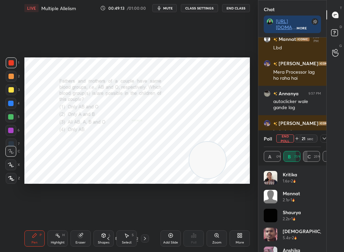
drag, startPoint x: 219, startPoint y: 150, endPoint x: 232, endPoint y: 37, distance: 113.1
click at [233, 37] on div "Setting up your live class Poll for secs No correct answer Start poll" at bounding box center [137, 120] width 231 height 209
click at [10, 178] on icon at bounding box center [11, 178] width 6 height 5
click at [10, 176] on icon at bounding box center [11, 178] width 6 height 5
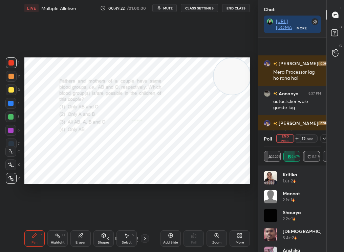
scroll to position [9415, 0]
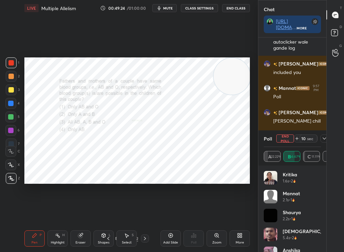
click at [6, 131] on div at bounding box center [10, 130] width 11 height 11
click at [6, 130] on div at bounding box center [10, 130] width 11 height 11
click at [323, 140] on icon at bounding box center [324, 138] width 5 height 5
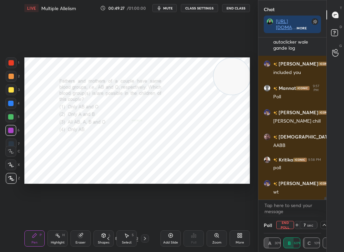
scroll to position [0, 2]
click at [135, 214] on div "Pen P Highlight H Eraser Shapes L Select S 48 / 142 Add Slide Poll Zoom More" at bounding box center [136, 238] width 225 height 27
click at [130, 214] on div "Select S" at bounding box center [126, 239] width 20 height 16
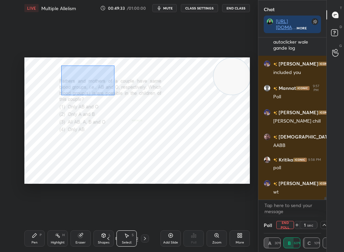
drag, startPoint x: 114, startPoint y: 95, endPoint x: 307, endPoint y: 243, distance: 242.9
click at [308, 214] on div "1 2 3 4 5 6 7 C X Z C X Z E E Erase all H H LIVE Multiple Allelism 00:49:33 / 0…" at bounding box center [172, 126] width 344 height 252
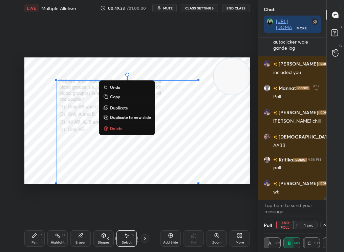
click at [118, 128] on p "Delete" at bounding box center [116, 128] width 13 height 5
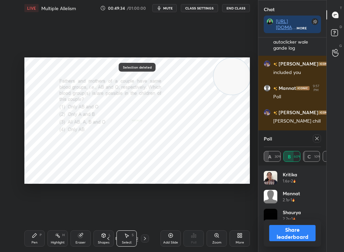
scroll to position [79, 55]
click at [144, 214] on icon at bounding box center [144, 238] width 5 height 5
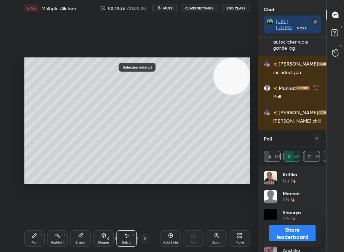
click at [144, 214] on div at bounding box center [145, 239] width 8 height 8
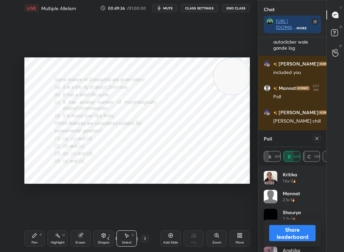
click at [110, 214] on div "Pen P Highlight H Eraser Shapes L Select S 50 / 142 Add Slide Poll Zoom More" at bounding box center [136, 238] width 225 height 27
click at [108, 214] on icon at bounding box center [108, 238] width 5 height 5
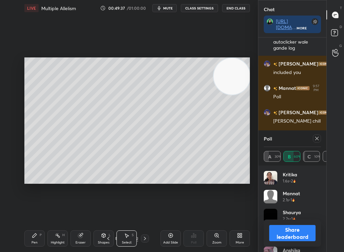
click at [92, 214] on div "Pen P Highlight H Eraser Shapes L Select S" at bounding box center [58, 239] width 68 height 16
click at [107, 214] on icon at bounding box center [108, 238] width 5 height 5
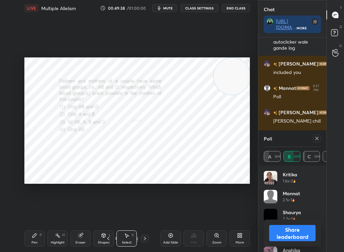
scroll to position [9451, 0]
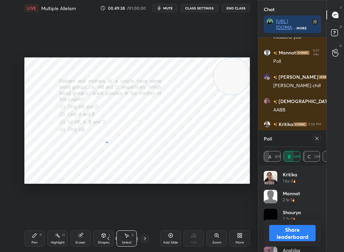
drag, startPoint x: 108, startPoint y: 142, endPoint x: 104, endPoint y: 152, distance: 10.3
click at [130, 123] on div "0 ° Undo Copy Duplicate Duplicate to new slide Delete" at bounding box center [136, 121] width 225 height 127
drag, startPoint x: 104, startPoint y: 152, endPoint x: 136, endPoint y: 129, distance: 39.3
click at [134, 131] on div "0 ° Undo Copy Duplicate Duplicate to new slide Delete" at bounding box center [136, 121] width 225 height 127
click at [26, 214] on div "Pen P" at bounding box center [34, 239] width 20 height 16
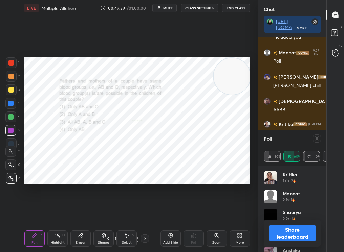
click at [25, 214] on div "Pen P" at bounding box center [34, 239] width 20 height 16
click at [321, 139] on div "Poll A 30% B 60% C 10% D 0%" at bounding box center [292, 148] width 68 height 35
click at [315, 139] on icon at bounding box center [316, 138] width 5 height 5
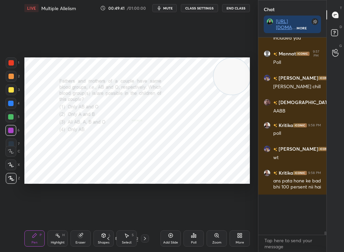
scroll to position [2, 2]
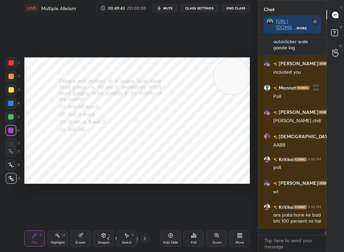
click at [143, 214] on icon at bounding box center [144, 238] width 5 height 5
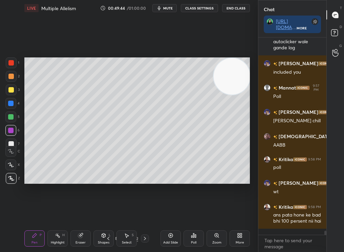
click at [143, 214] on icon at bounding box center [144, 238] width 5 height 5
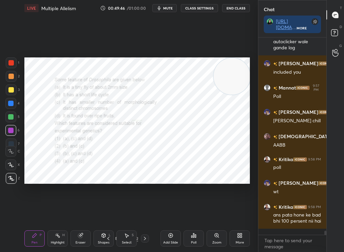
click at [143, 214] on div at bounding box center [145, 239] width 8 height 8
click at [143, 214] on icon at bounding box center [144, 238] width 5 height 5
click at [140, 214] on div "52 / 142" at bounding box center [126, 239] width 45 height 8
click at [143, 214] on icon at bounding box center [144, 238] width 5 height 5
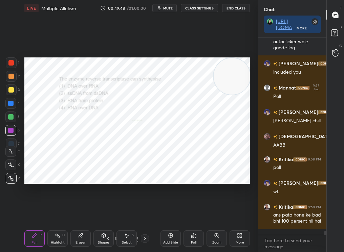
click at [143, 214] on icon at bounding box center [144, 238] width 5 height 5
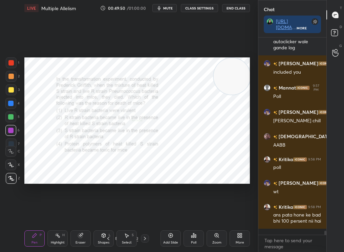
click at [143, 214] on icon at bounding box center [144, 238] width 5 height 5
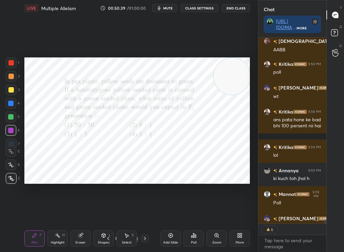
drag, startPoint x: 2, startPoint y: 158, endPoint x: 3, endPoint y: 169, distance: 10.5
click at [4, 169] on div "1 2 3 4 5 6 7 C X Z C X Z E E Erase all H H" at bounding box center [11, 121] width 22 height 127
click at [17, 166] on div "X" at bounding box center [12, 165] width 15 height 11
click at [9, 166] on div at bounding box center [10, 165] width 11 height 11
click at [9, 161] on div at bounding box center [10, 165] width 11 height 11
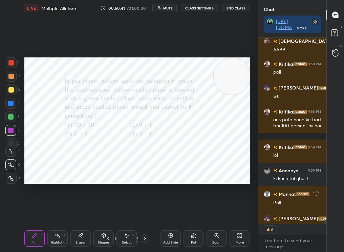
click at [202, 214] on div "Poll" at bounding box center [193, 239] width 20 height 16
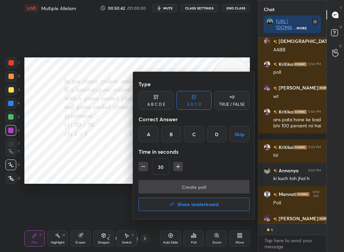
click at [147, 139] on div "A" at bounding box center [148, 134] width 20 height 16
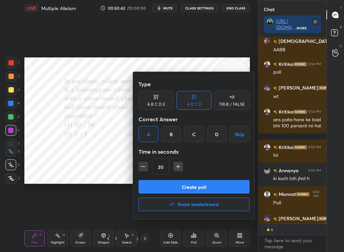
click at [100, 186] on div at bounding box center [172, 126] width 344 height 252
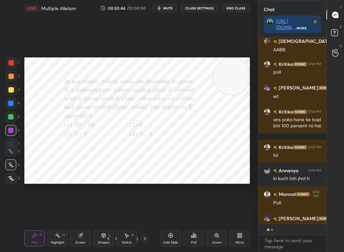
click at [193, 214] on div "Poll" at bounding box center [193, 239] width 20 height 16
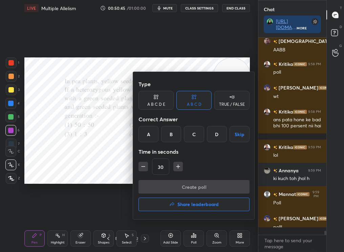
scroll to position [196, 66]
click at [97, 173] on div at bounding box center [172, 126] width 344 height 252
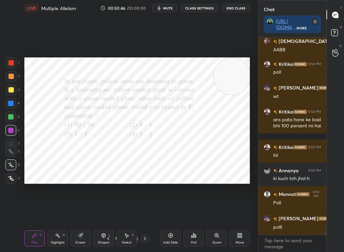
click at [199, 214] on div "Poll" at bounding box center [193, 239] width 20 height 16
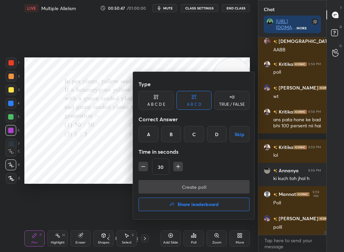
click at [149, 138] on div "A" at bounding box center [148, 134] width 20 height 16
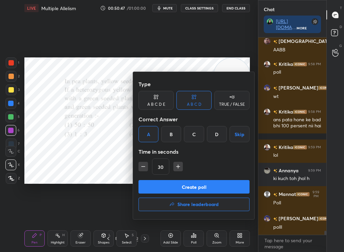
click at [165, 183] on button "Create poll" at bounding box center [193, 187] width 111 height 14
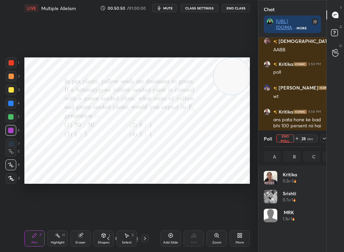
scroll to position [79, 55]
drag, startPoint x: 326, startPoint y: 233, endPoint x: 327, endPoint y: 252, distance: 19.0
click at [327, 214] on div "Chat [URL][DOMAIN_NAME] More [PERSON_NAME] 9:57 PM ayo Mannat chill [PERSON_NAM…" at bounding box center [301, 126] width 86 height 252
drag, startPoint x: 322, startPoint y: 166, endPoint x: 326, endPoint y: 209, distance: 43.5
click at [326, 209] on div "Chat [URL][DOMAIN_NAME] More [PERSON_NAME] 9:57 PM ayo Mannat chill [PERSON_NAM…" at bounding box center [301, 126] width 86 height 252
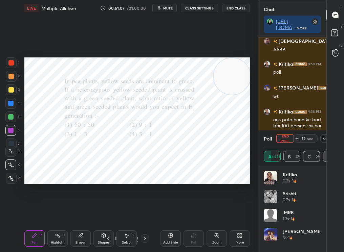
click at [324, 140] on icon at bounding box center [324, 138] width 5 height 5
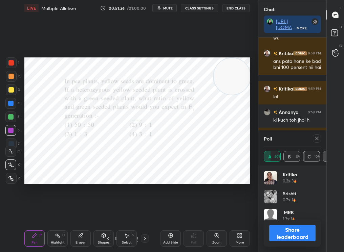
click at [315, 139] on icon at bounding box center [316, 138] width 5 height 5
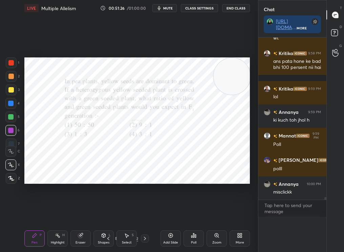
scroll to position [2, 2]
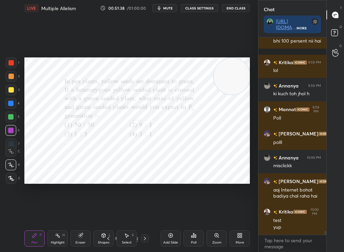
click at [123, 214] on div "Select" at bounding box center [127, 242] width 10 height 3
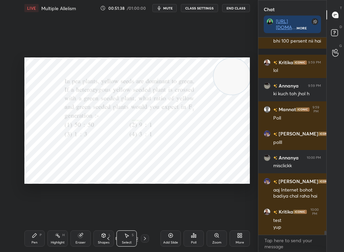
click at [122, 214] on div "Select" at bounding box center [127, 242] width 10 height 3
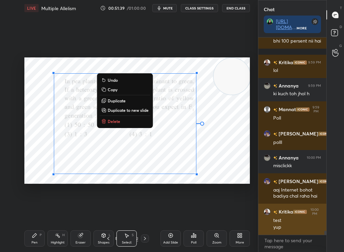
drag, startPoint x: 97, startPoint y: 94, endPoint x: 264, endPoint y: 221, distance: 209.2
click at [265, 214] on div "1 2 3 4 5 6 7 C X Z C X Z E E Erase all H H LIVE Multiple Allelism 00:51:39 / 0…" at bounding box center [172, 126] width 344 height 252
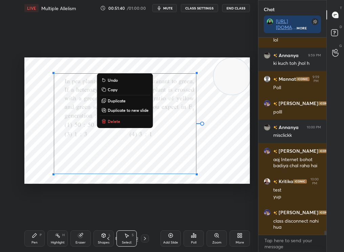
click at [118, 119] on p "Delete" at bounding box center [114, 121] width 13 height 5
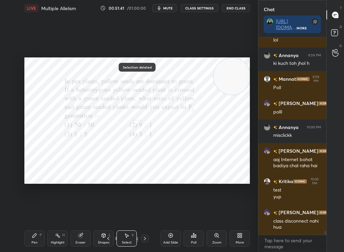
click at [24, 214] on div "1 2 3 4 5 6 7 C X Z C X Z E E Erase all H H LIVE Multiple Allelism 00:51:41 / 0…" at bounding box center [126, 126] width 252 height 252
click at [24, 214] on div "Pen P" at bounding box center [34, 239] width 20 height 16
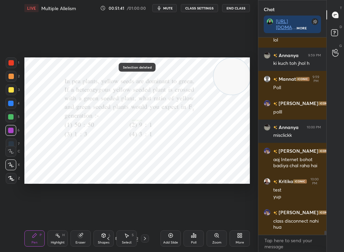
click at [28, 214] on div "Pen P" at bounding box center [34, 239] width 20 height 16
click at [170, 214] on div "Add Slide" at bounding box center [170, 239] width 20 height 16
click at [110, 214] on icon at bounding box center [107, 238] width 5 height 5
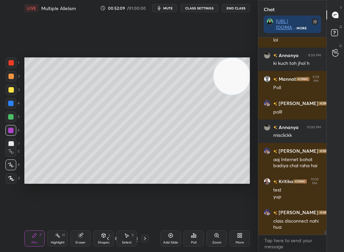
click at [107, 214] on icon at bounding box center [107, 238] width 5 height 5
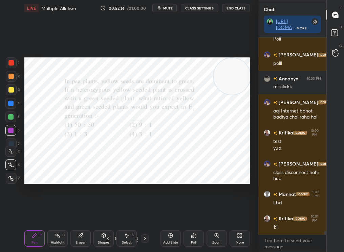
scroll to position [9699, 0]
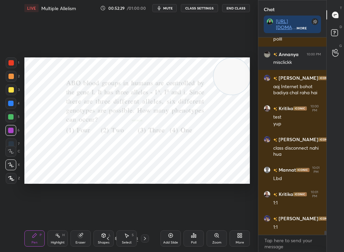
click at [13, 60] on div at bounding box center [11, 63] width 11 height 11
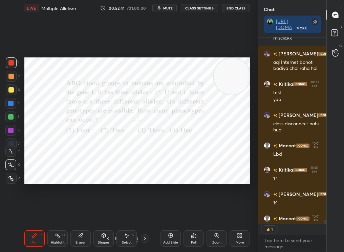
scroll to position [2, 2]
click at [190, 214] on div "Poll" at bounding box center [193, 239] width 20 height 16
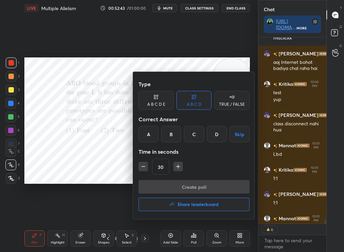
click at [155, 131] on div "A" at bounding box center [148, 134] width 20 height 16
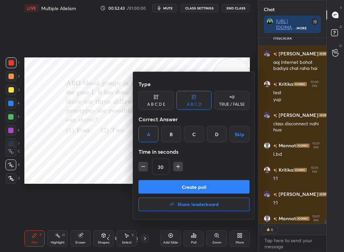
click at [182, 186] on button "Create poll" at bounding box center [193, 187] width 111 height 14
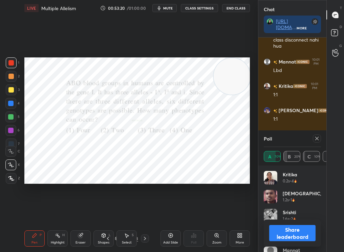
scroll to position [9838, 0]
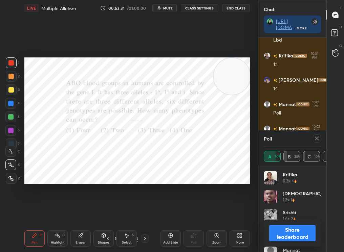
click at [297, 214] on button "Share leaderboard" at bounding box center [292, 233] width 46 height 16
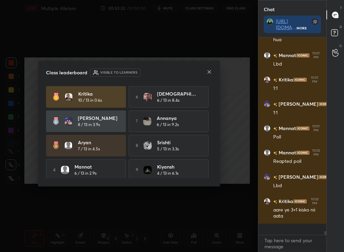
scroll to position [192, 66]
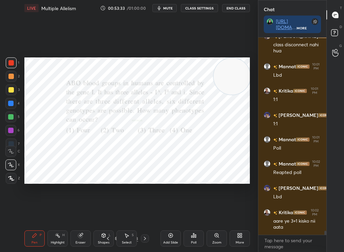
click at [44, 214] on div "Setting up your live class Poll for secs No correct answer Start poll" at bounding box center [137, 120] width 231 height 209
click at [40, 214] on div "Setting up your live class Poll for secs No correct answer Start poll" at bounding box center [137, 120] width 231 height 209
click at [39, 214] on div "Setting up your live class Poll for secs No correct answer Start poll" at bounding box center [137, 120] width 231 height 209
click at [38, 214] on div "Setting up your live class Poll for secs No correct answer Start poll" at bounding box center [137, 120] width 231 height 209
click at [151, 214] on div "62 / 143" at bounding box center [126, 239] width 68 height 8
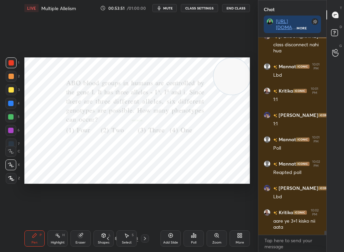
click at [148, 214] on div at bounding box center [145, 239] width 8 height 8
click at [149, 214] on div "63 / 143" at bounding box center [126, 239] width 68 height 8
click at [148, 214] on div "63 / 143" at bounding box center [126, 239] width 68 height 8
drag, startPoint x: 141, startPoint y: 239, endPoint x: 143, endPoint y: 242, distance: 3.7
click at [144, 214] on div at bounding box center [145, 239] width 8 height 8
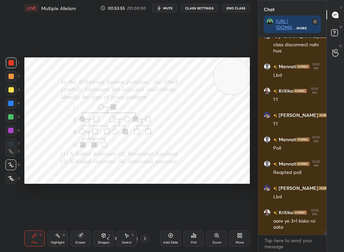
click at [140, 214] on div "Pen P Highlight H Eraser Shapes L Select S 64 / 143 Add Slide Poll Zoom More" at bounding box center [136, 238] width 225 height 27
click at [143, 214] on icon at bounding box center [144, 238] width 5 height 5
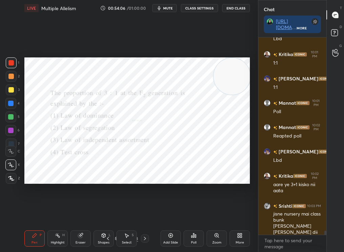
click at [190, 214] on div "Poll" at bounding box center [193, 239] width 20 height 16
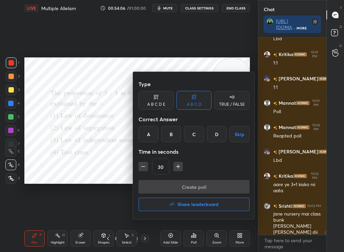
click at [107, 130] on div at bounding box center [172, 126] width 344 height 252
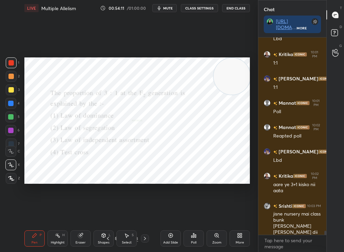
click at [222, 94] on div "Setting up your live class Poll for secs No correct answer Start poll" at bounding box center [136, 121] width 225 height 127
drag, startPoint x: 221, startPoint y: 94, endPoint x: 212, endPoint y: 98, distance: 9.7
click at [213, 95] on video at bounding box center [231, 76] width 37 height 37
drag, startPoint x: 212, startPoint y: 98, endPoint x: 224, endPoint y: 104, distance: 13.5
click at [224, 104] on video at bounding box center [225, 93] width 37 height 37
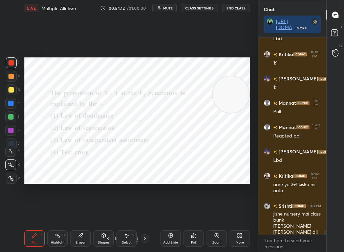
drag, startPoint x: 226, startPoint y: 90, endPoint x: 206, endPoint y: 140, distance: 54.6
click at [213, 113] on video at bounding box center [231, 94] width 37 height 37
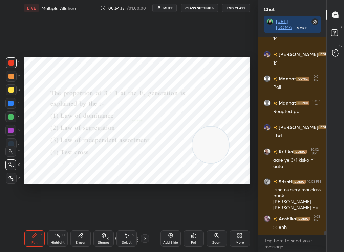
click at [236, 129] on div "Setting up your live class Poll for secs No correct answer Start poll" at bounding box center [136, 121] width 225 height 127
click at [193, 214] on icon at bounding box center [193, 235] width 5 height 5
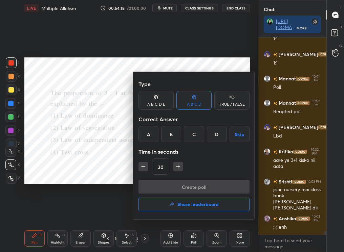
click at [173, 135] on div "B" at bounding box center [171, 134] width 20 height 16
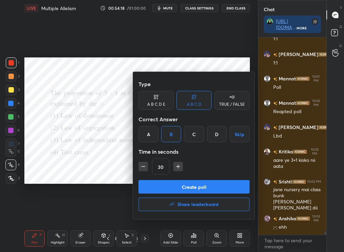
click at [159, 184] on button "Create poll" at bounding box center [193, 187] width 111 height 14
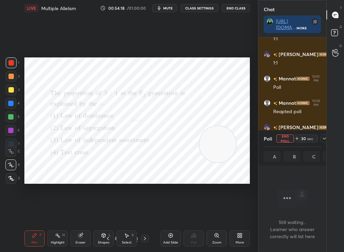
scroll to position [2, 2]
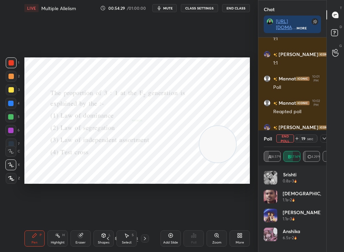
click at [323, 139] on icon at bounding box center [324, 138] width 5 height 5
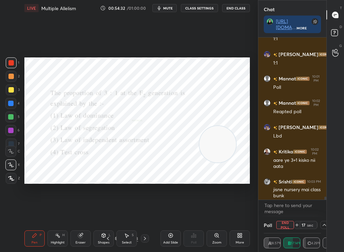
click at [164, 214] on div "Add Slide" at bounding box center [170, 242] width 15 height 3
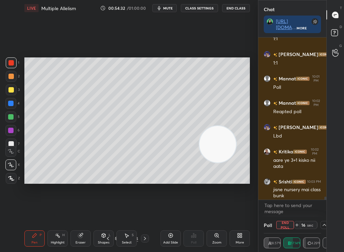
click at [9, 141] on div at bounding box center [11, 144] width 11 height 11
click at [10, 140] on div at bounding box center [11, 144] width 11 height 11
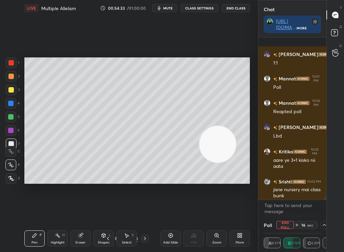
scroll to position [9912, 0]
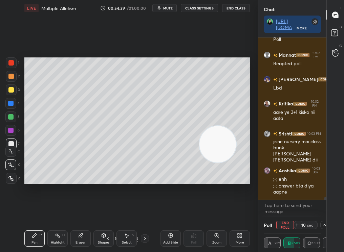
click at [168, 214] on div "Add Slide" at bounding box center [170, 242] width 15 height 3
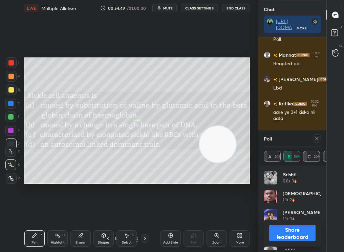
scroll to position [79, 55]
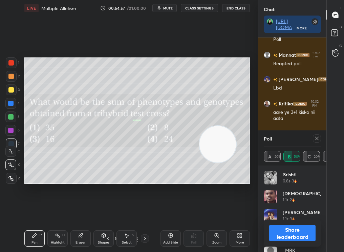
click at [318, 138] on icon at bounding box center [316, 138] width 5 height 5
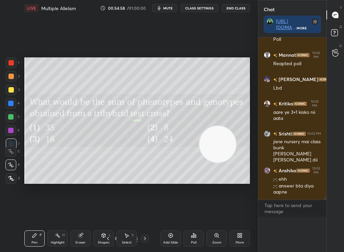
scroll to position [0, 0]
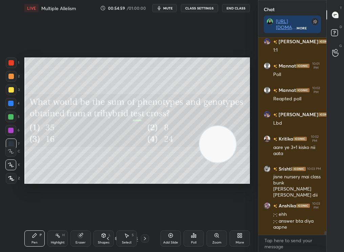
click at [10, 91] on div at bounding box center [10, 89] width 5 height 5
click at [10, 92] on div at bounding box center [10, 89] width 5 height 5
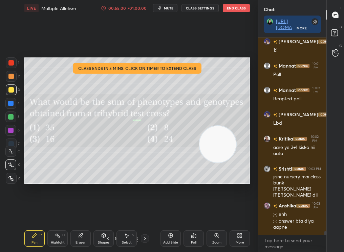
click at [14, 94] on div at bounding box center [11, 90] width 11 height 11
click at [119, 12] on div "LIVE Multiple Allelism 00:55:01 / 01:00:00 mute CLASS SETTINGS End Class" at bounding box center [136, 8] width 225 height 16
click at [120, 11] on div "00:55:01 / 01:00:00 mute CLASS SETTINGS End Class" at bounding box center [175, 8] width 149 height 8
click at [121, 10] on div "00:55:02 / 01:00:00 mute CLASS SETTINGS End Class" at bounding box center [175, 8] width 149 height 8
click at [121, 7] on div "00:55:03" at bounding box center [117, 8] width 19 height 4
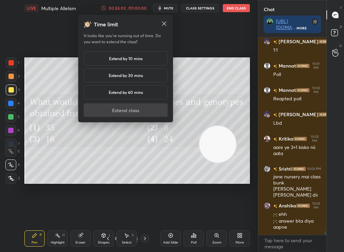
click at [118, 74] on h5 "Extend by 30 mins" at bounding box center [126, 75] width 34 height 6
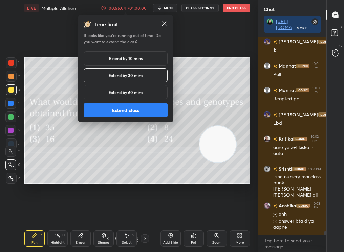
click at [117, 114] on button "Extend class" at bounding box center [126, 111] width 84 height 14
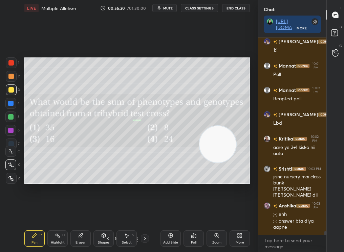
click at [197, 214] on div "Poll" at bounding box center [193, 239] width 20 height 38
click at [189, 214] on div "Poll" at bounding box center [193, 239] width 20 height 16
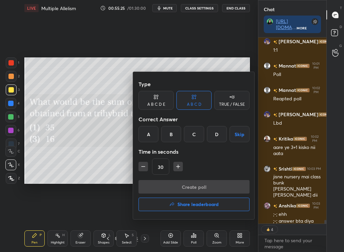
click at [198, 136] on div "C" at bounding box center [194, 134] width 20 height 16
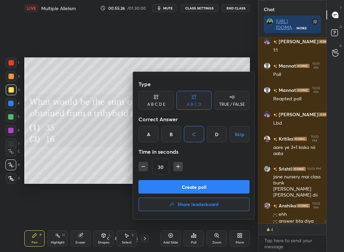
click at [200, 190] on button "Create poll" at bounding box center [193, 187] width 111 height 14
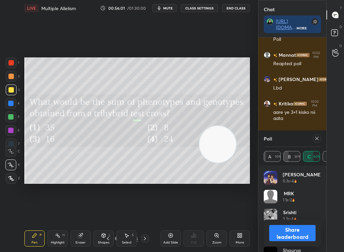
scroll to position [9942, 0]
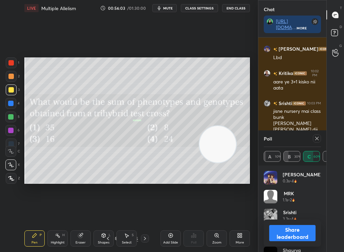
click at [283, 214] on button "Share leaderboard" at bounding box center [292, 233] width 46 height 16
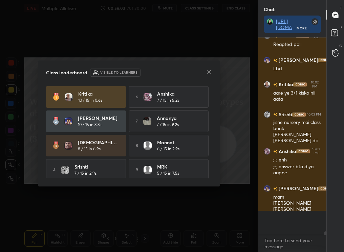
scroll to position [196, 66]
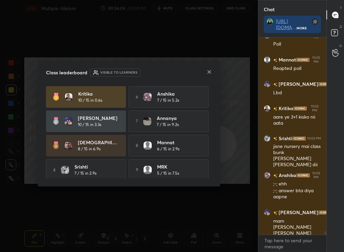
click at [210, 68] on div "Class leaderboard Visible to learners [PERSON_NAME] 10 / 15 in 0.6s 6 [PERSON_N…" at bounding box center [129, 124] width 182 height 126
click at [210, 71] on icon at bounding box center [208, 71] width 5 height 5
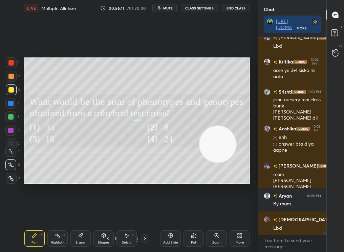
click at [143, 214] on icon at bounding box center [144, 238] width 5 height 5
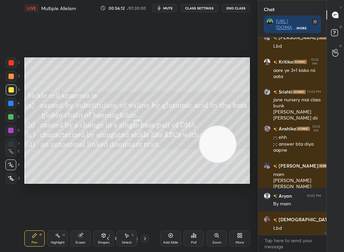
click at [143, 214] on icon at bounding box center [144, 238] width 5 height 5
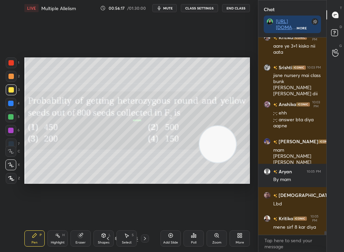
drag, startPoint x: 146, startPoint y: 238, endPoint x: 149, endPoint y: 236, distance: 3.5
click at [149, 214] on div "74 / 145" at bounding box center [126, 239] width 68 height 8
click at [147, 214] on icon at bounding box center [144, 238] width 5 height 5
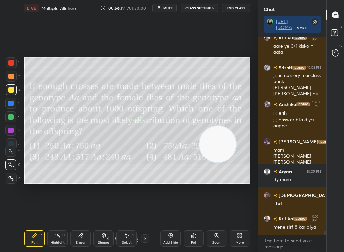
click at [146, 214] on icon at bounding box center [144, 238] width 5 height 5
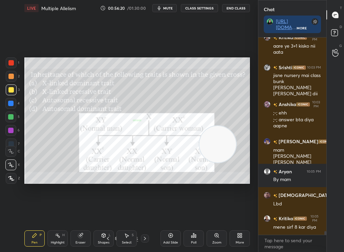
click at [104, 214] on div "Shapes L" at bounding box center [103, 239] width 20 height 16
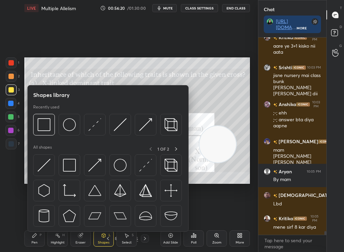
click at [110, 214] on icon at bounding box center [107, 238] width 5 height 5
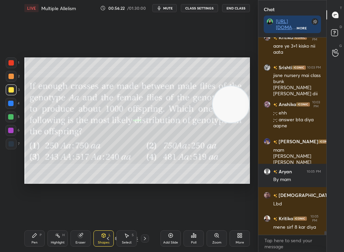
drag, startPoint x: 216, startPoint y: 145, endPoint x: 176, endPoint y: 110, distance: 52.8
click at [213, 112] on video at bounding box center [231, 104] width 37 height 37
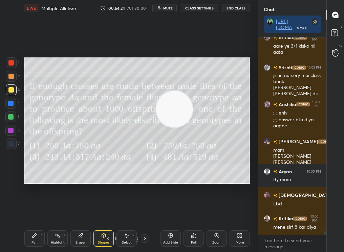
click at [145, 214] on icon at bounding box center [144, 238] width 5 height 5
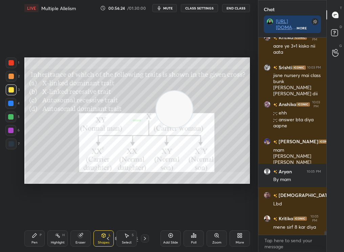
click at [140, 214] on div "76 / 145" at bounding box center [126, 239] width 45 height 8
click at [144, 214] on icon at bounding box center [144, 238] width 5 height 5
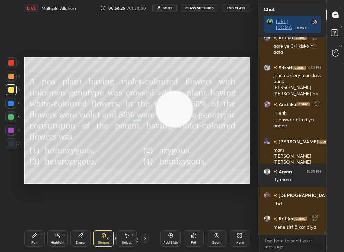
click at [145, 214] on div "Pen P Highlight H Eraser Shapes L Select S 77 / 145 Add Slide Poll Zoom More" at bounding box center [136, 238] width 225 height 27
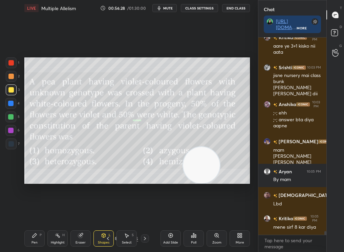
drag, startPoint x: 165, startPoint y: 103, endPoint x: 154, endPoint y: 208, distance: 106.2
click at [152, 209] on div "Setting up your live class Poll for secs No correct answer Start poll" at bounding box center [137, 120] width 231 height 209
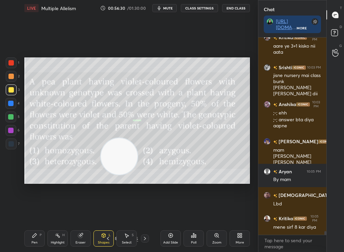
drag, startPoint x: 141, startPoint y: 168, endPoint x: 116, endPoint y: 164, distance: 25.7
click at [116, 165] on video at bounding box center [119, 156] width 37 height 37
click at [146, 214] on div at bounding box center [145, 239] width 8 height 8
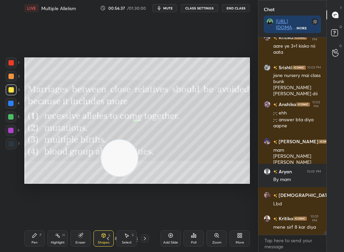
click at [146, 214] on icon at bounding box center [144, 238] width 5 height 5
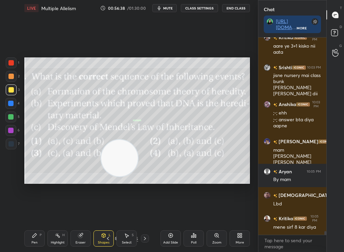
click at [147, 214] on icon at bounding box center [144, 238] width 5 height 5
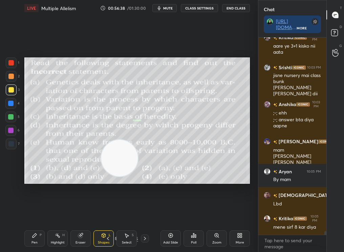
click at [149, 214] on div "80 / 145" at bounding box center [126, 239] width 68 height 8
click at [146, 214] on icon at bounding box center [144, 238] width 5 height 5
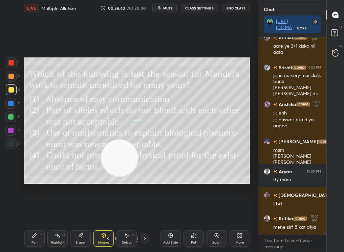
click at [145, 214] on icon at bounding box center [144, 238] width 5 height 5
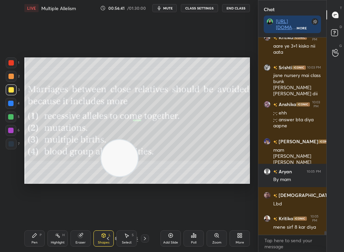
click at [146, 214] on div at bounding box center [145, 239] width 8 height 8
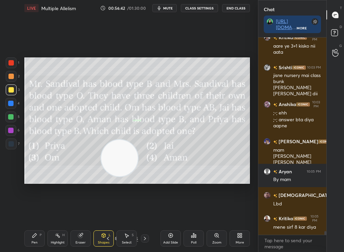
click at [146, 214] on icon at bounding box center [144, 238] width 5 height 5
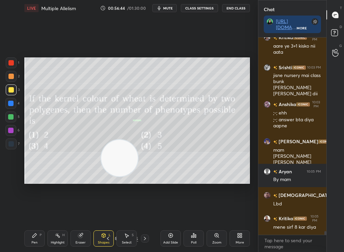
click at [108, 214] on icon at bounding box center [107, 238] width 5 height 5
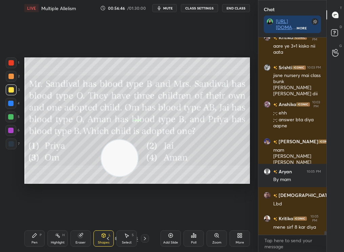
click at [43, 214] on div "Pen P Highlight H Eraser Shapes L Select S" at bounding box center [58, 239] width 68 height 16
click at [35, 214] on div "Pen" at bounding box center [34, 242] width 6 height 3
click at [142, 214] on div at bounding box center [145, 239] width 8 height 8
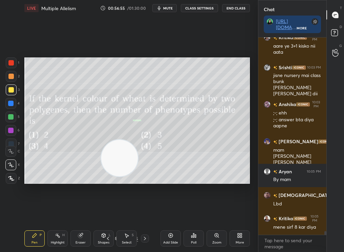
click at [145, 214] on div at bounding box center [145, 239] width 8 height 8
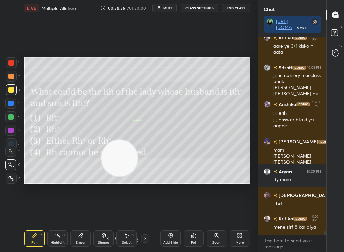
click at [145, 214] on icon at bounding box center [144, 238] width 5 height 5
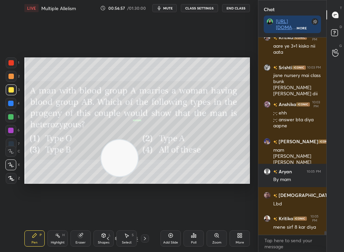
click at [145, 214] on icon at bounding box center [144, 238] width 5 height 5
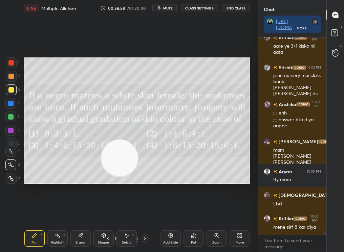
click at [105, 214] on div "Shapes L" at bounding box center [103, 239] width 20 height 16
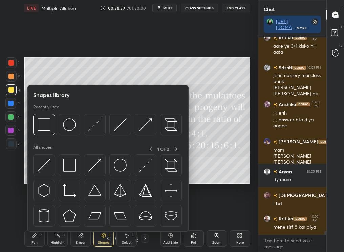
click at [111, 214] on div "Shapes L" at bounding box center [103, 239] width 20 height 16
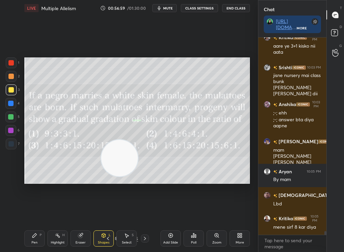
scroll to position [10003, 0]
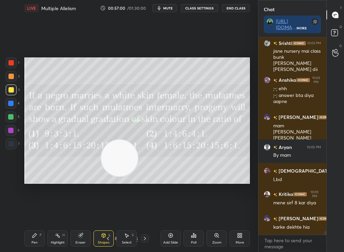
click at [109, 214] on icon at bounding box center [107, 238] width 5 height 5
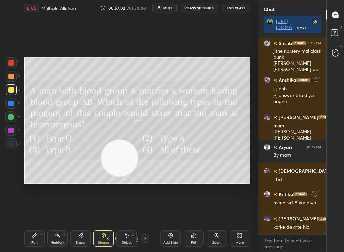
click at [145, 214] on icon at bounding box center [144, 238] width 5 height 5
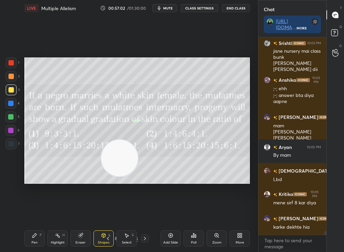
click at [143, 214] on icon at bounding box center [144, 238] width 5 height 5
click at [144, 214] on div at bounding box center [145, 239] width 8 height 8
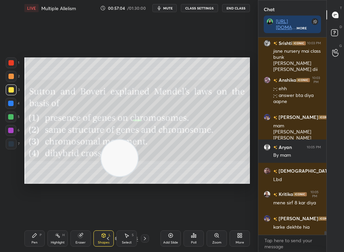
click at [143, 214] on icon at bounding box center [144, 238] width 5 height 5
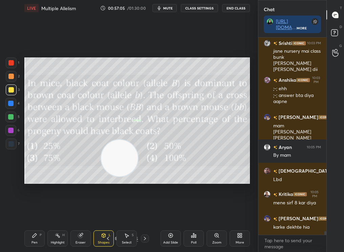
click at [143, 214] on div at bounding box center [145, 239] width 8 height 8
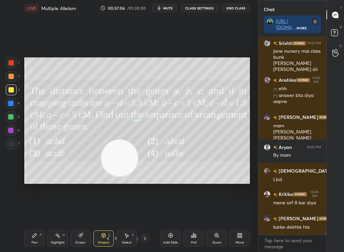
click at [142, 214] on icon at bounding box center [144, 238] width 5 height 5
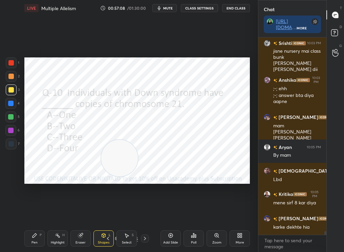
click at [141, 214] on div at bounding box center [145, 239] width 8 height 8
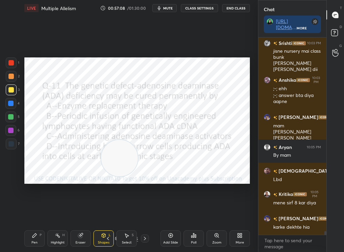
click at [143, 214] on div at bounding box center [145, 239] width 8 height 8
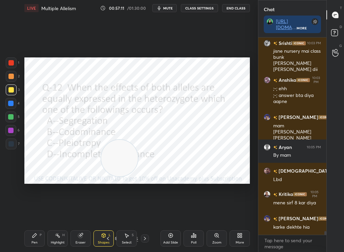
click at [142, 214] on div "Pen P Highlight H Eraser Shapes L Select S 94 / 145 Add Slide Poll Zoom More" at bounding box center [136, 238] width 225 height 27
click at [142, 214] on icon at bounding box center [144, 238] width 5 height 5
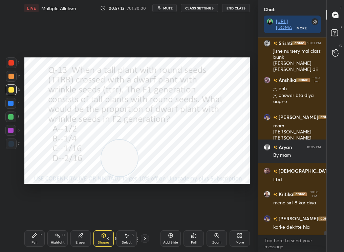
click at [142, 214] on icon at bounding box center [144, 238] width 5 height 5
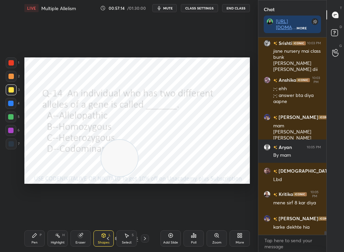
click at [142, 214] on icon at bounding box center [144, 238] width 5 height 5
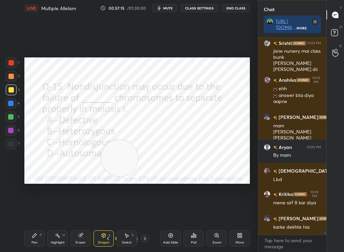
click at [107, 214] on icon at bounding box center [107, 238] width 5 height 5
click at [108, 214] on icon at bounding box center [107, 238] width 5 height 5
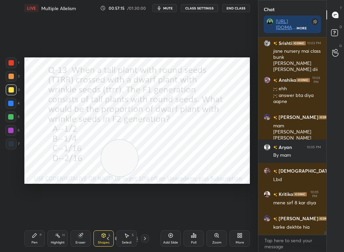
scroll to position [10026, 0]
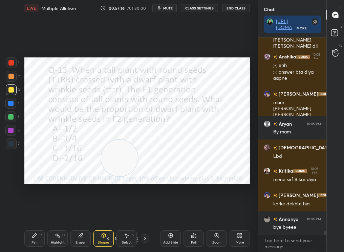
click at [130, 214] on div "Select S" at bounding box center [126, 239] width 20 height 16
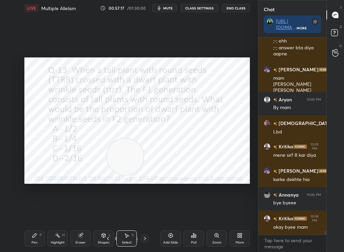
drag, startPoint x: 140, startPoint y: 151, endPoint x: 196, endPoint y: 145, distance: 55.9
click at [143, 144] on video at bounding box center [125, 157] width 37 height 37
click at [144, 214] on icon at bounding box center [144, 238] width 5 height 5
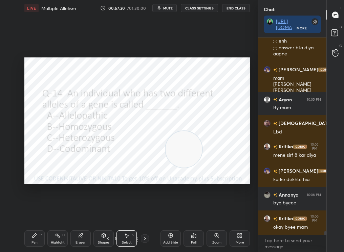
click at [143, 214] on div at bounding box center [145, 239] width 8 height 8
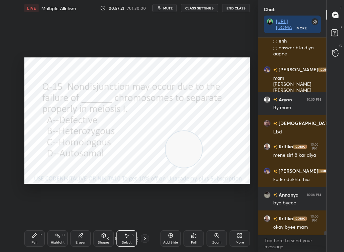
click at [143, 214] on div at bounding box center [145, 239] width 8 height 8
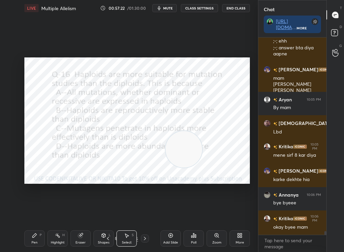
click at [144, 214] on icon at bounding box center [144, 238] width 5 height 5
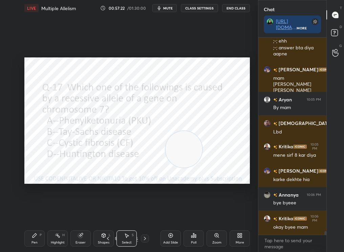
click at [145, 214] on icon at bounding box center [144, 238] width 5 height 5
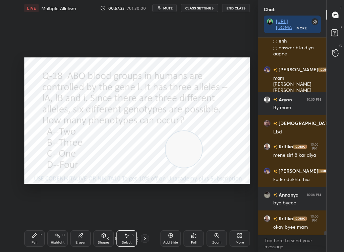
click at [146, 214] on icon at bounding box center [144, 238] width 5 height 5
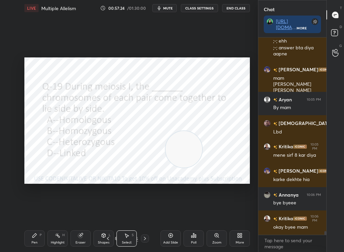
click at [145, 214] on icon at bounding box center [144, 238] width 5 height 5
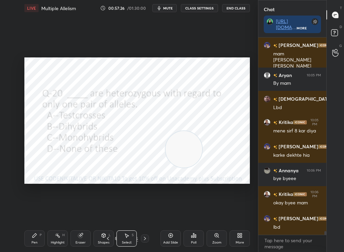
click at [146, 214] on div at bounding box center [145, 239] width 8 height 8
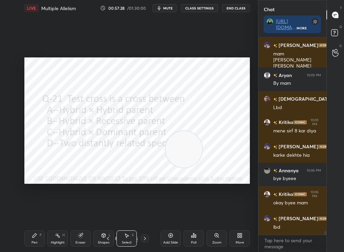
drag, startPoint x: 134, startPoint y: 156, endPoint x: 173, endPoint y: 153, distance: 38.3
click at [173, 154] on div "0 ° Undo Copy Duplicate Duplicate to new slide Delete Setting up your live clas…" at bounding box center [136, 121] width 225 height 127
click at [13, 61] on div "1 2 3 4 5 6 7 C X Z C X Z E E Erase all H H" at bounding box center [11, 121] width 22 height 127
click at [31, 214] on div "Pen P" at bounding box center [34, 239] width 20 height 16
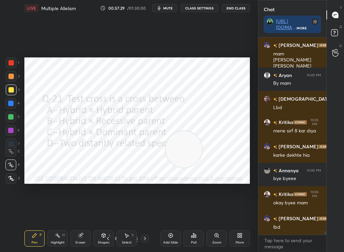
drag, startPoint x: 37, startPoint y: 242, endPoint x: 34, endPoint y: 241, distance: 3.5
click at [34, 214] on div "Pen" at bounding box center [34, 242] width 6 height 3
click at [13, 59] on div at bounding box center [11, 63] width 11 height 11
click at [12, 63] on div at bounding box center [10, 62] width 5 height 5
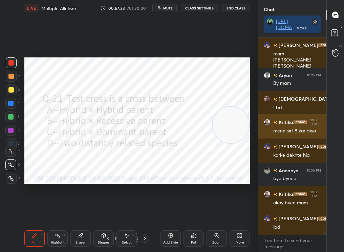
drag, startPoint x: 207, startPoint y: 138, endPoint x: 276, endPoint y: 119, distance: 71.7
click at [276, 119] on div "1 2 3 4 5 6 7 C X Z C X Z E E Erase all H H LIVE Multiple Allelism 00:57:33 / 0…" at bounding box center [172, 126] width 344 height 252
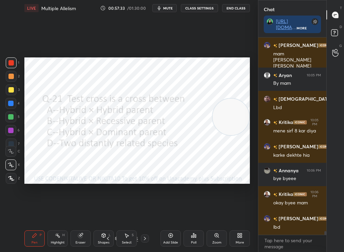
click at [197, 214] on div "Poll" at bounding box center [193, 239] width 20 height 16
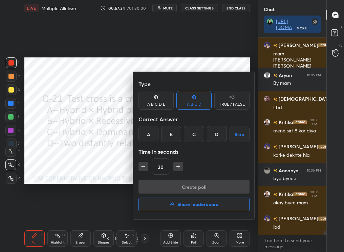
click at [193, 214] on div at bounding box center [172, 126] width 344 height 252
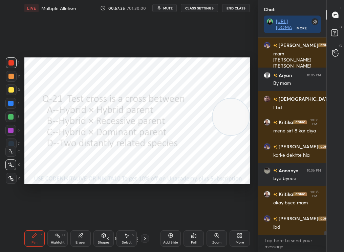
click at [192, 214] on div "Poll" at bounding box center [193, 239] width 20 height 16
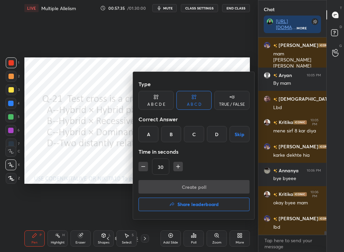
click at [170, 147] on div "Time in seconds" at bounding box center [193, 152] width 111 height 14
click at [176, 128] on div "B" at bounding box center [171, 134] width 20 height 16
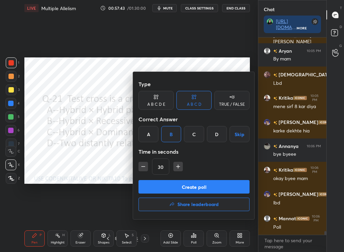
scroll to position [2, 2]
drag, startPoint x: 217, startPoint y: 191, endPoint x: 217, endPoint y: 182, distance: 8.1
click at [217, 183] on button "Create poll" at bounding box center [193, 187] width 111 height 14
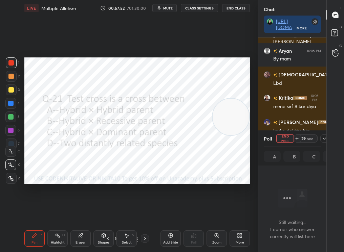
click at [170, 14] on div "LIVE Multiple Allelism 00:57:52 / 01:30:00 mute CLASS SETTINGS End Class" at bounding box center [136, 8] width 225 height 16
click at [175, 11] on button "mute" at bounding box center [164, 8] width 24 height 8
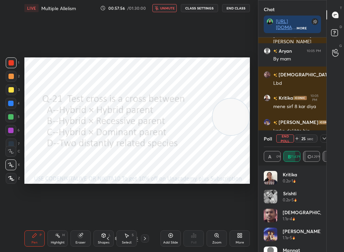
scroll to position [10134, 0]
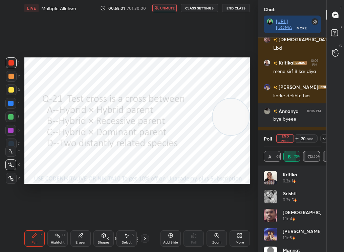
click at [172, 7] on span "unmute" at bounding box center [167, 8] width 15 height 5
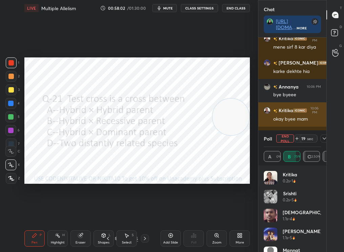
scroll to position [10183, 0]
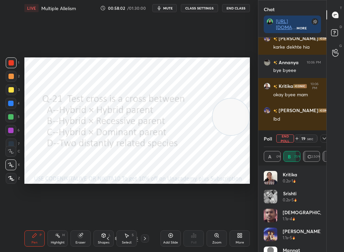
click at [324, 137] on icon at bounding box center [324, 138] width 5 height 5
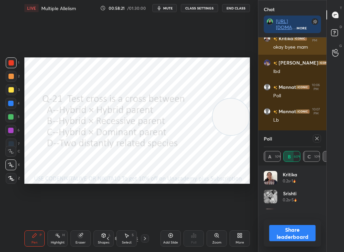
scroll to position [79, 55]
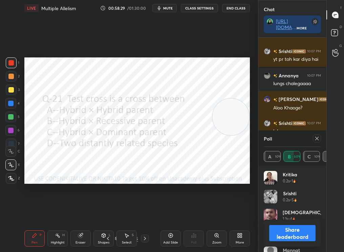
click at [289, 214] on button "Share leaderboard" at bounding box center [292, 233] width 46 height 16
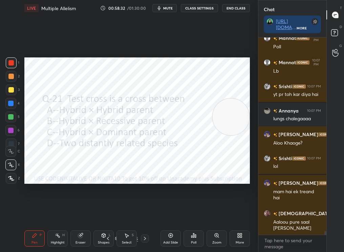
click at [104, 214] on icon at bounding box center [104, 235] width 4 height 1
click at [14, 74] on div at bounding box center [11, 76] width 11 height 11
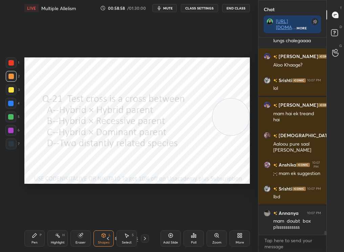
click at [165, 214] on div "Add Slide" at bounding box center [170, 239] width 20 height 16
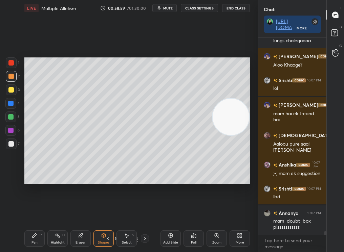
click at [38, 214] on div "Pen P" at bounding box center [34, 239] width 20 height 16
click at [24, 214] on div "Pen P" at bounding box center [34, 239] width 20 height 16
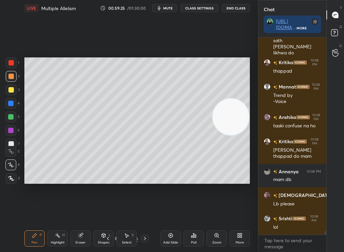
scroll to position [10605, 0]
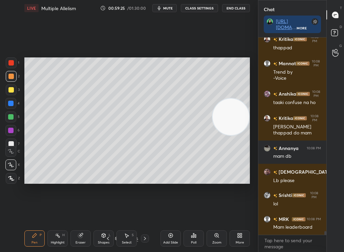
click at [241, 194] on div "Setting up your live class Poll for secs No correct answer Start poll" at bounding box center [137, 120] width 231 height 209
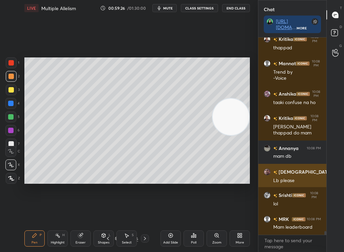
drag, startPoint x: 66, startPoint y: 185, endPoint x: 277, endPoint y: 183, distance: 210.9
click at [279, 183] on div "1 2 3 4 5 6 7 C X Z C X Z E E Erase all H H LIVE Multiple Allelism 00:59:26 / 0…" at bounding box center [172, 126] width 344 height 252
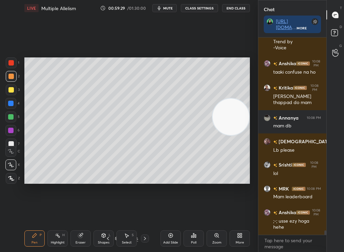
scroll to position [8925, 0]
click at [201, 214] on div "Poll" at bounding box center [193, 239] width 20 height 16
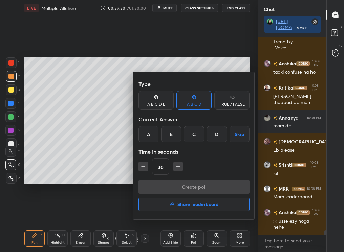
scroll to position [8949, 0]
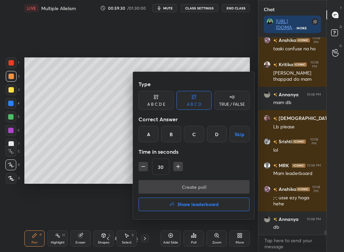
click at [192, 214] on div at bounding box center [172, 126] width 344 height 252
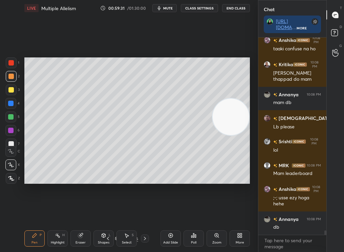
click at [190, 214] on div "Poll" at bounding box center [193, 239] width 20 height 16
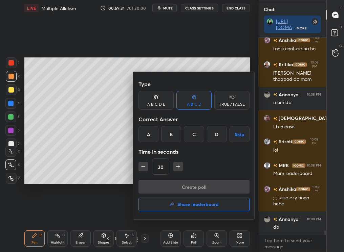
click at [187, 202] on h4 "Share leaderboard" at bounding box center [197, 204] width 41 height 5
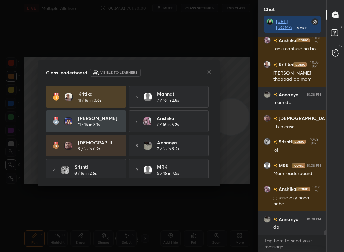
click at [321, 214] on div "x" at bounding box center [292, 244] width 68 height 17
click at [213, 136] on div "Class leaderboard Visible to learners [PERSON_NAME] 11 / 16 in 0.6s 6 Mannat 7 …" at bounding box center [129, 124] width 182 height 126
drag, startPoint x: 212, startPoint y: 150, endPoint x: 211, endPoint y: 153, distance: 3.9
click at [211, 153] on div "Class leaderboard Visible to learners [PERSON_NAME] 11 / 16 in 0.6s 6 Mannat 7 …" at bounding box center [129, 124] width 182 height 126
drag, startPoint x: 209, startPoint y: 147, endPoint x: 212, endPoint y: 161, distance: 14.8
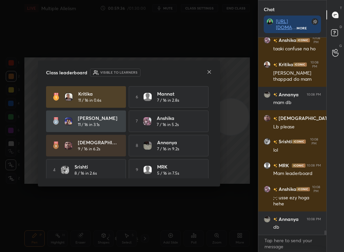
click at [212, 161] on div "[PERSON_NAME] 11 / 16 in 0.6s 6 Mannat 7 / 16 in 2.8s [PERSON_NAME] 11 / 16 in …" at bounding box center [129, 132] width 166 height 92
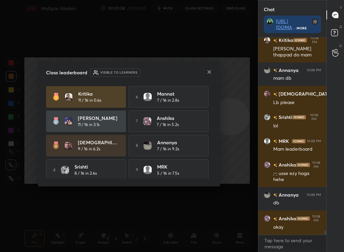
scroll to position [29, 0]
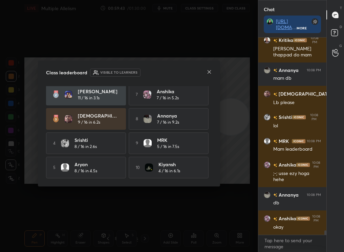
drag, startPoint x: 213, startPoint y: 171, endPoint x: 210, endPoint y: 118, distance: 52.9
click at [210, 118] on div "Class leaderboard Visible to learners [PERSON_NAME] 11 / 16 in 0.6s 6 Mannat 7 …" at bounding box center [129, 124] width 182 height 126
click at [210, 71] on icon at bounding box center [208, 71] width 5 height 5
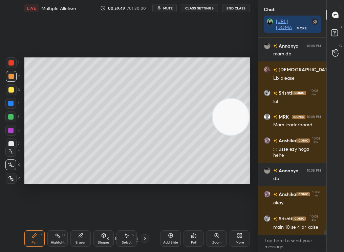
scroll to position [9032, 0]
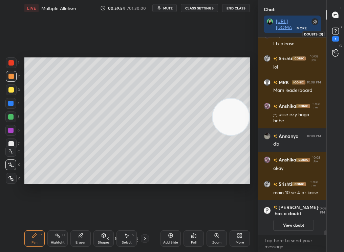
click at [340, 34] on div "1" at bounding box center [336, 34] width 14 height 12
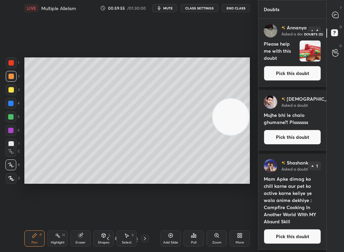
scroll to position [232, 66]
click at [274, 78] on button "Pick this doubt" at bounding box center [292, 73] width 57 height 15
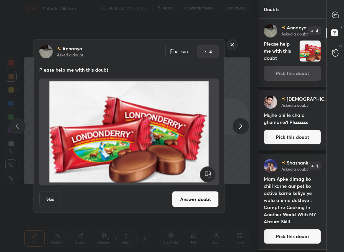
click at [236, 131] on div at bounding box center [241, 126] width 16 height 16
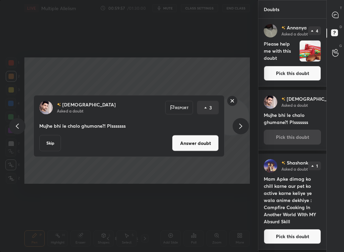
click at [236, 131] on div at bounding box center [241, 126] width 16 height 16
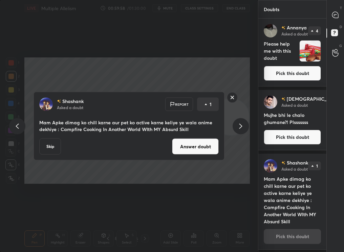
scroll to position [1, 0]
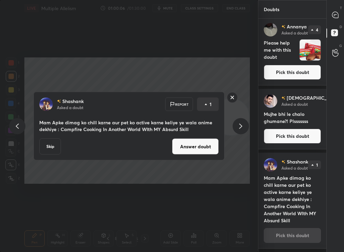
click at [234, 97] on rect at bounding box center [232, 97] width 10 height 10
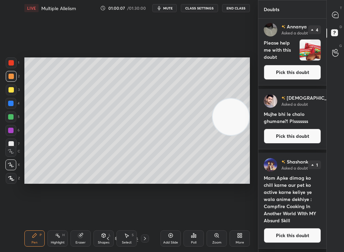
scroll to position [0, 0]
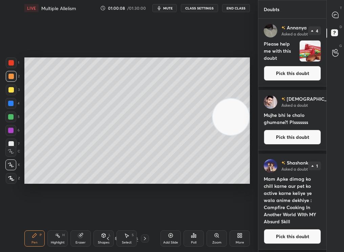
click at [235, 30] on div "Setting up your live class Poll for secs No correct answer Start poll" at bounding box center [137, 120] width 231 height 209
click at [336, 19] on div at bounding box center [336, 15] width 14 height 12
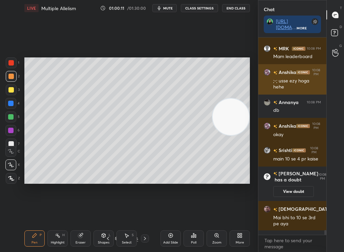
scroll to position [9118, 0]
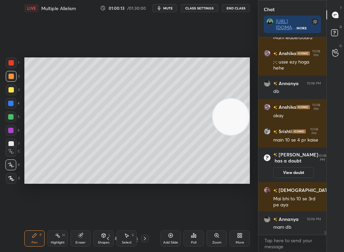
click at [337, 34] on icon at bounding box center [335, 34] width 12 height 12
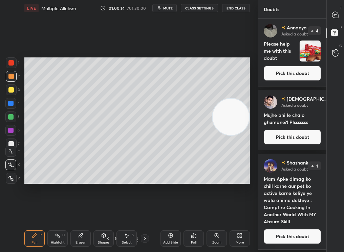
scroll to position [232, 66]
click at [287, 62] on h4 "Please help me with this doubt" at bounding box center [280, 51] width 33 height 22
click at [283, 74] on button "Pick this doubt" at bounding box center [292, 73] width 57 height 15
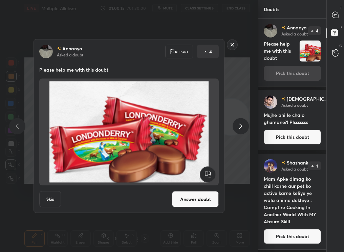
click at [189, 190] on div "[PERSON_NAME] Asked a doubt Report 4 Please help me with this doubt Skip Answer…" at bounding box center [129, 126] width 191 height 174
drag, startPoint x: 189, startPoint y: 190, endPoint x: 185, endPoint y: 201, distance: 11.7
click at [185, 201] on div "[PERSON_NAME] Asked a doubt Report 4 Please help me with this doubt Skip Answer…" at bounding box center [129, 126] width 191 height 174
click at [187, 202] on button "Answer doubt" at bounding box center [195, 200] width 47 height 16
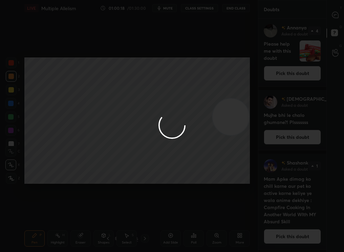
click at [332, 13] on div at bounding box center [172, 126] width 344 height 252
click at [332, 13] on icon at bounding box center [335, 15] width 6 height 6
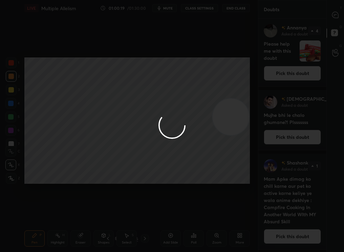
type textarea "x"
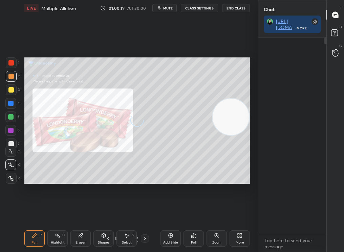
scroll to position [196, 66]
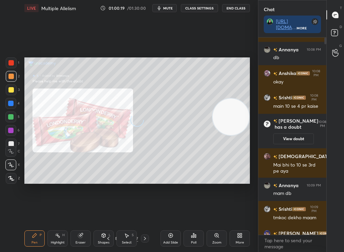
click at [332, 13] on icon at bounding box center [335, 15] width 6 height 6
click at [208, 214] on div "Zoom" at bounding box center [216, 239] width 20 height 16
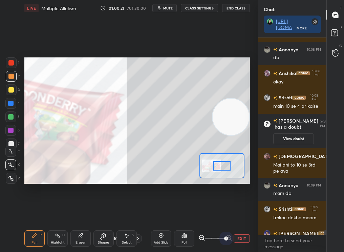
drag, startPoint x: 208, startPoint y: 243, endPoint x: 243, endPoint y: 242, distance: 34.5
click at [242, 214] on div "EXIT" at bounding box center [223, 239] width 51 height 8
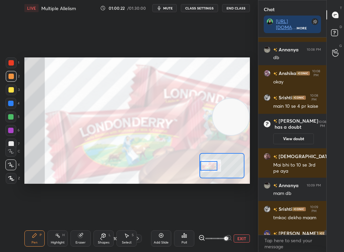
scroll to position [9162, 0]
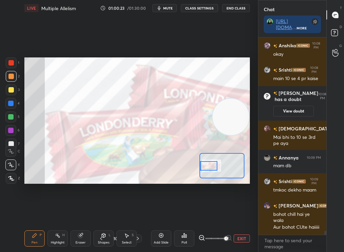
drag, startPoint x: 221, startPoint y: 168, endPoint x: 207, endPoint y: 168, distance: 13.2
click at [207, 168] on div at bounding box center [209, 165] width 18 height 9
click at [5, 59] on div "1 2 3 4 5 6 7" at bounding box center [12, 105] width 14 height 95
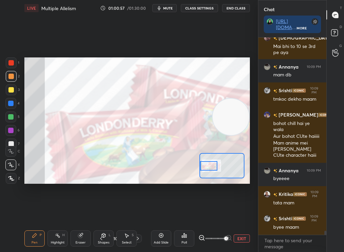
scroll to position [9122, 0]
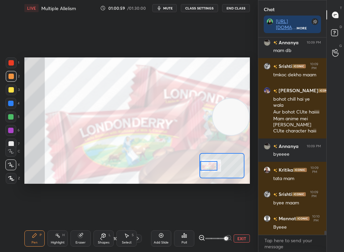
click at [155, 214] on div "Add Slide" at bounding box center [161, 239] width 20 height 16
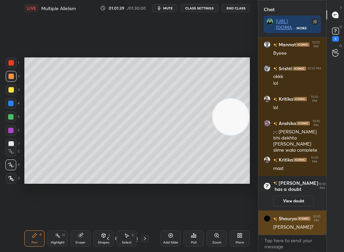
scroll to position [9265, 0]
